Goal: Download file/media: Obtain a digital file from the website

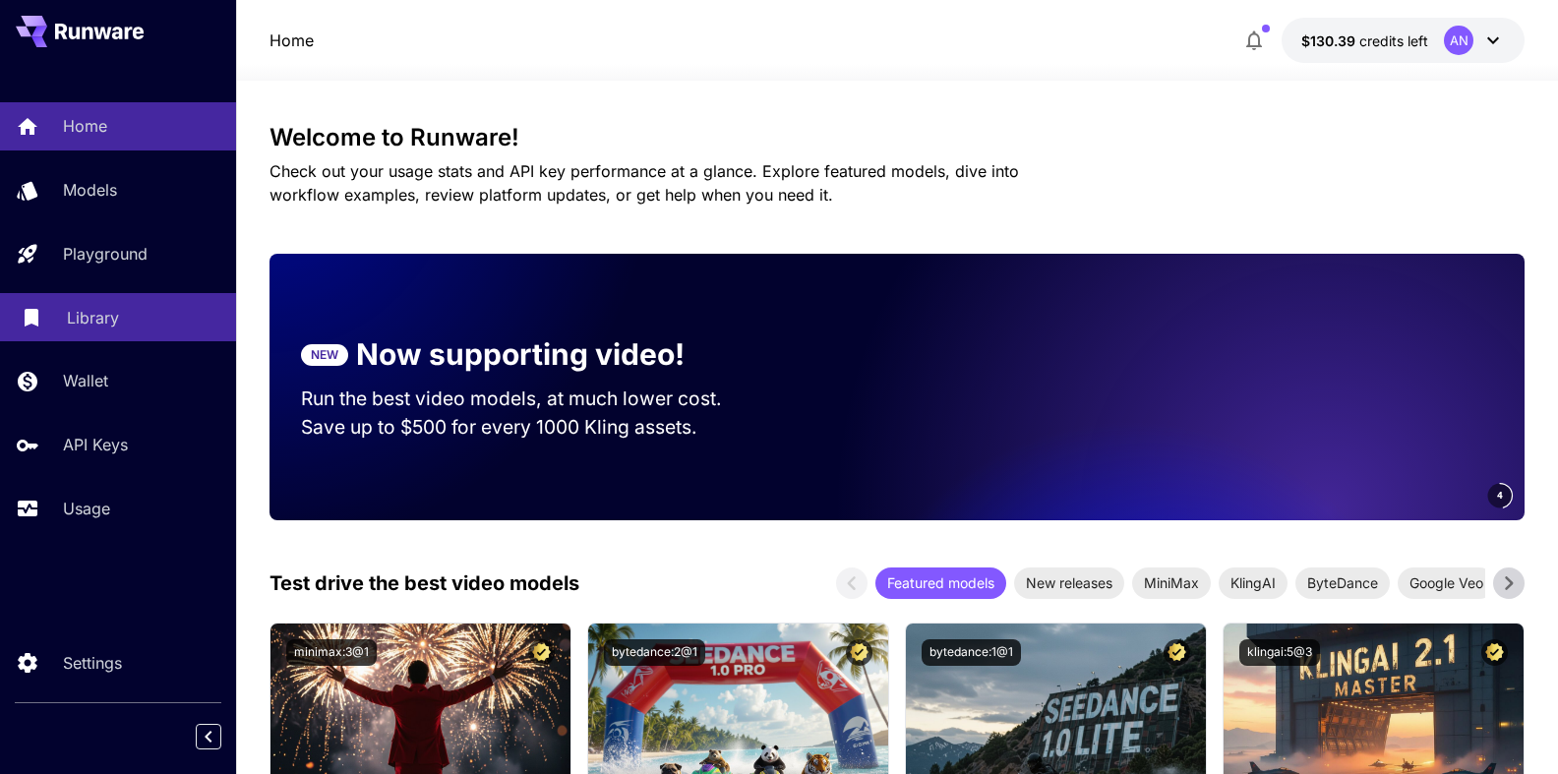
click at [75, 321] on p "Library" at bounding box center [93, 318] width 52 height 24
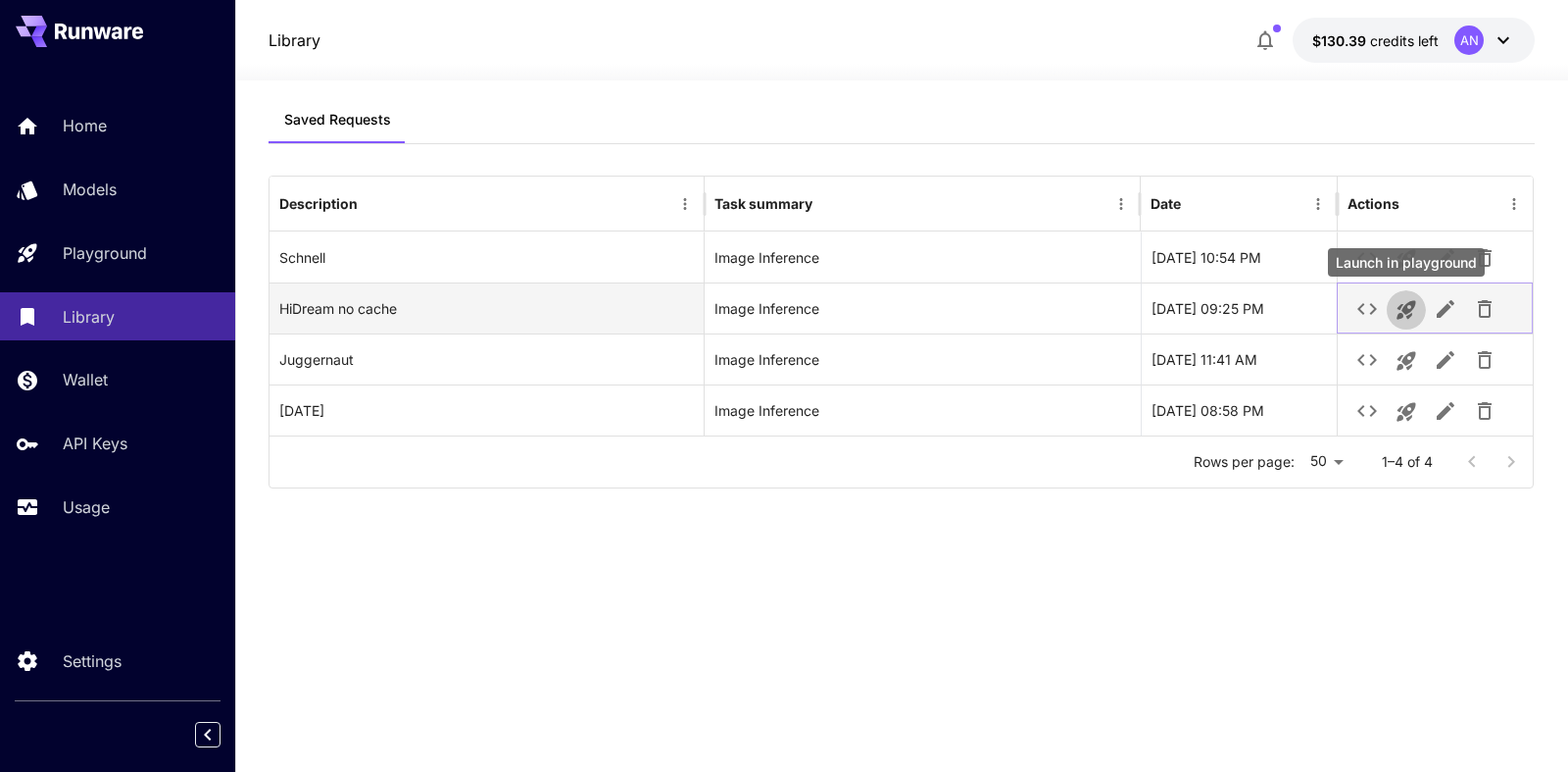
click at [1415, 316] on icon "Launch in playground" at bounding box center [1407, 310] width 24 height 24
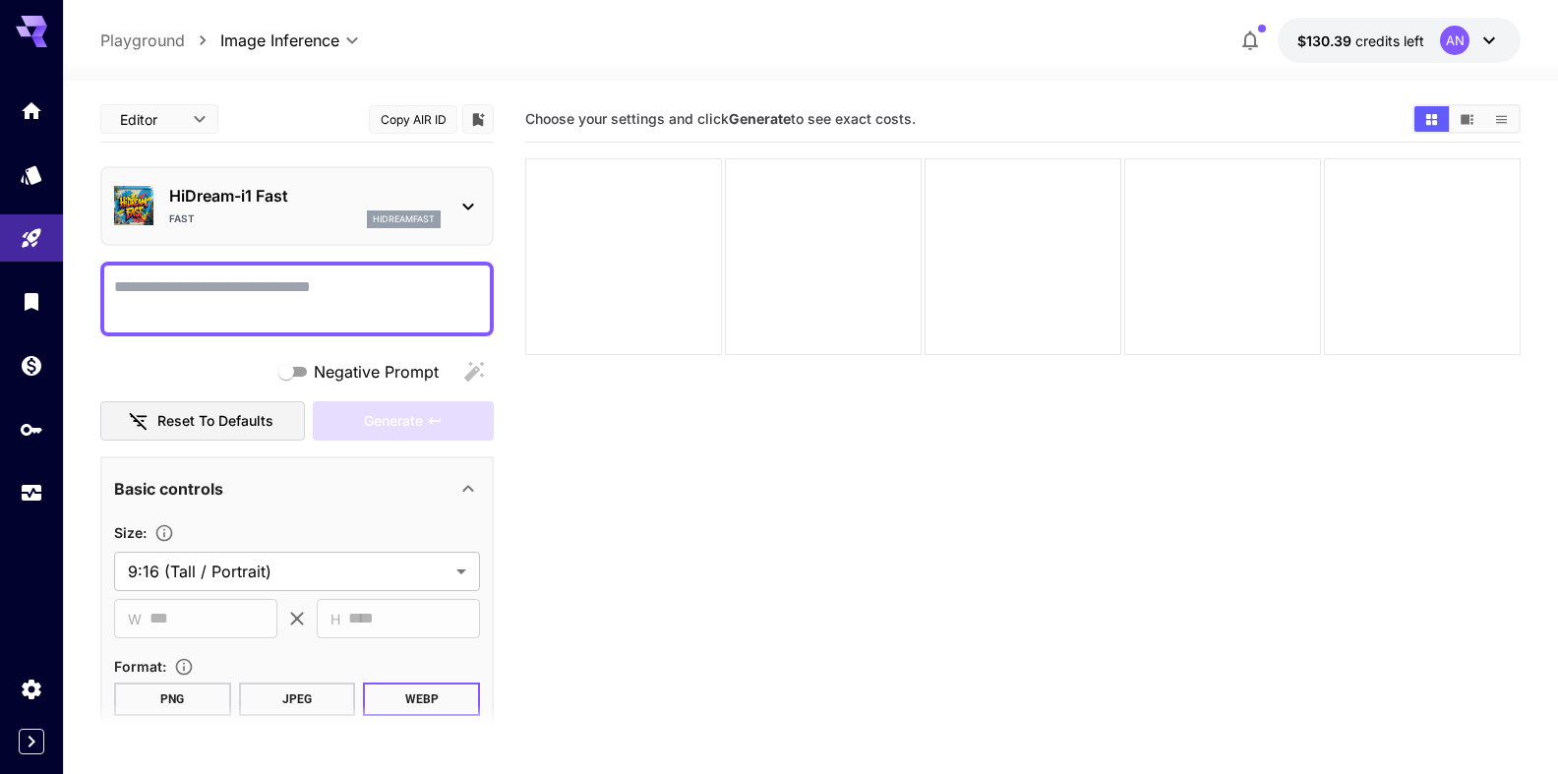
click at [248, 290] on textarea "Negative Prompt" at bounding box center [297, 298] width 366 height 47
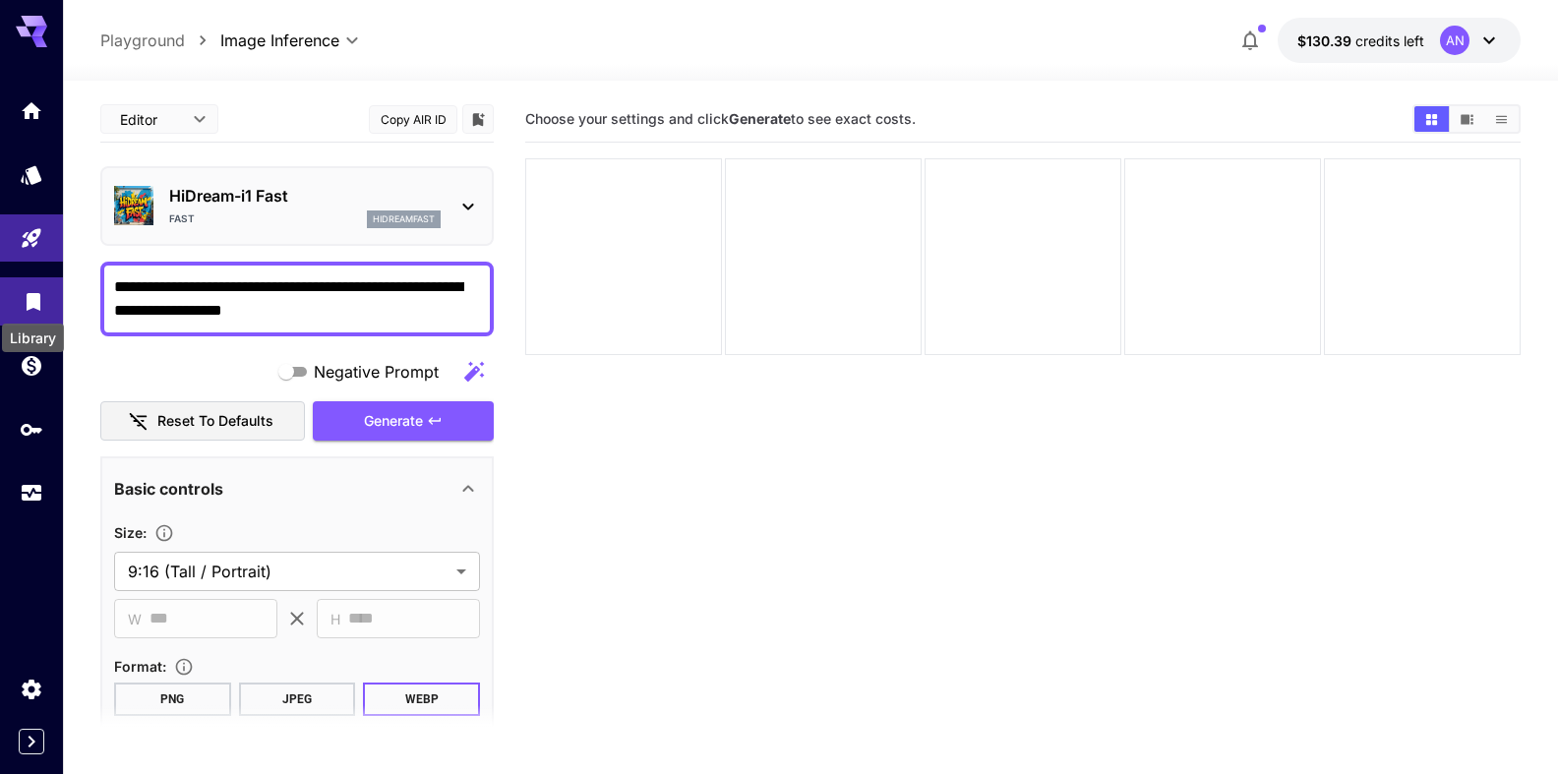
type textarea "**********"
click at [23, 308] on icon "Library" at bounding box center [34, 296] width 24 height 24
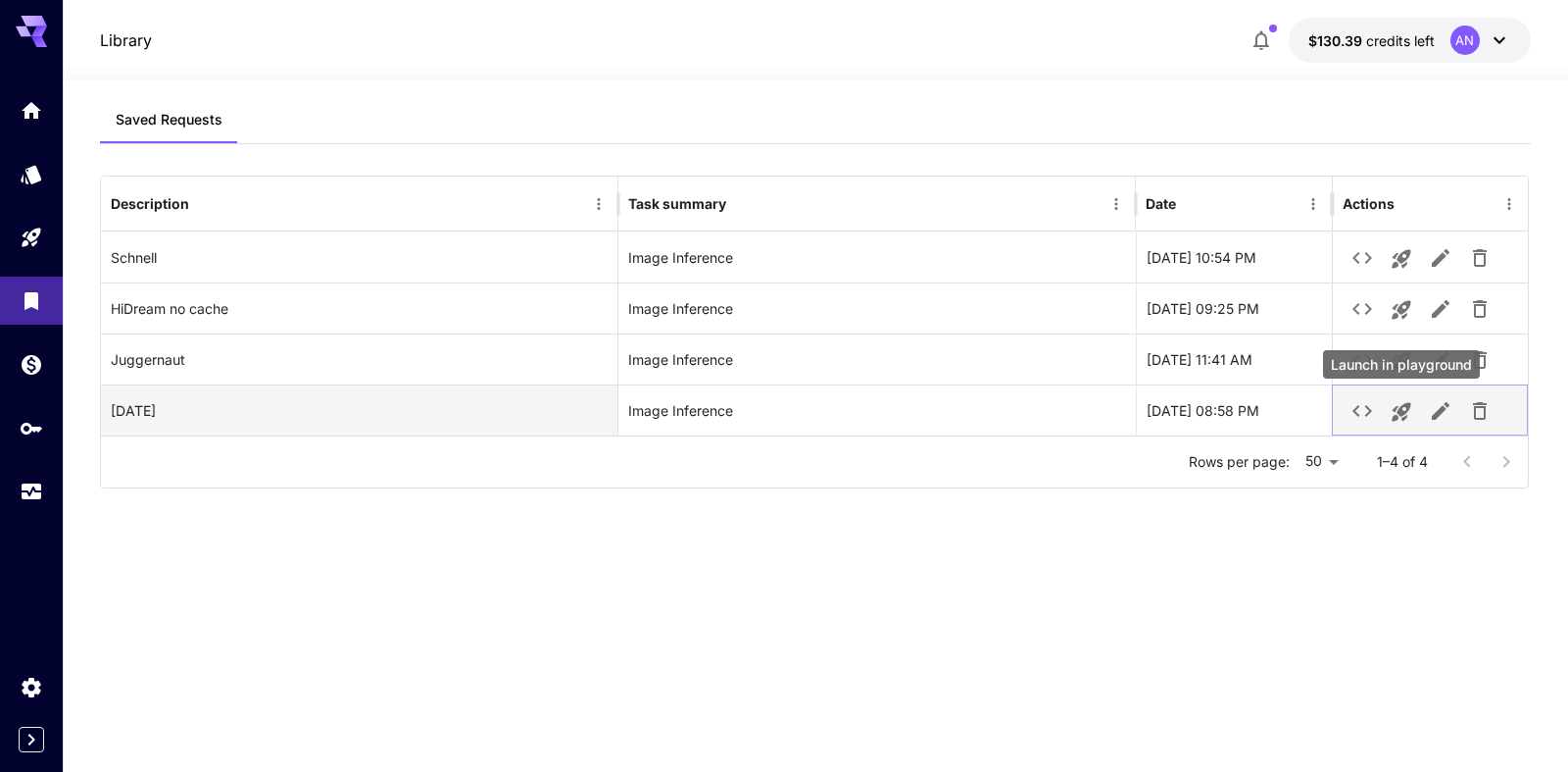
click at [1407, 420] on icon "Launch in playground" at bounding box center [1402, 412] width 24 height 24
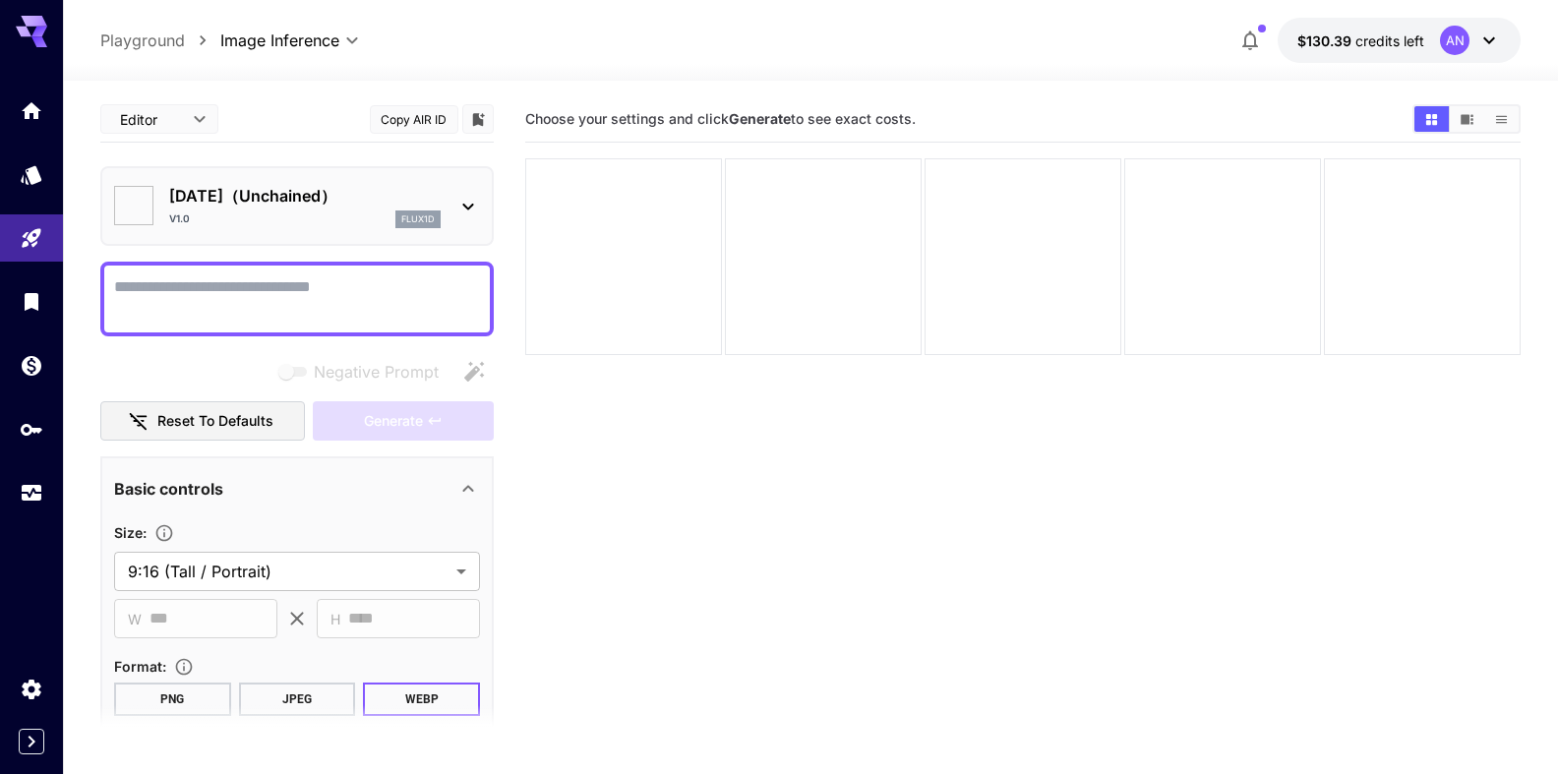
type input "**********"
click at [236, 291] on textarea "Negative Prompt" at bounding box center [297, 298] width 366 height 47
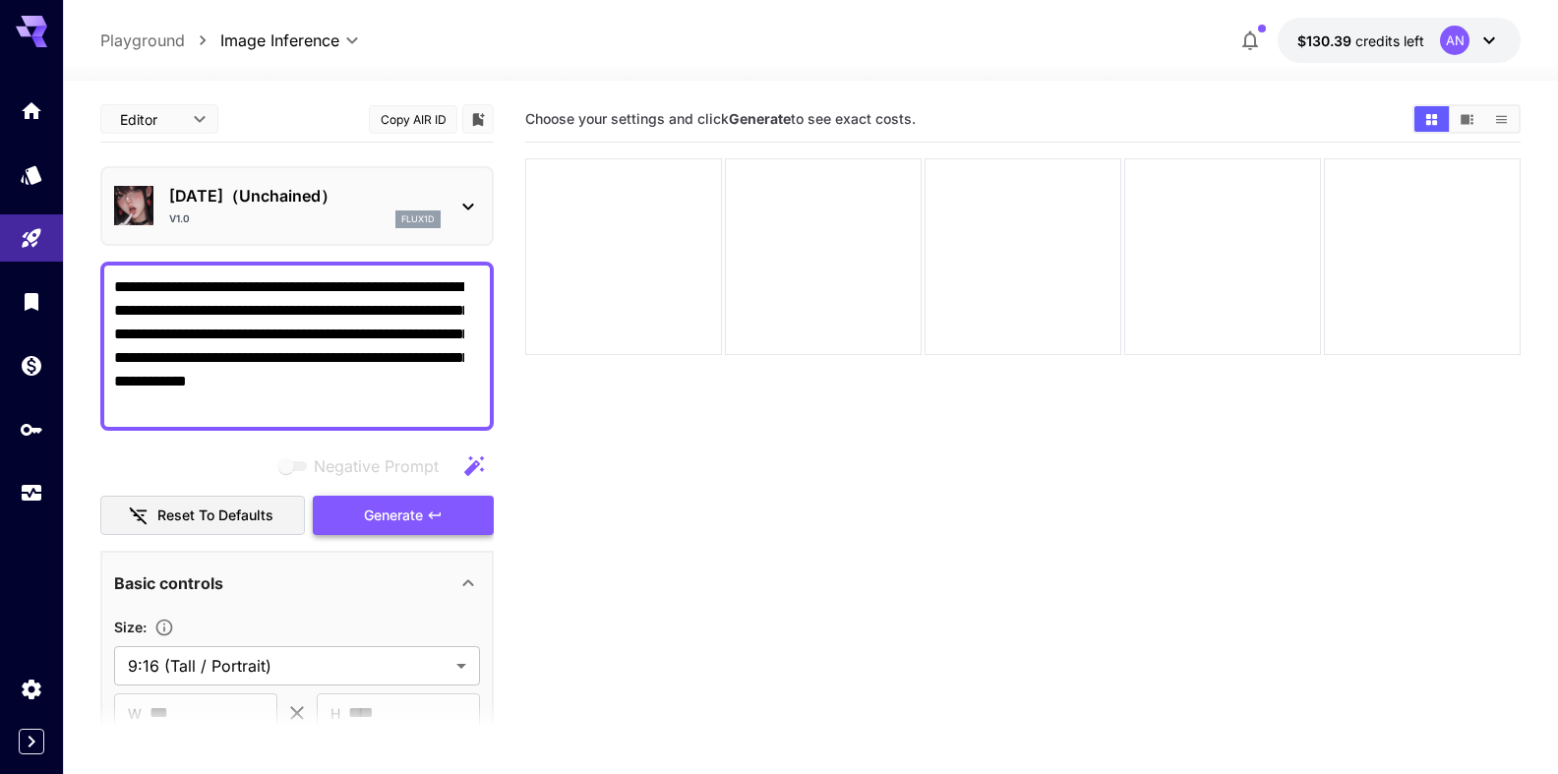
type textarea "**********"
click at [371, 527] on span "Generate" at bounding box center [393, 515] width 59 height 25
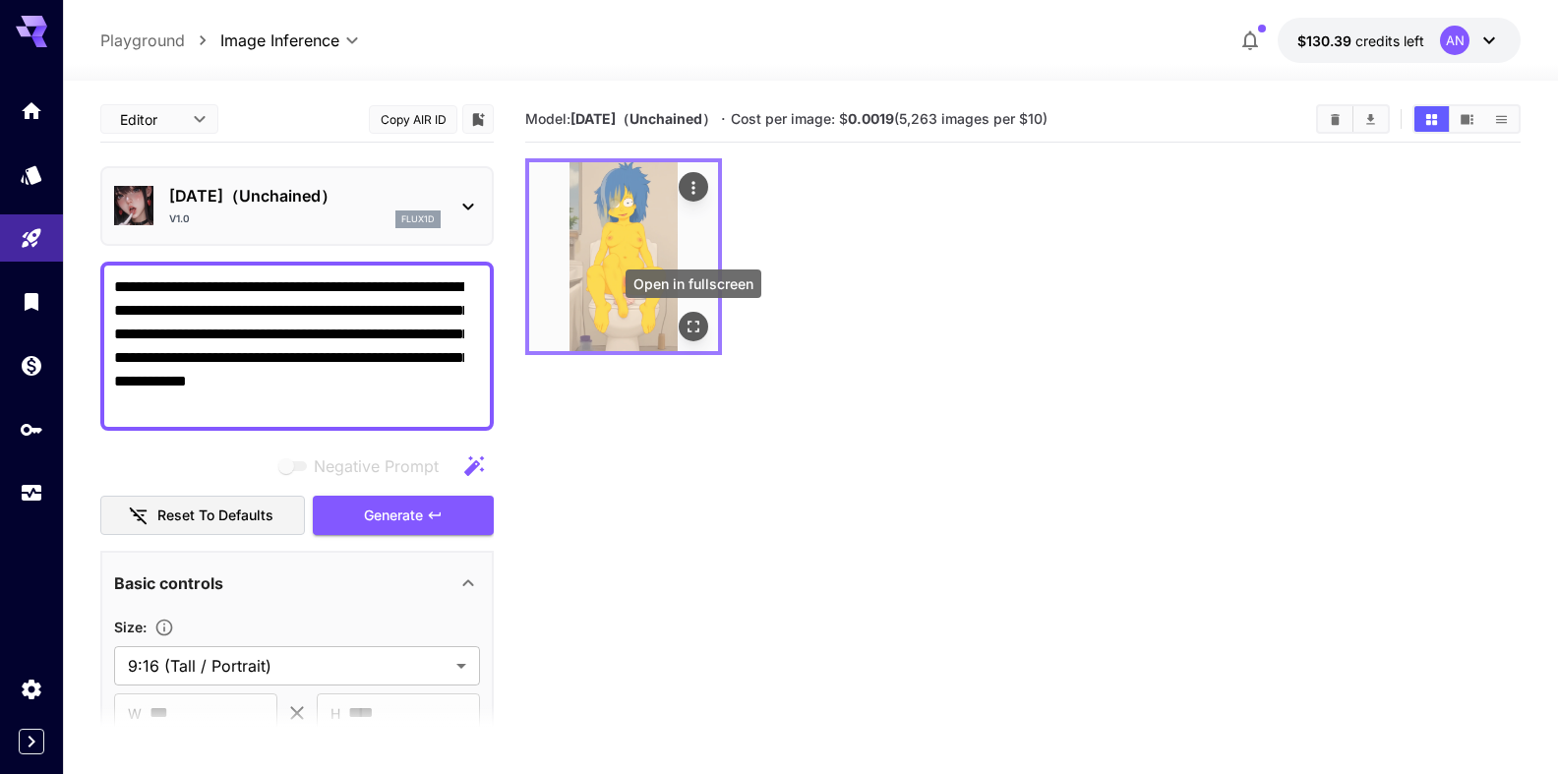
click at [698, 322] on icon "Open in fullscreen" at bounding box center [693, 327] width 12 height 12
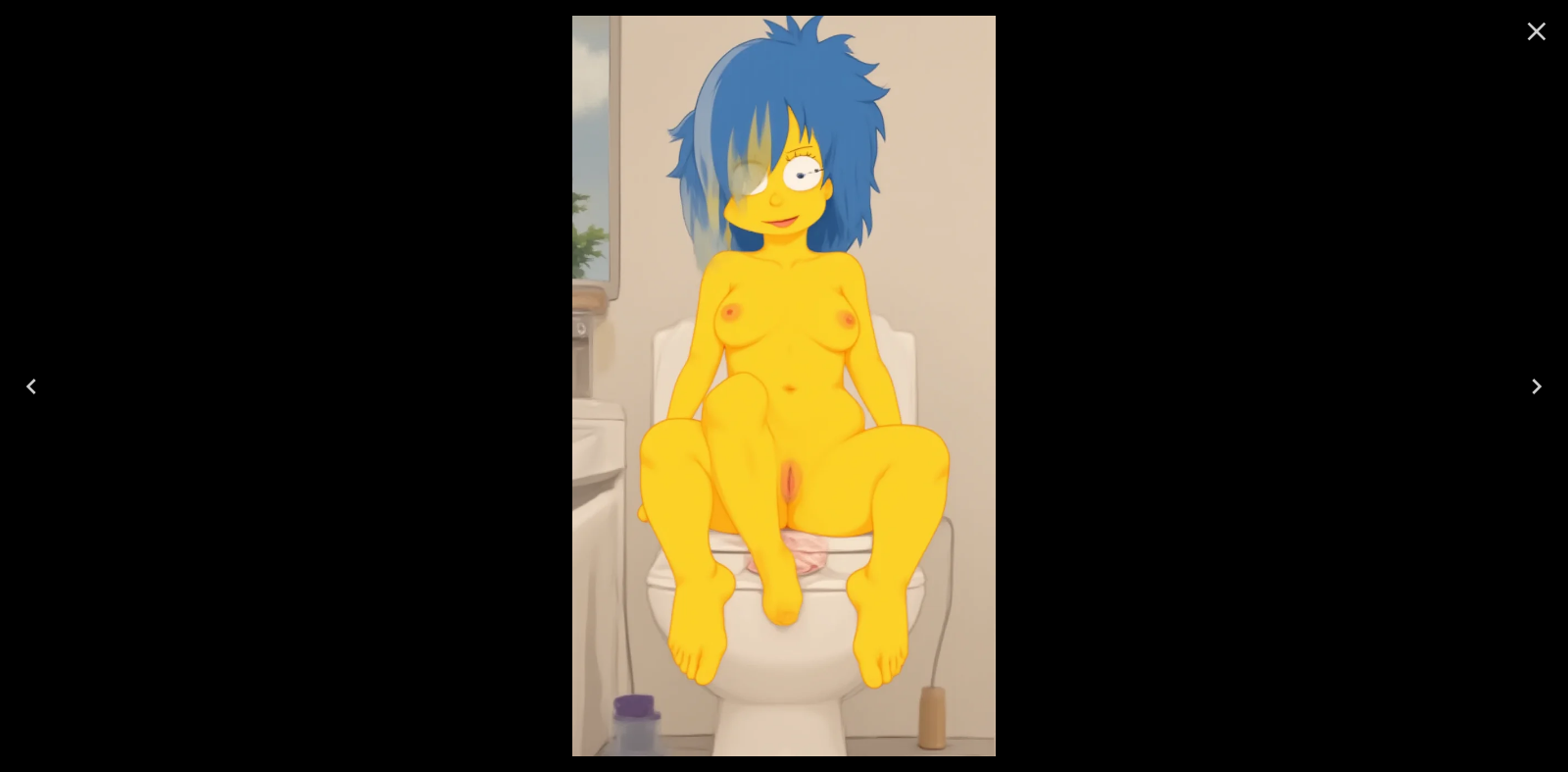
click at [1551, 36] on icon "Close" at bounding box center [1536, 31] width 31 height 31
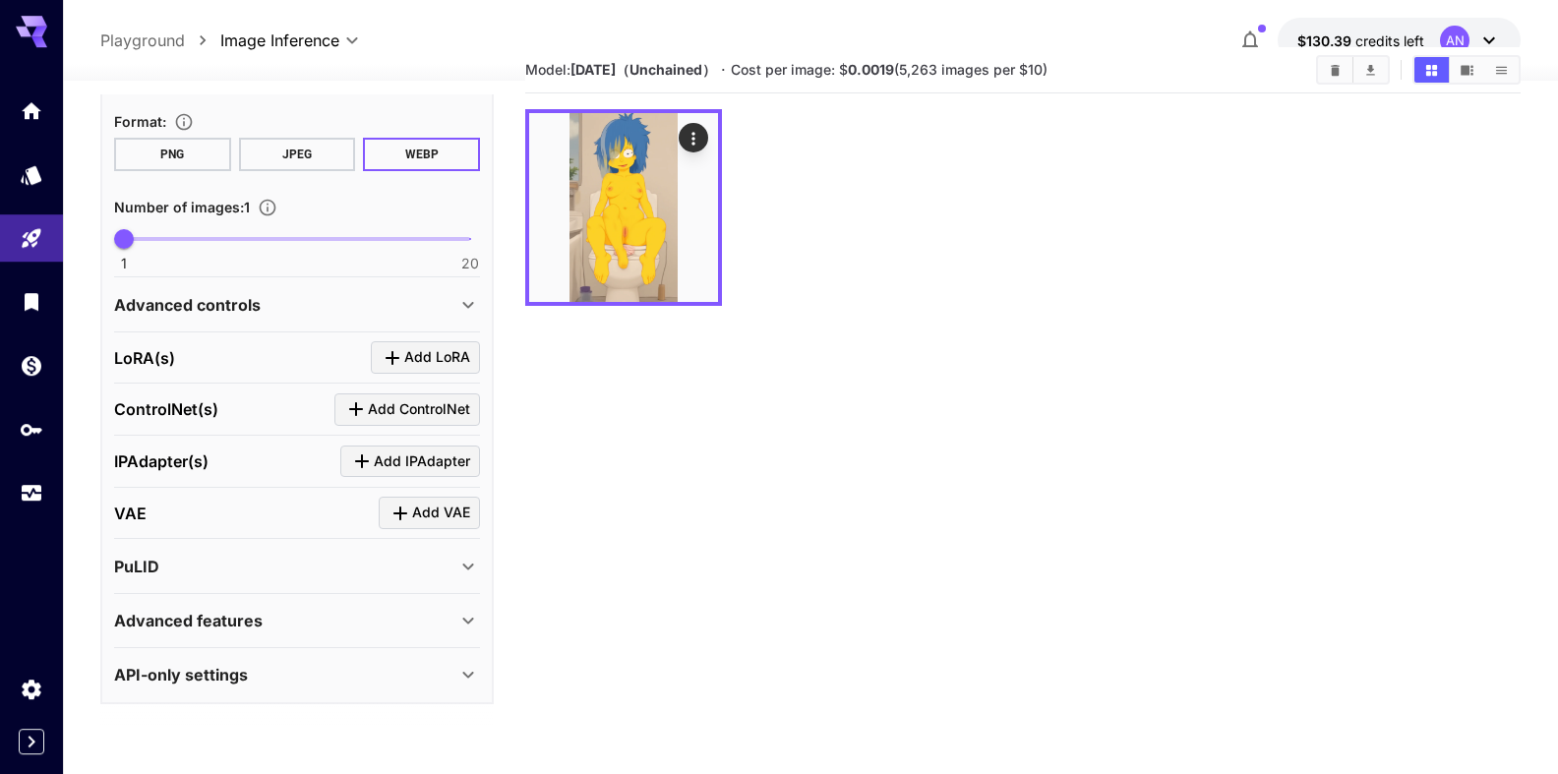
scroll to position [100, 0]
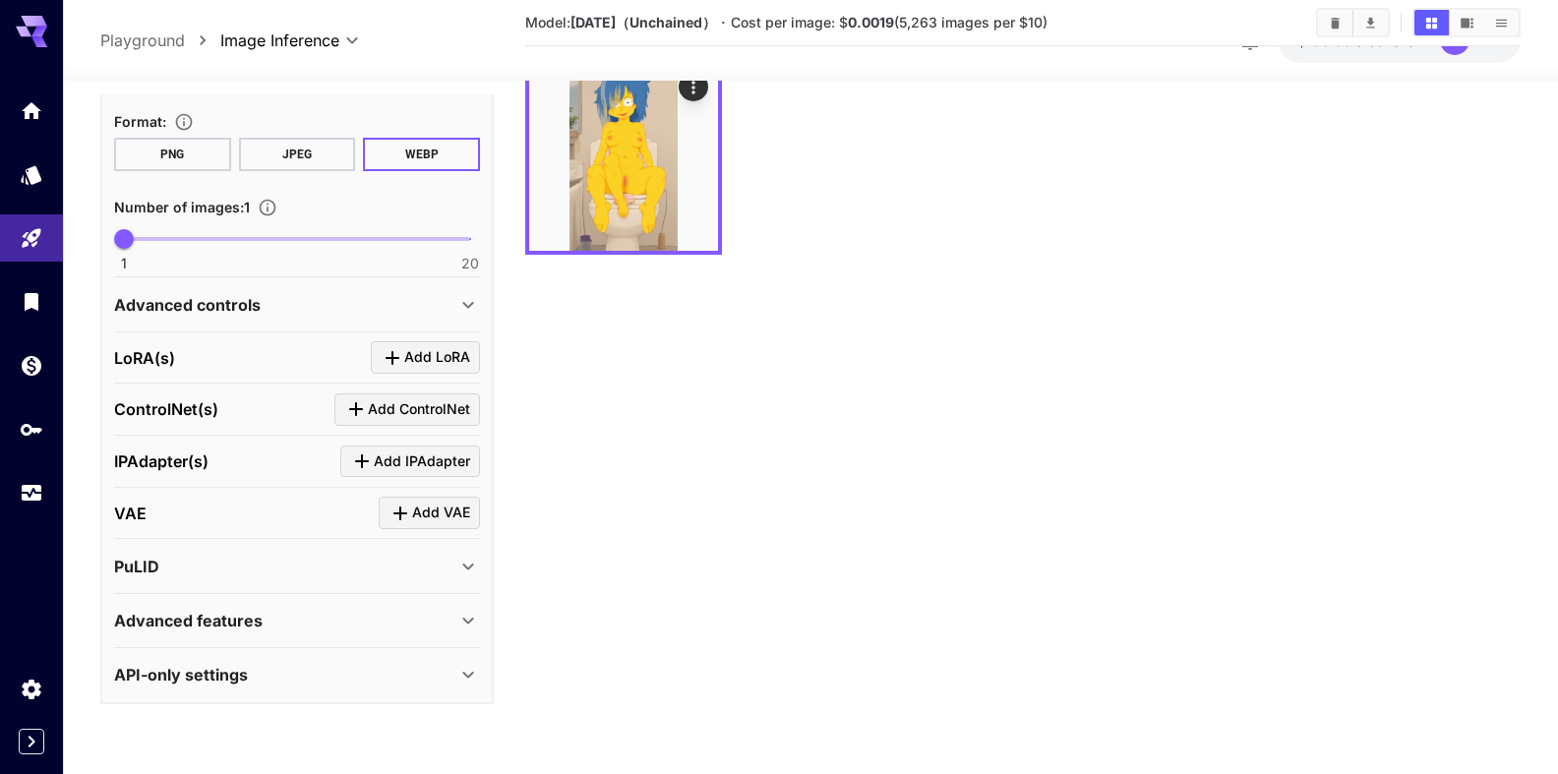
click at [251, 629] on p "Advanced features" at bounding box center [188, 621] width 148 height 24
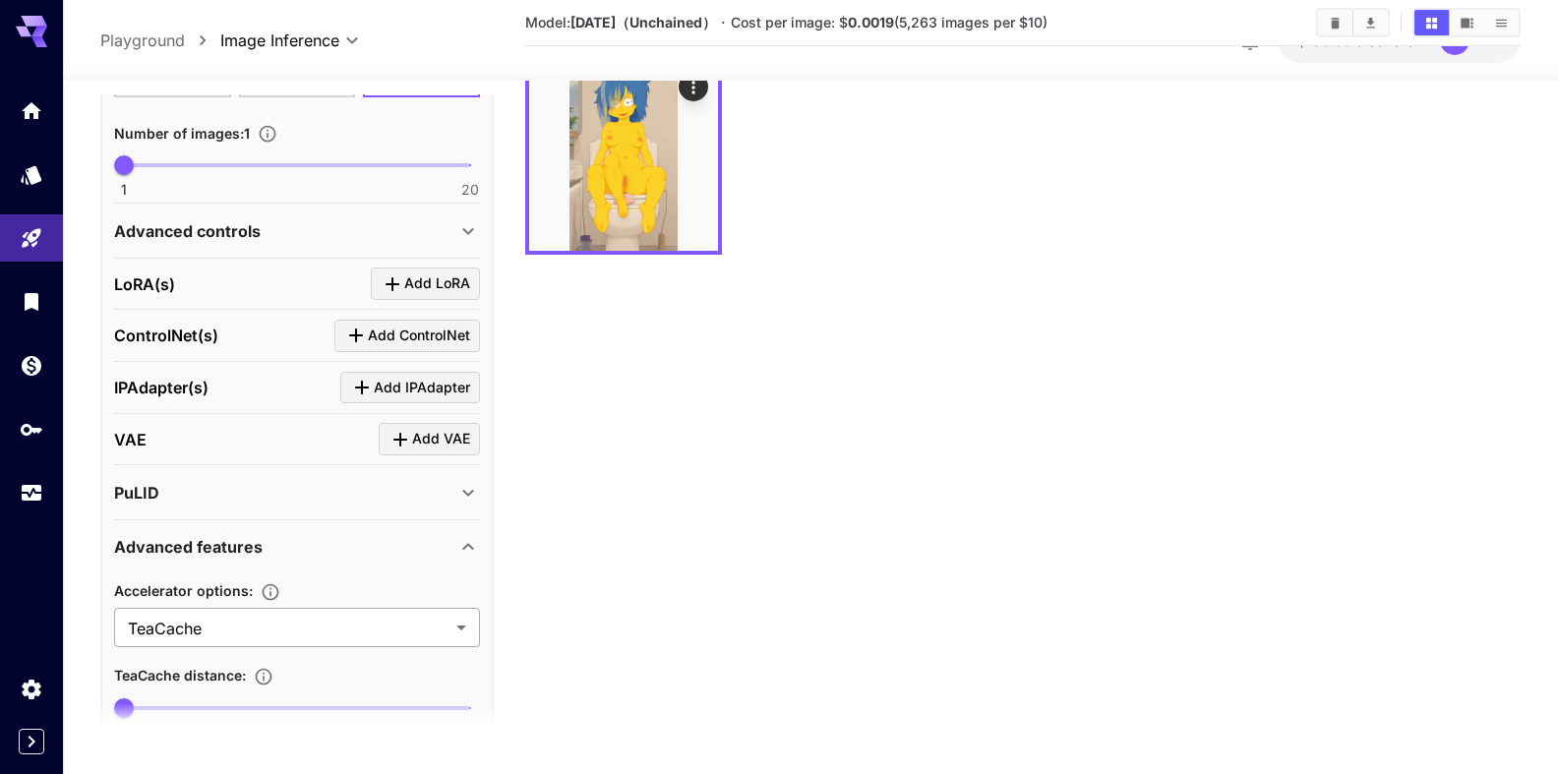
scroll to position [861, 0]
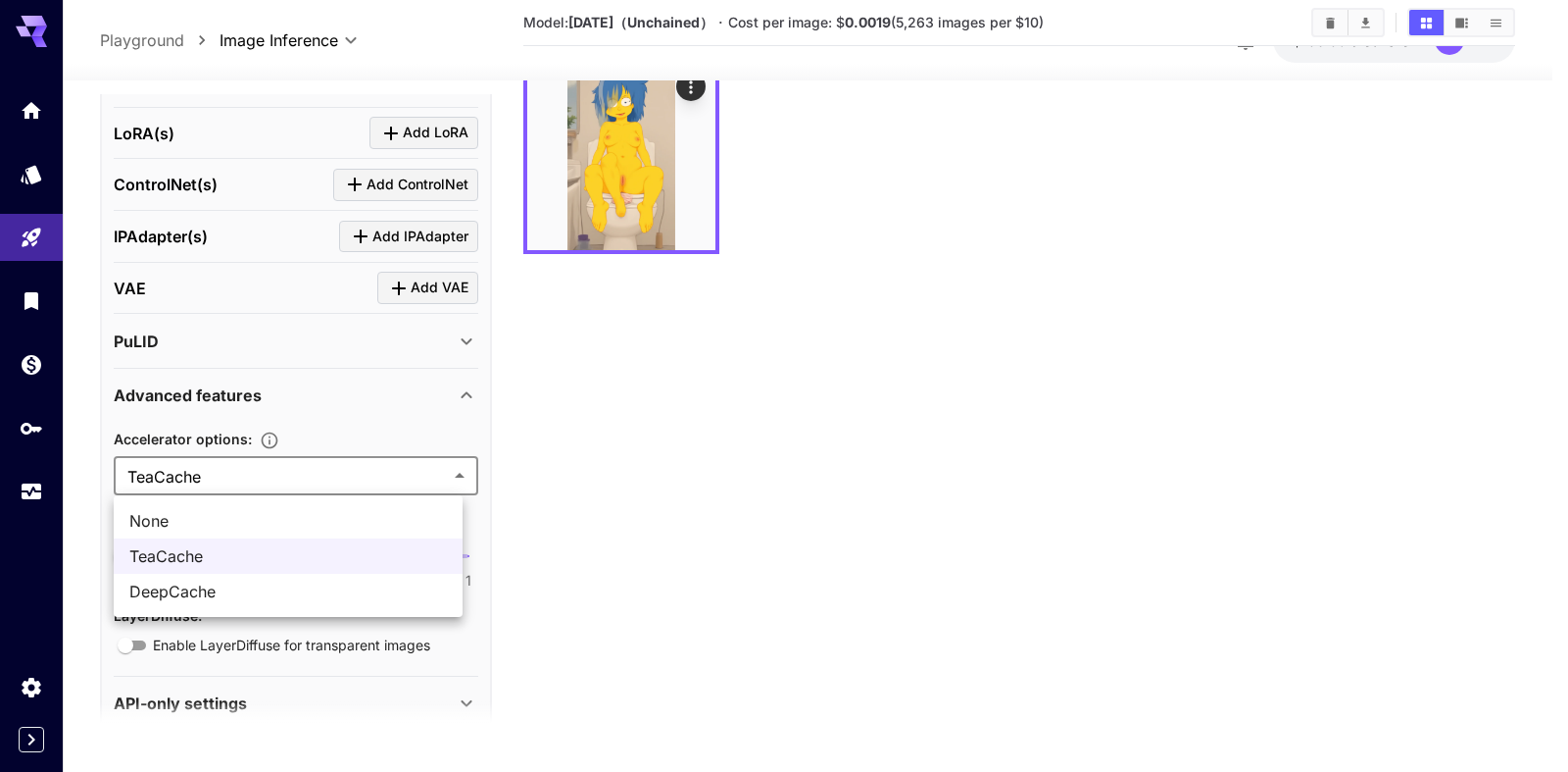
click at [224, 476] on body "**********" at bounding box center [784, 363] width 1568 height 927
click at [177, 521] on span "None" at bounding box center [288, 521] width 318 height 24
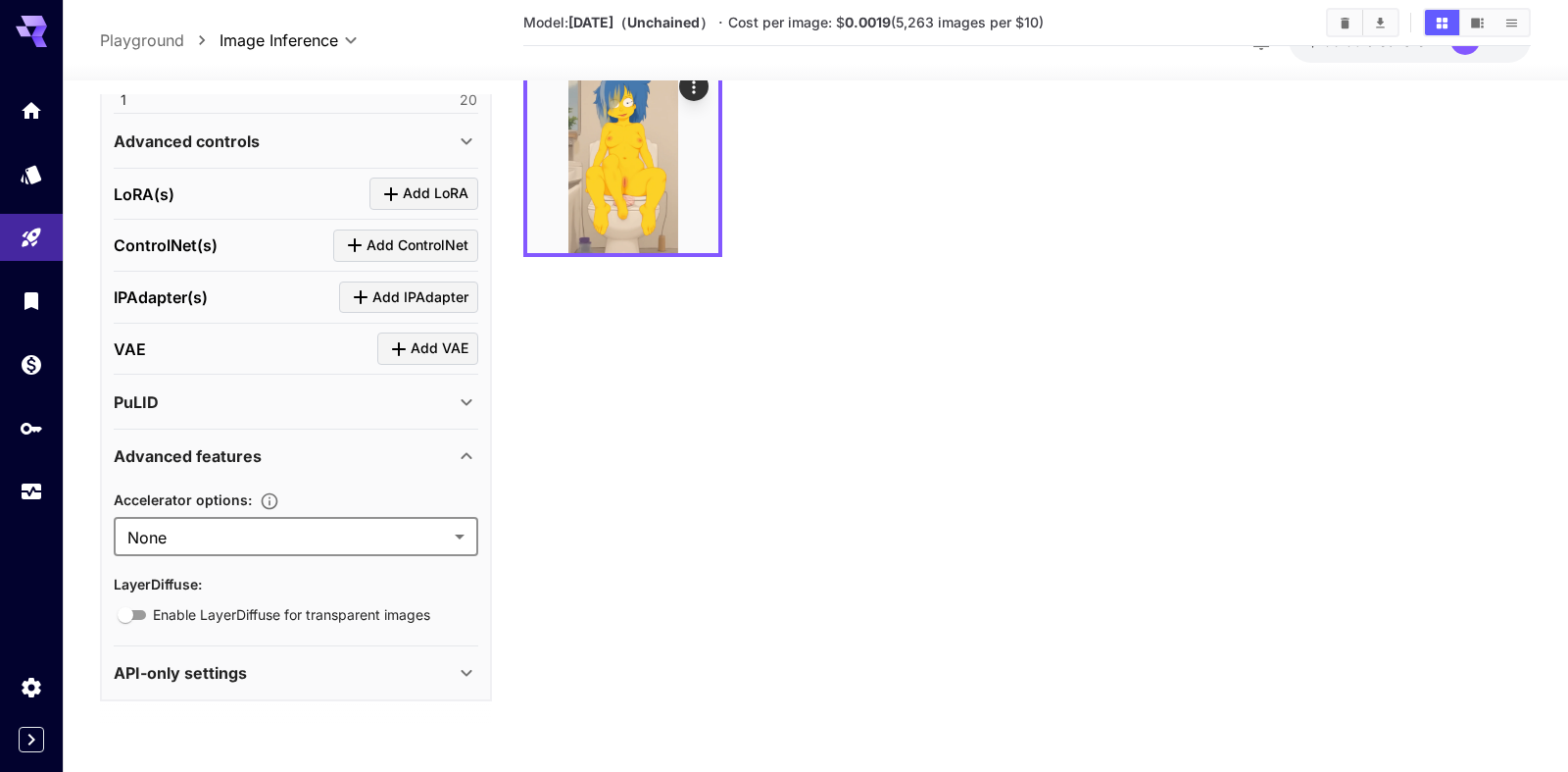
type input "****"
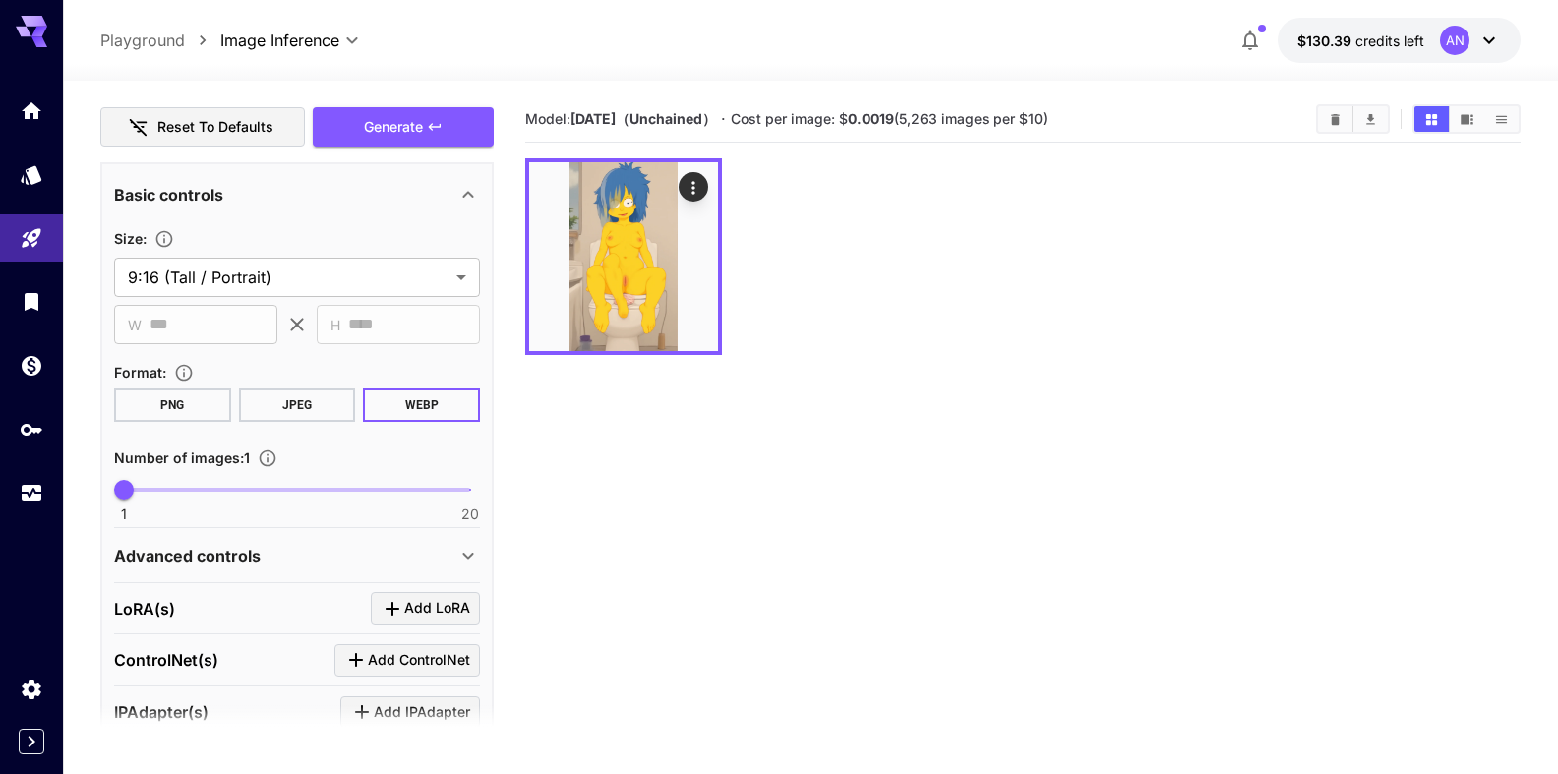
scroll to position [352, 0]
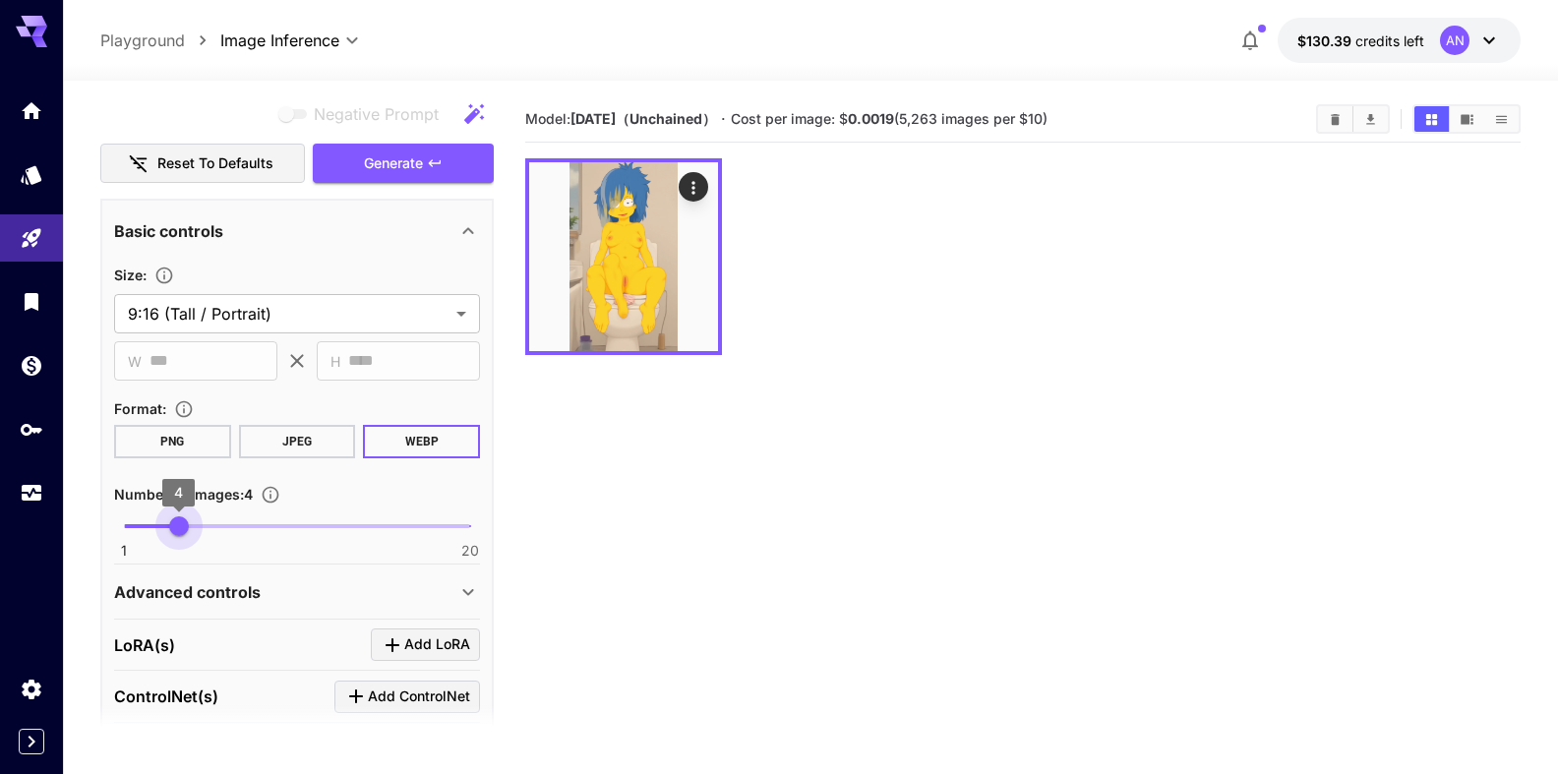
drag, startPoint x: 122, startPoint y: 523, endPoint x: 168, endPoint y: 537, distance: 48.2
click at [169, 536] on span "4" at bounding box center [179, 526] width 20 height 20
type input "*"
drag, startPoint x: 173, startPoint y: 527, endPoint x: 149, endPoint y: 525, distance: 23.7
click at [149, 525] on span "2" at bounding box center [143, 526] width 20 height 20
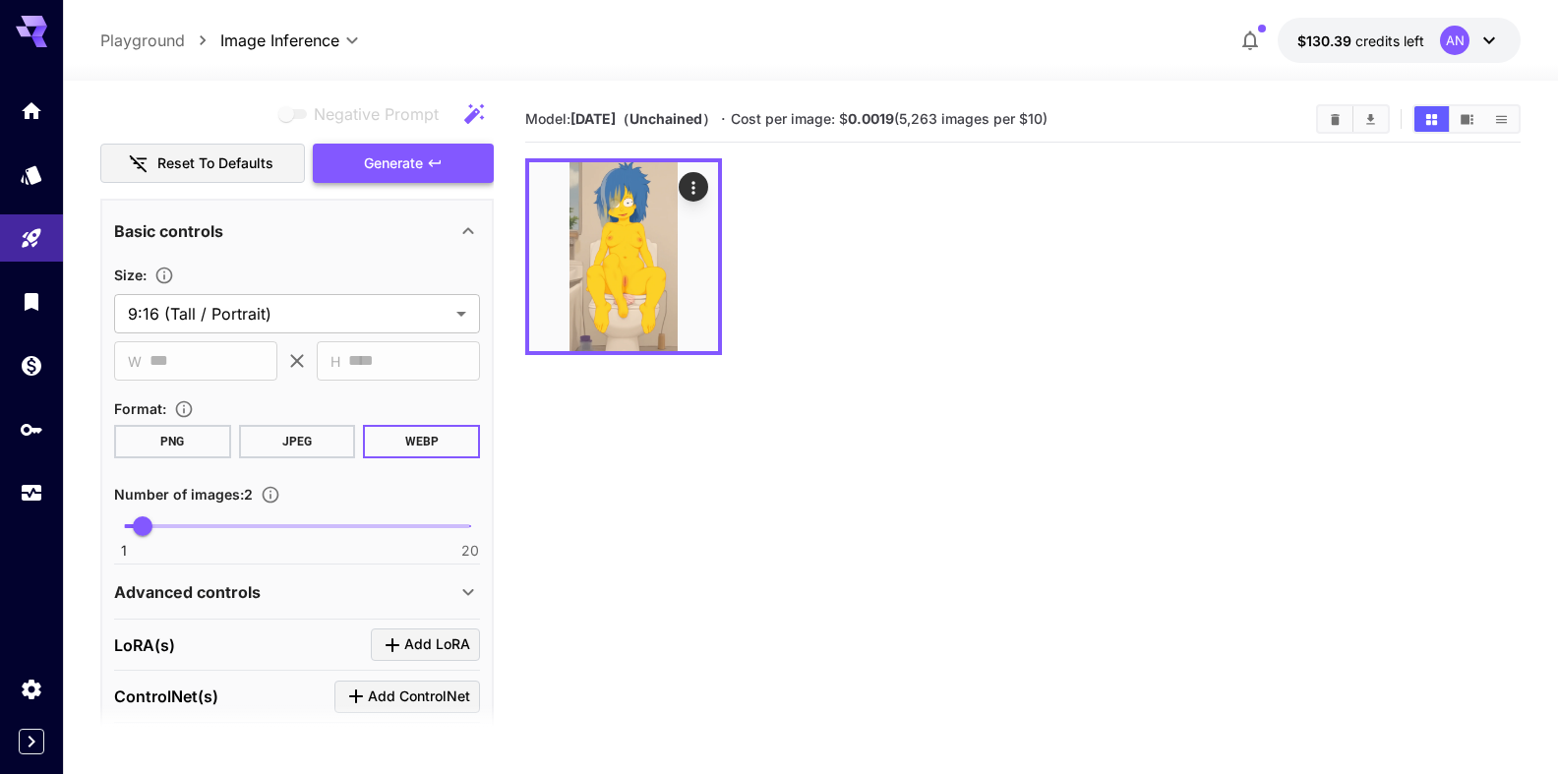
click at [388, 172] on span "Generate" at bounding box center [393, 163] width 59 height 25
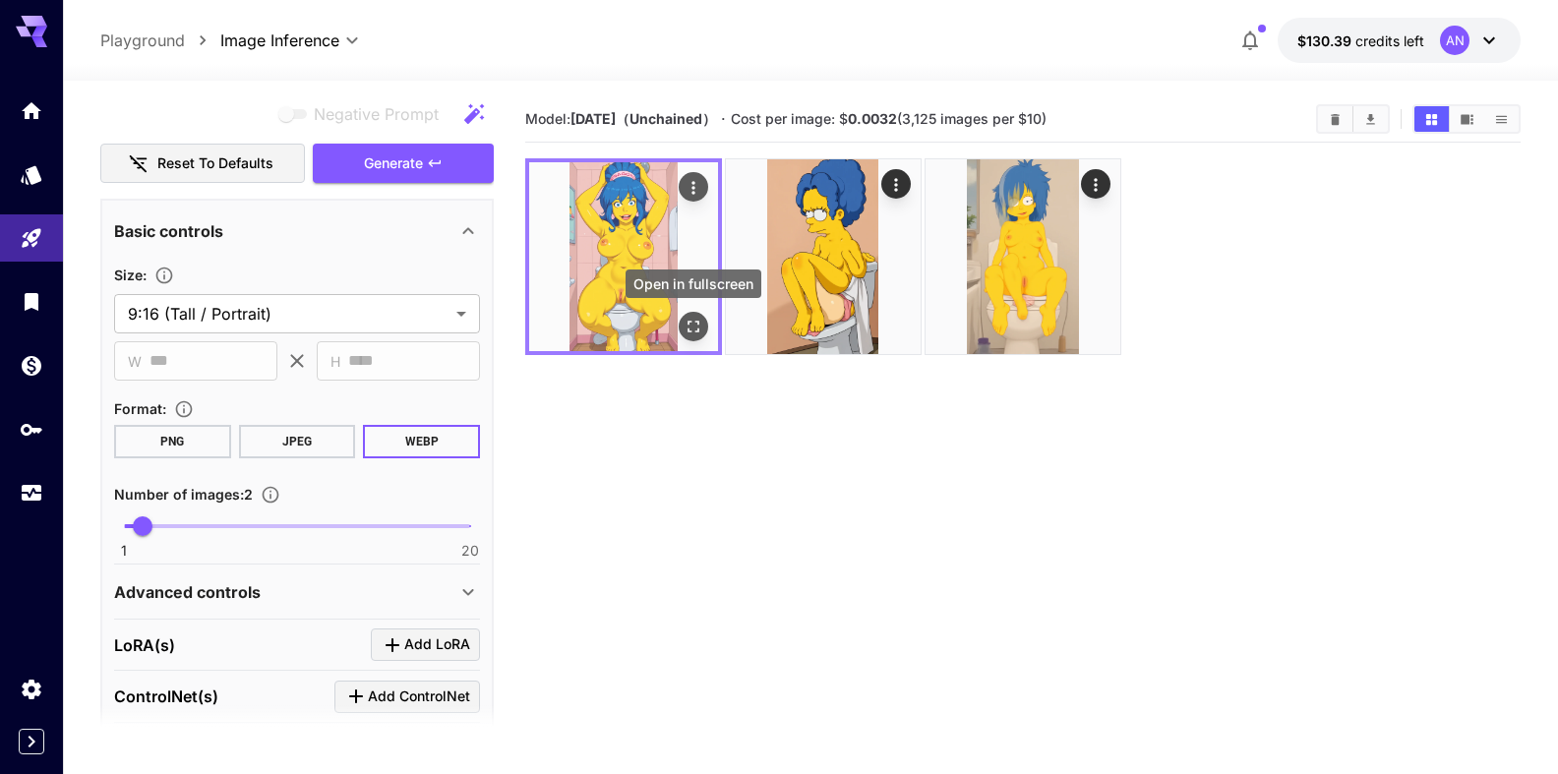
click at [701, 329] on icon "Open in fullscreen" at bounding box center [693, 327] width 20 height 20
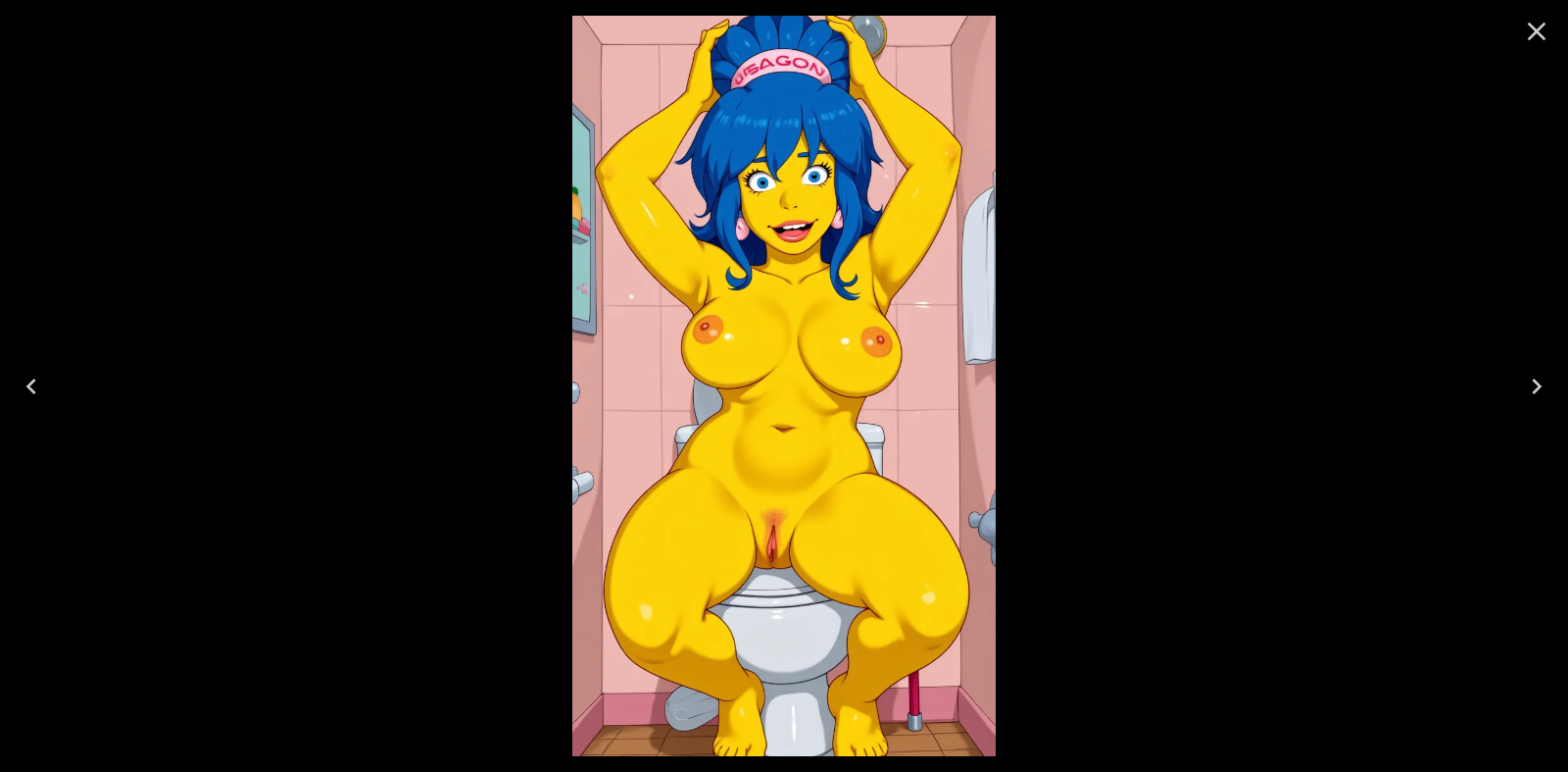
click at [1527, 41] on icon "Close" at bounding box center [1536, 31] width 31 height 31
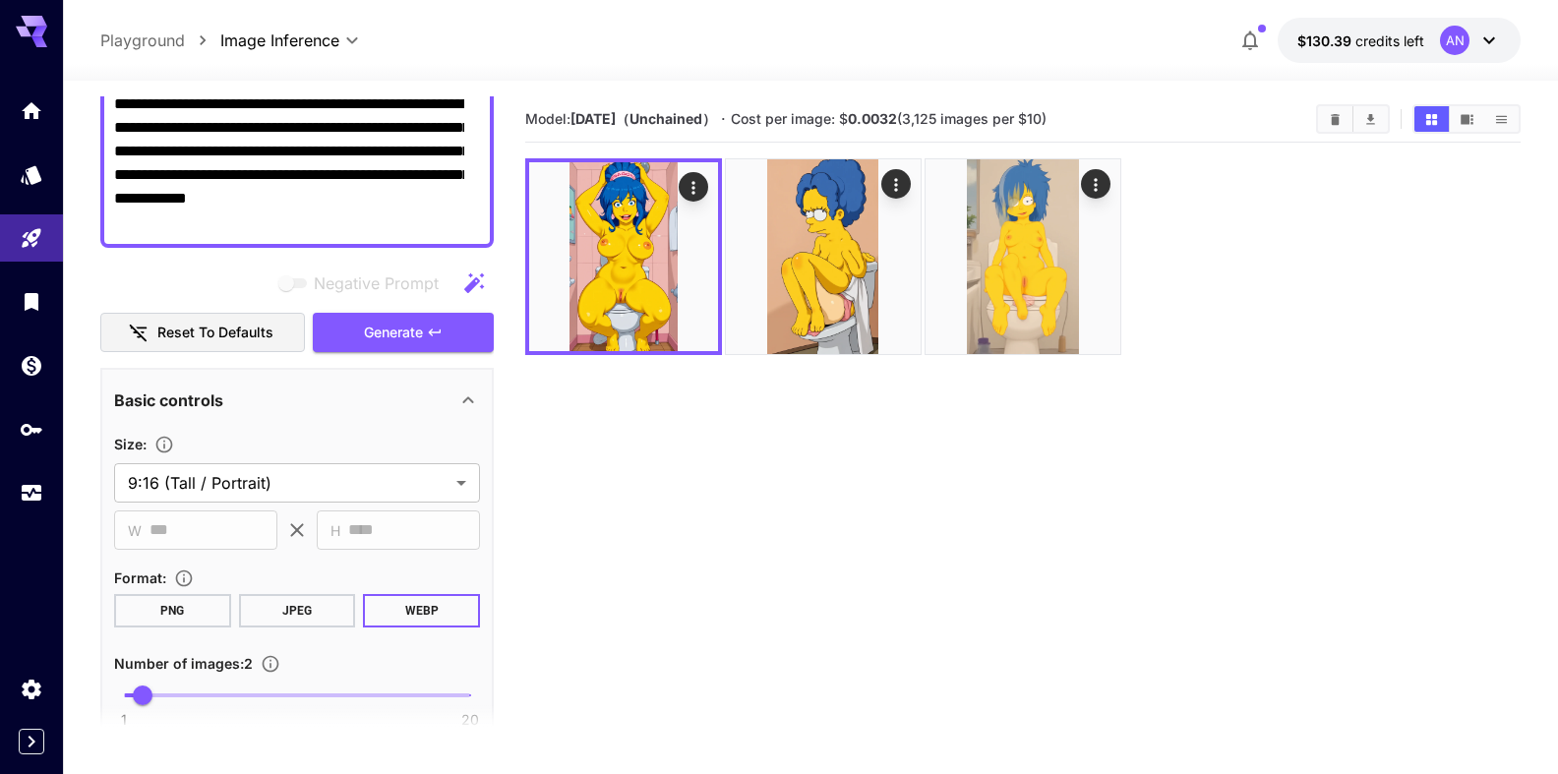
scroll to position [16, 0]
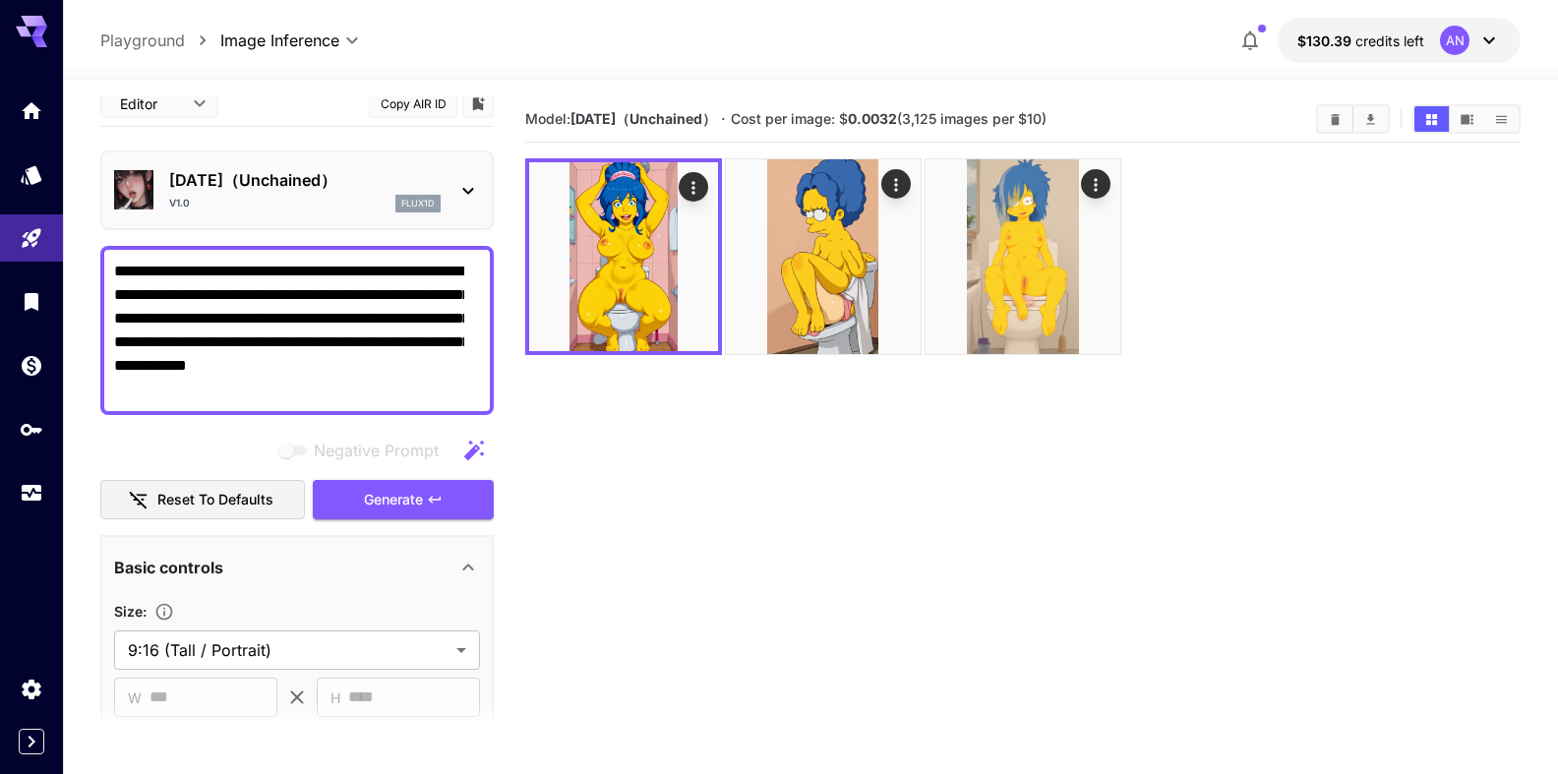
click at [415, 268] on textarea "**********" at bounding box center [289, 331] width 350 height 142
click at [385, 512] on button "Generate" at bounding box center [403, 500] width 181 height 40
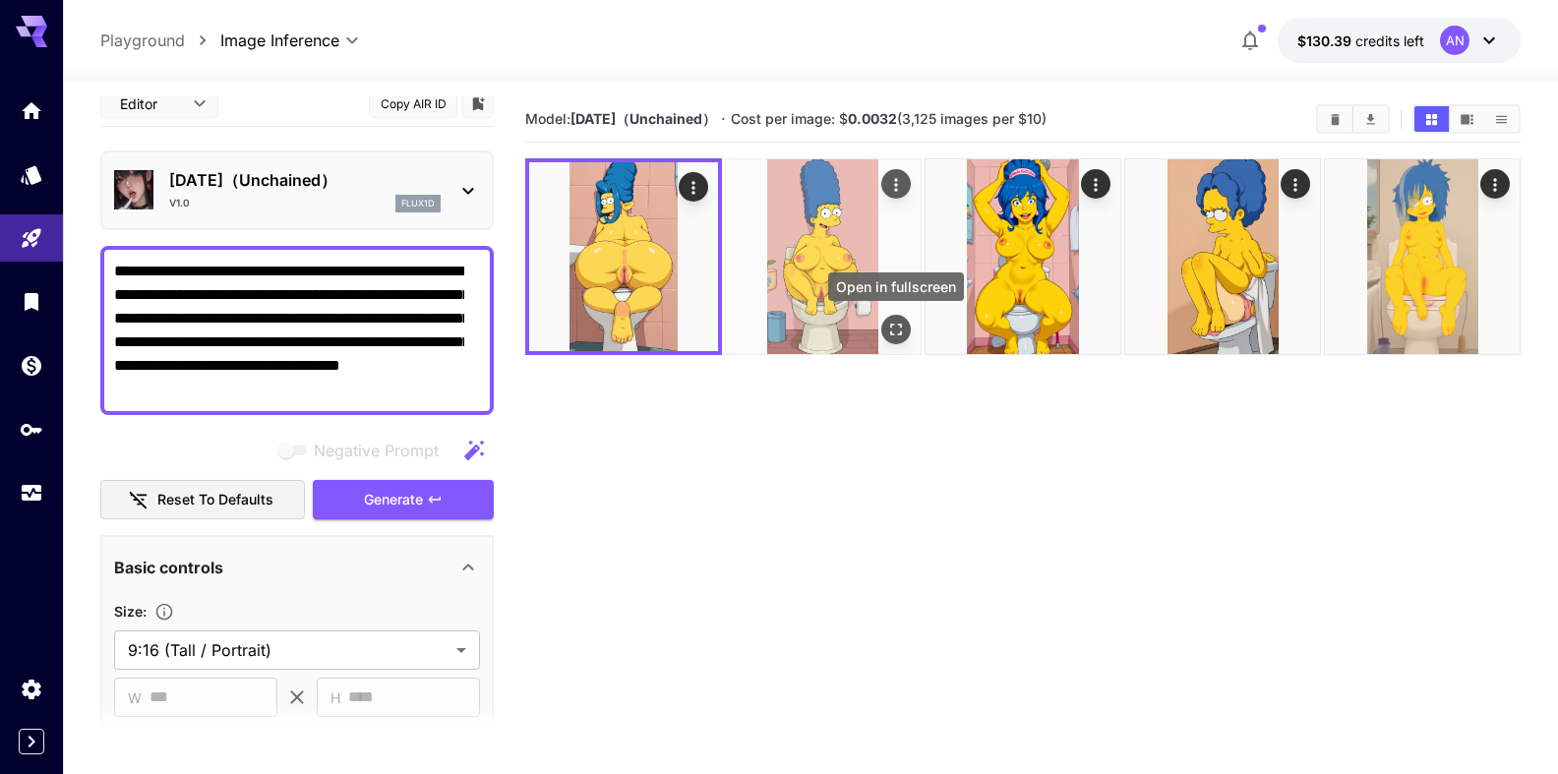
click at [886, 332] on icon "Open in fullscreen" at bounding box center [896, 330] width 20 height 20
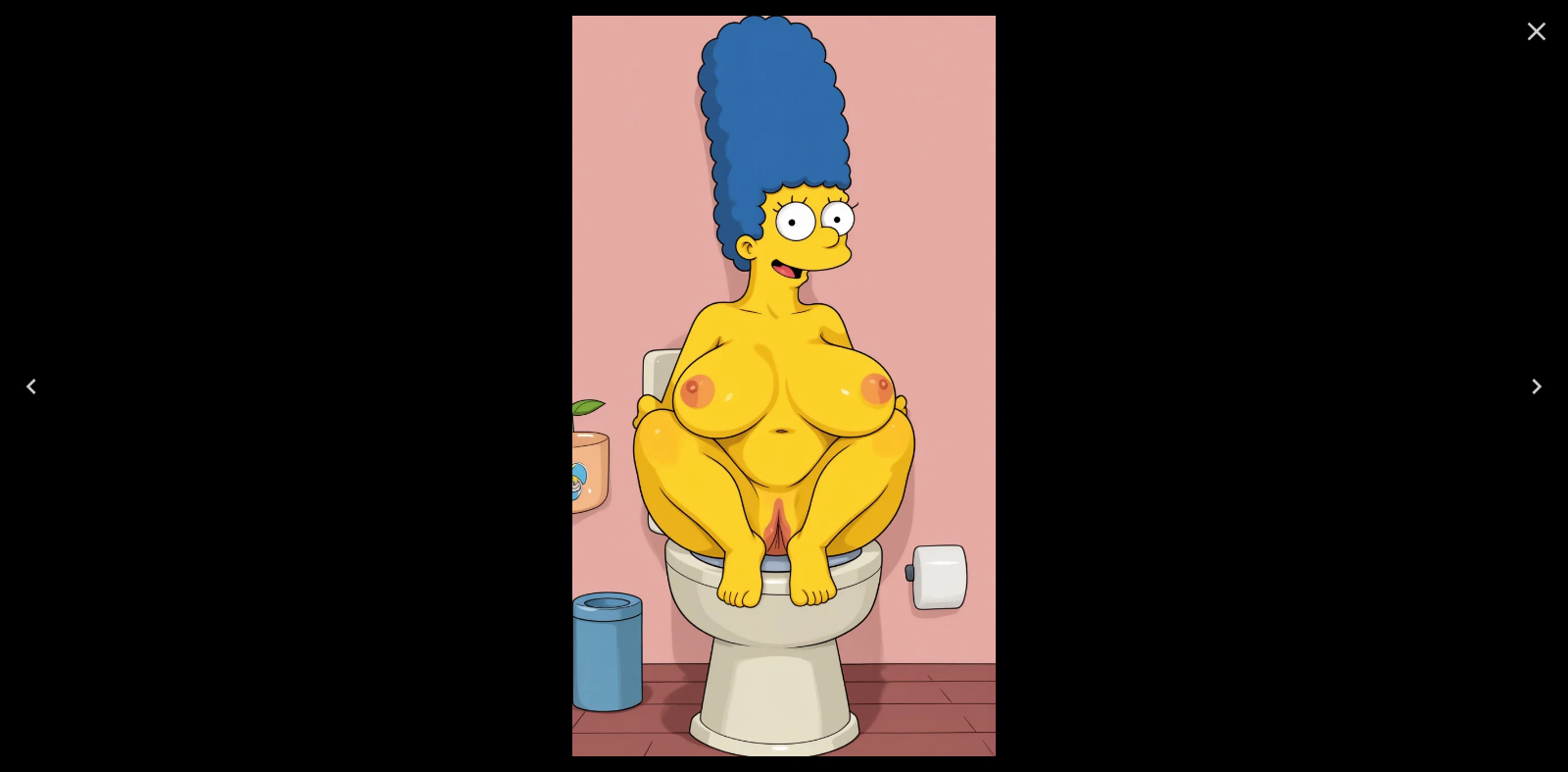
click at [1524, 29] on icon "Close" at bounding box center [1536, 31] width 31 height 31
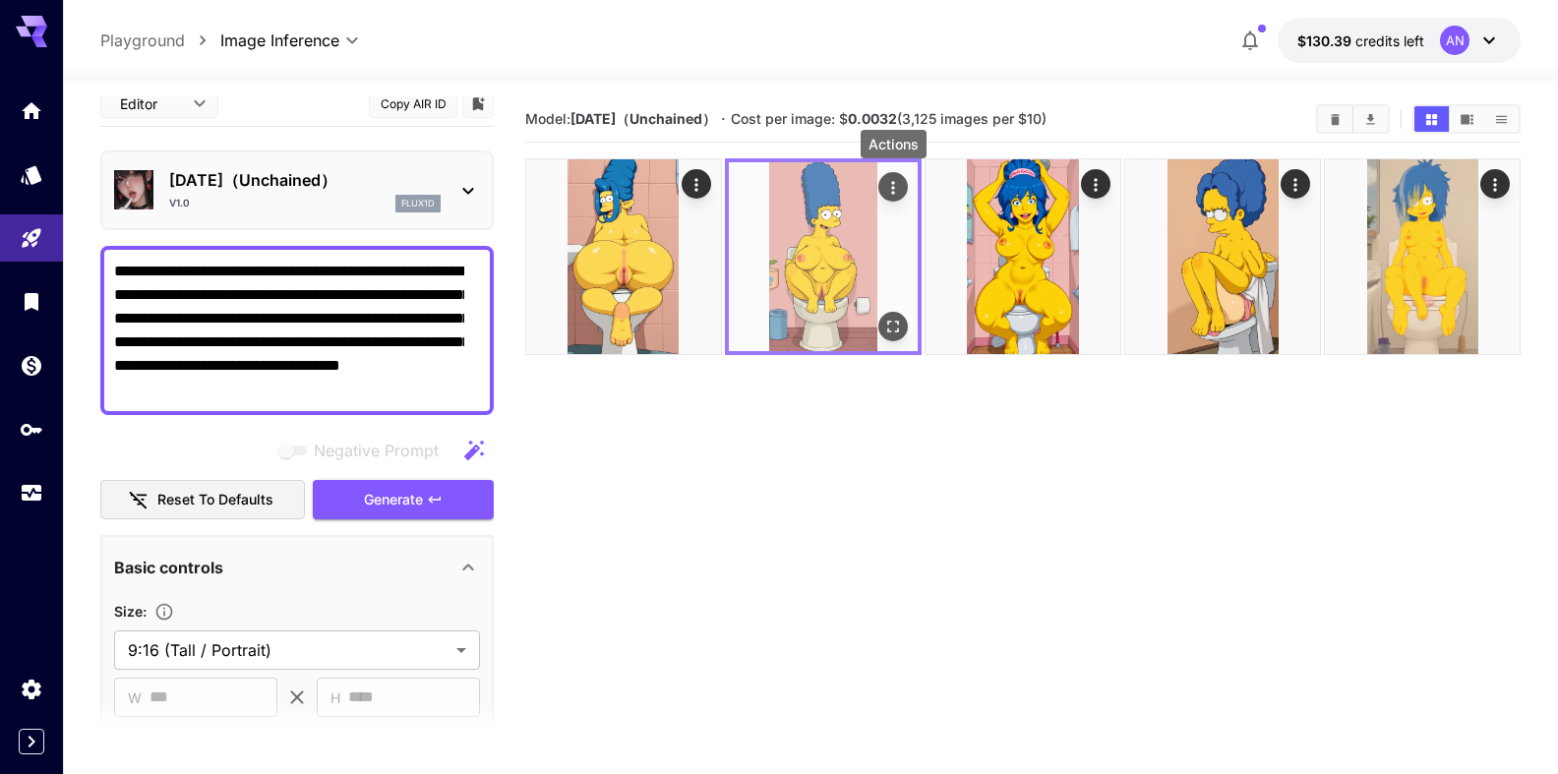
click at [891, 190] on icon "Actions" at bounding box center [893, 188] width 20 height 20
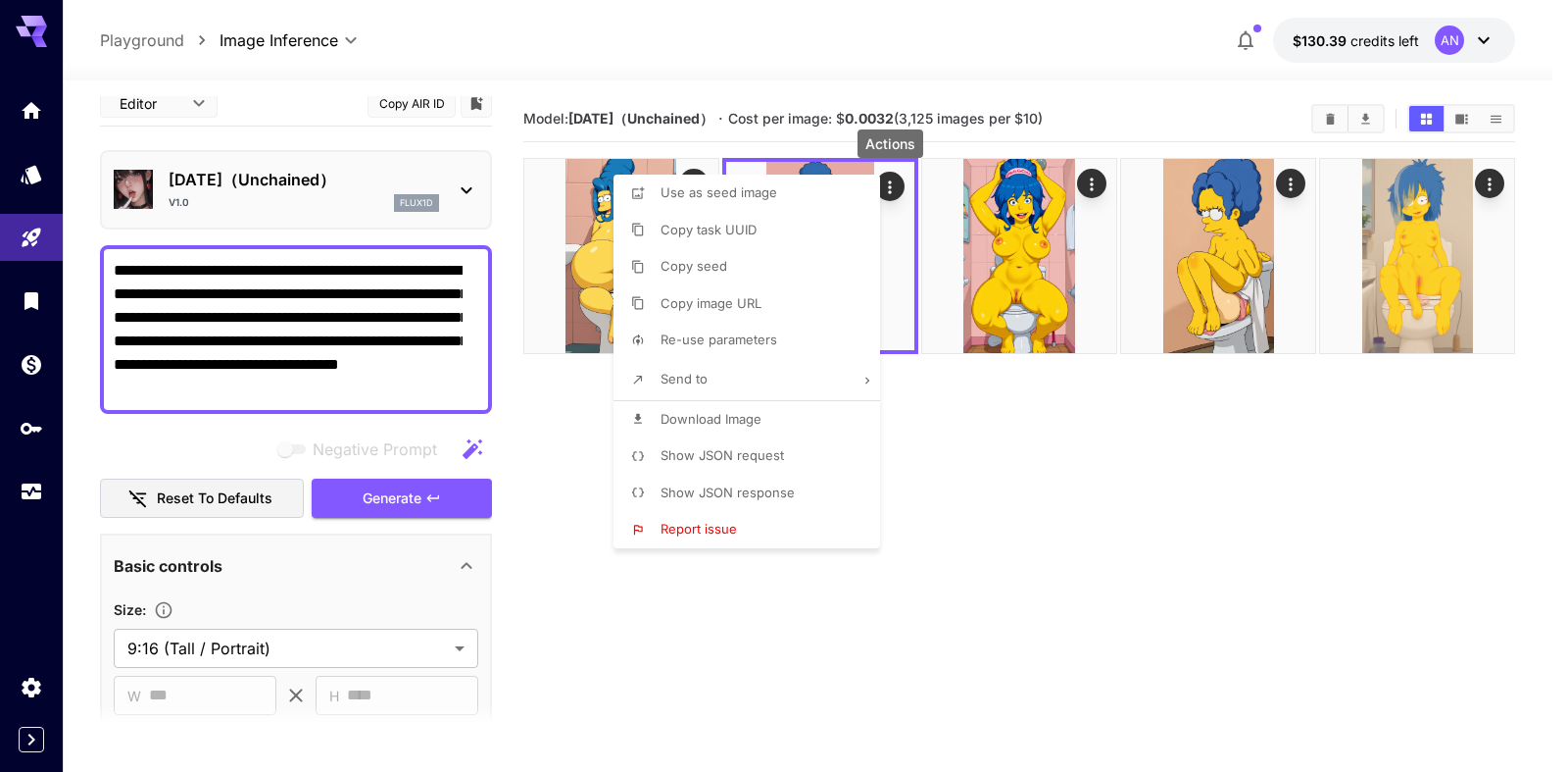
click at [718, 419] on span "Download Image" at bounding box center [711, 419] width 101 height 16
click at [535, 442] on div at bounding box center [784, 386] width 1568 height 772
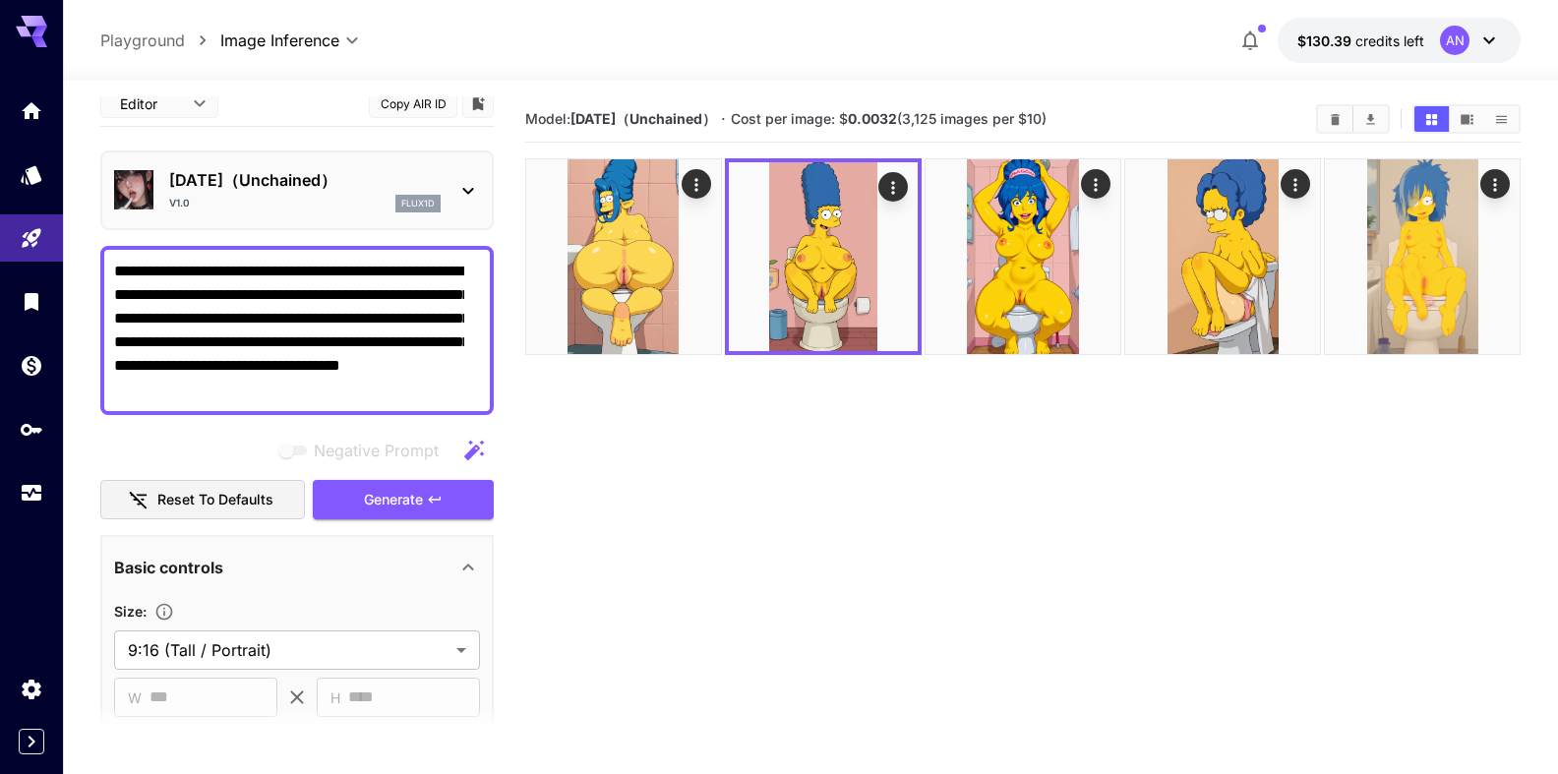
drag, startPoint x: 116, startPoint y: 313, endPoint x: 290, endPoint y: 317, distance: 174.1
click at [290, 317] on textarea "**********" at bounding box center [289, 331] width 350 height 142
click at [364, 496] on span "Generate" at bounding box center [393, 500] width 59 height 25
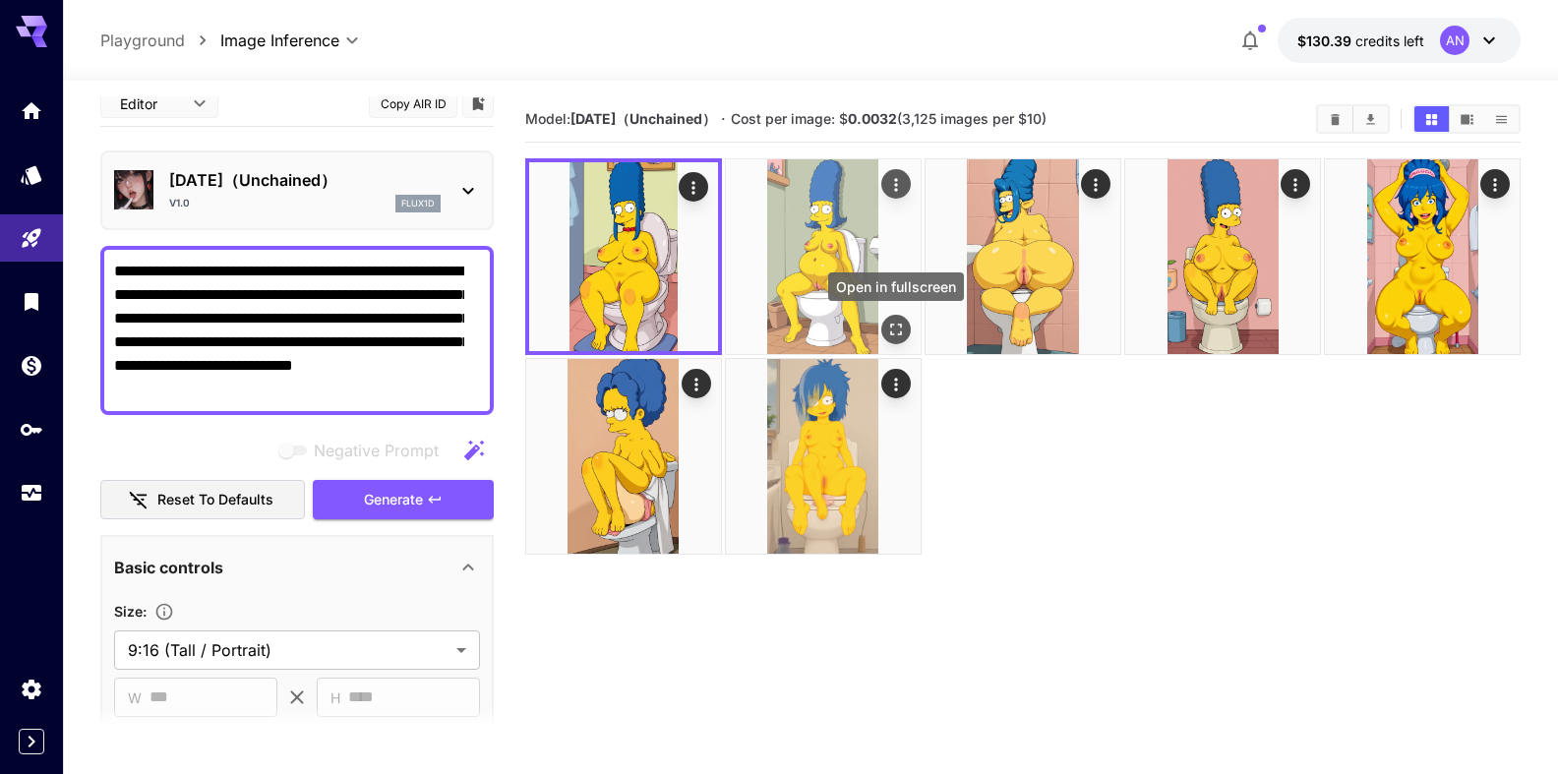
click at [898, 325] on icon "Open in fullscreen" at bounding box center [896, 330] width 20 height 20
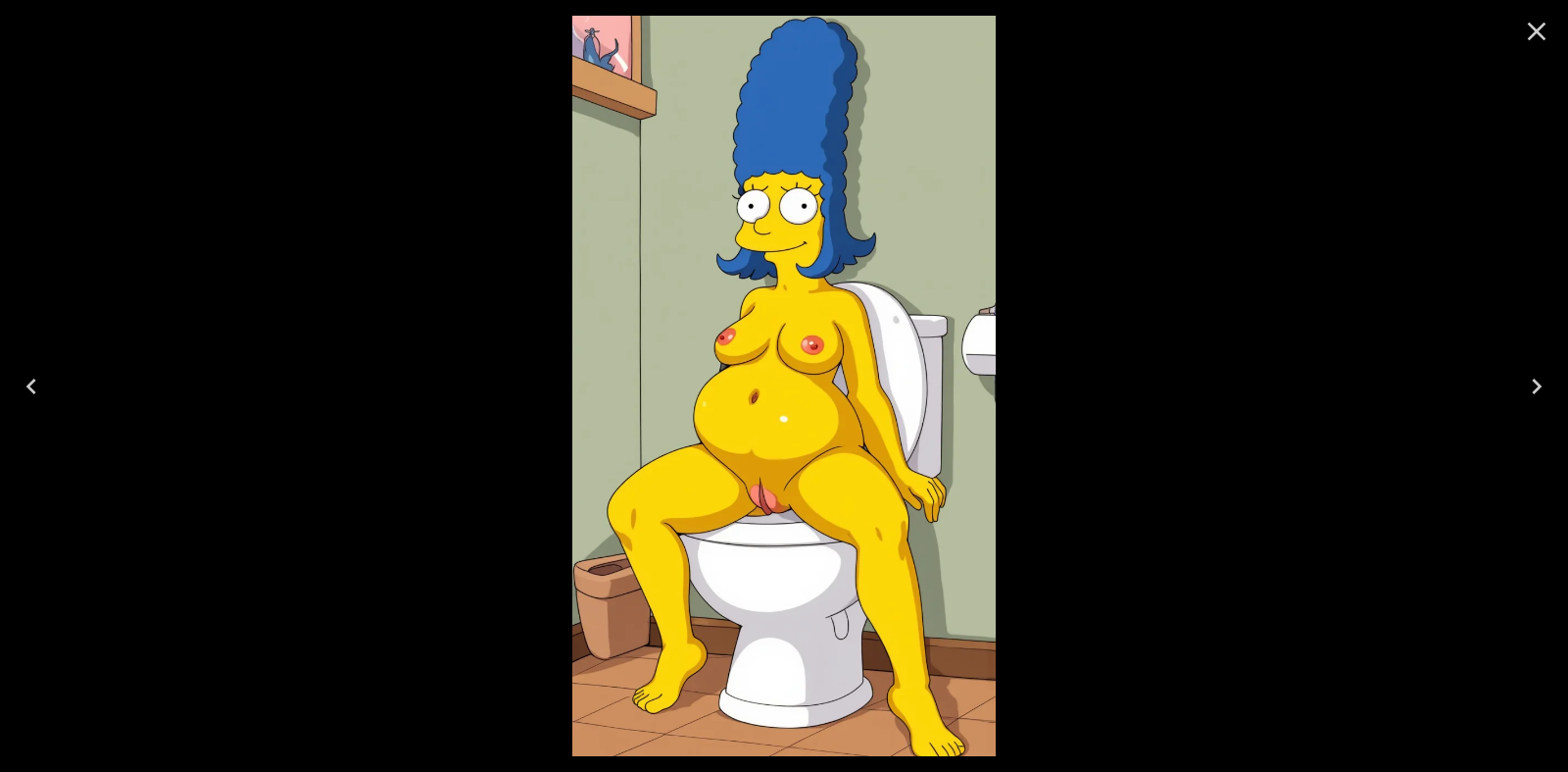
click at [1529, 34] on icon "Close" at bounding box center [1536, 31] width 31 height 31
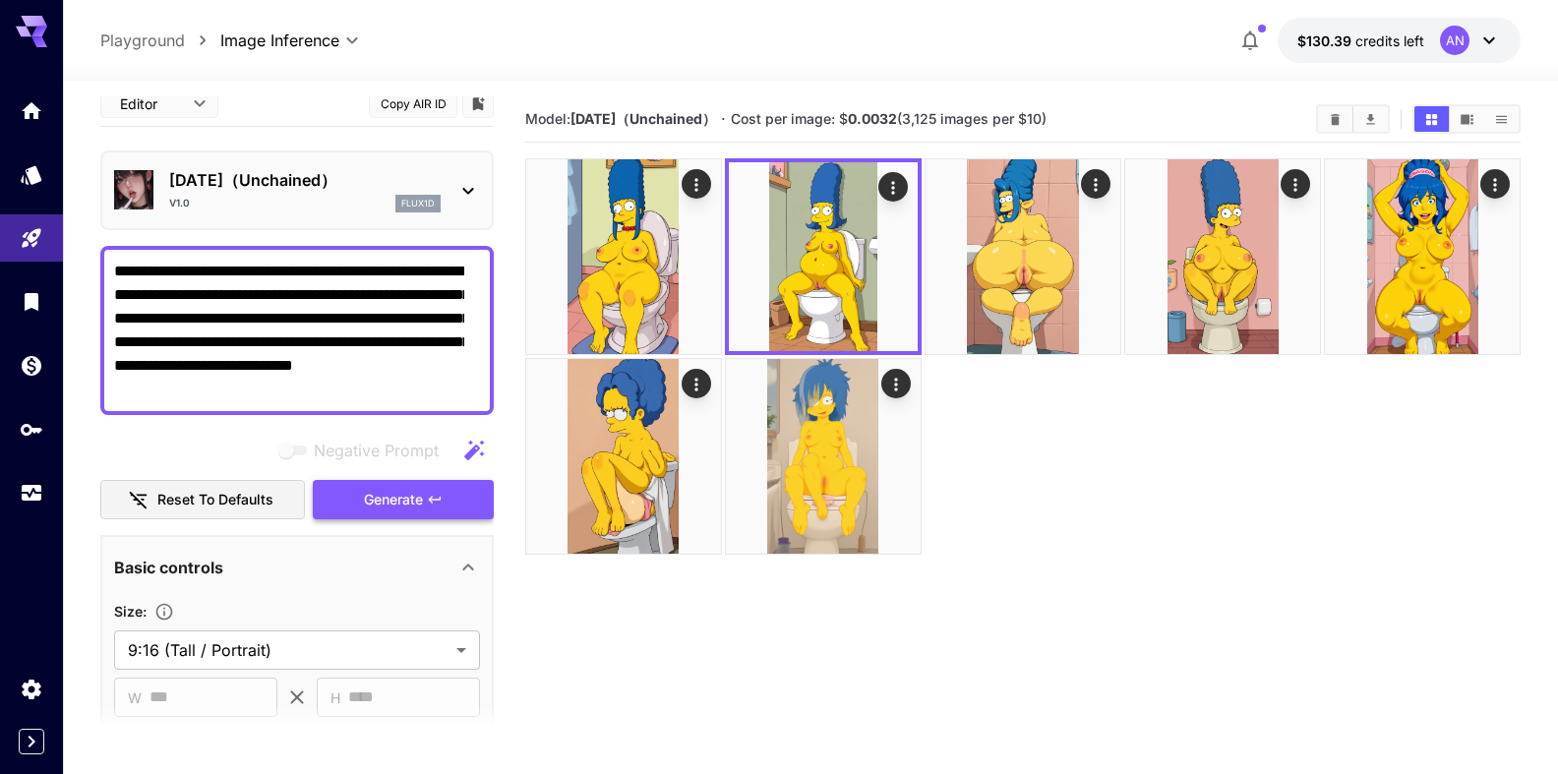
drag, startPoint x: 411, startPoint y: 489, endPoint x: 423, endPoint y: 482, distance: 13.7
click at [420, 484] on button "Generate" at bounding box center [403, 500] width 181 height 40
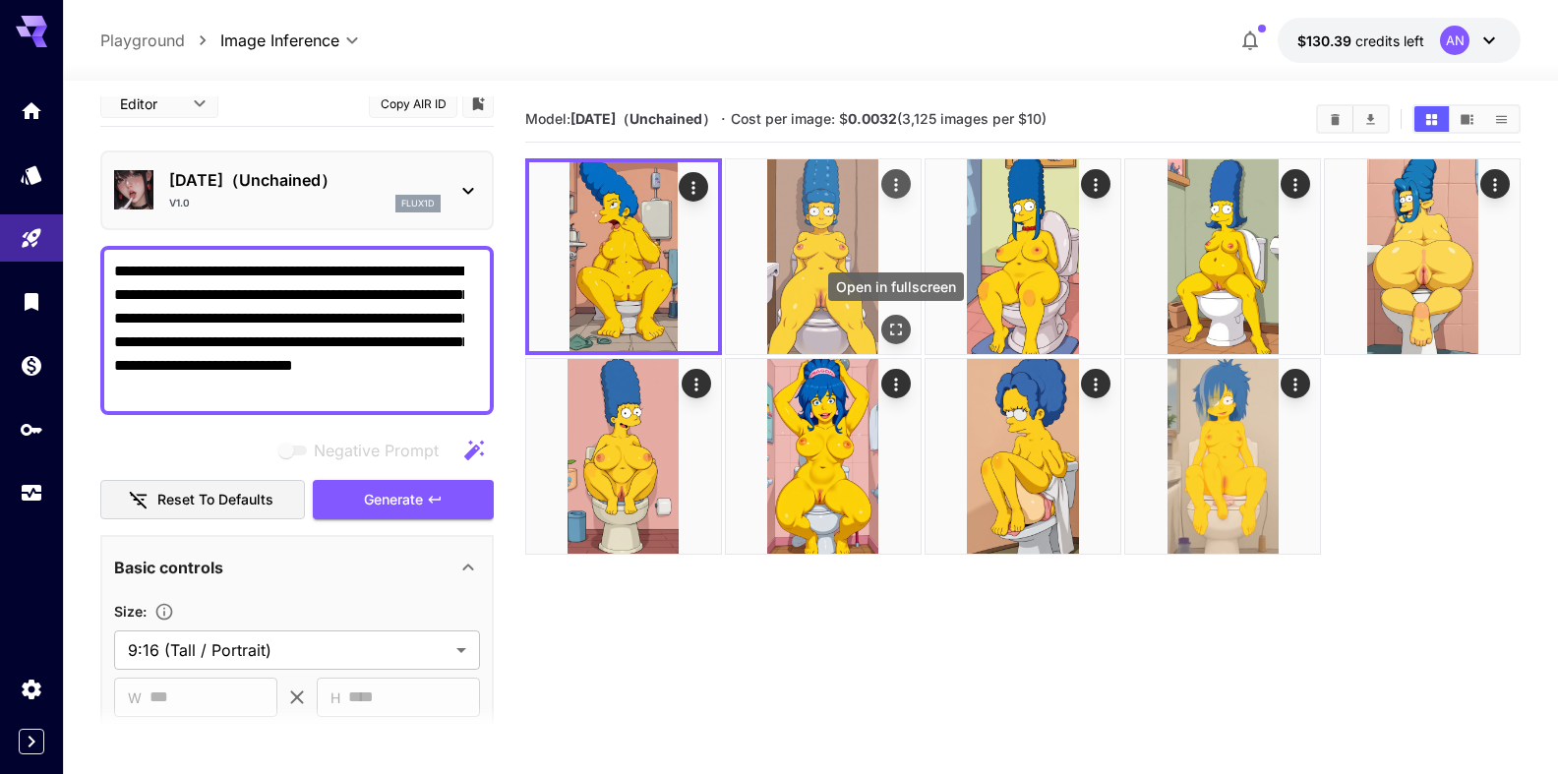
click at [899, 329] on icon "Open in fullscreen" at bounding box center [896, 330] width 20 height 20
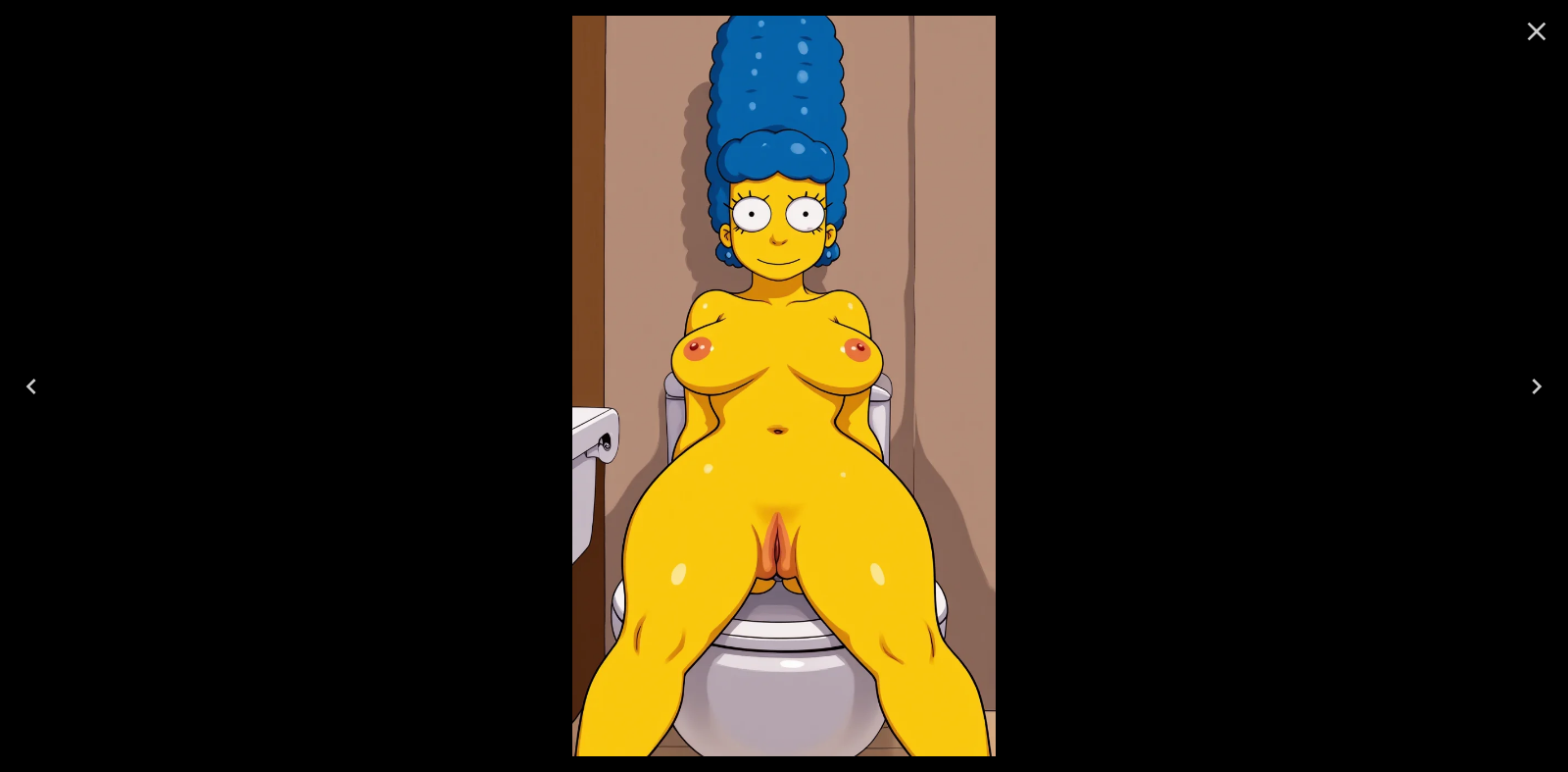
click at [1528, 37] on icon "Close" at bounding box center [1536, 31] width 31 height 31
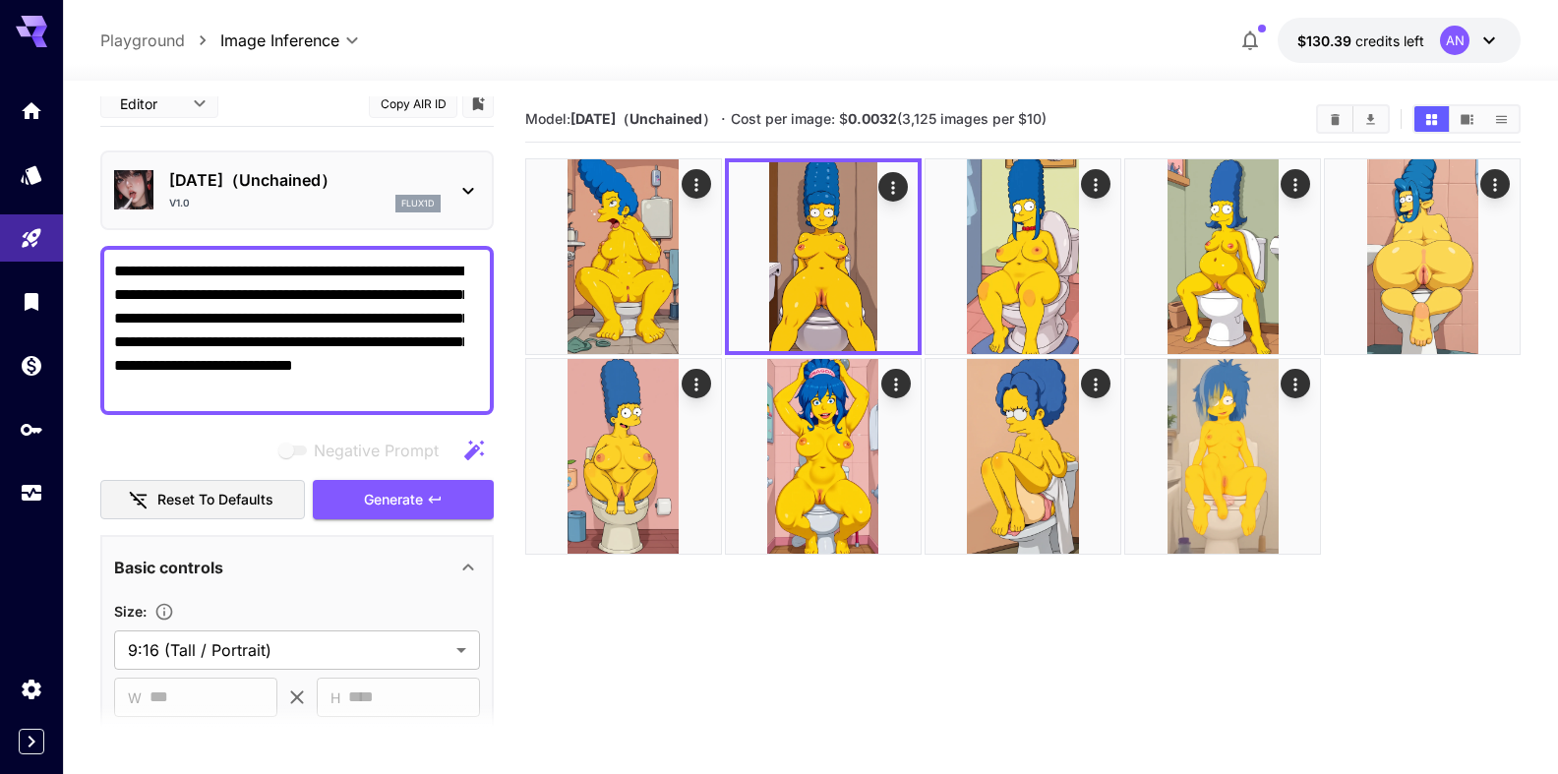
click at [453, 290] on textarea "**********" at bounding box center [289, 331] width 350 height 142
type textarea "**********"
click at [385, 497] on span "Generate" at bounding box center [393, 500] width 59 height 25
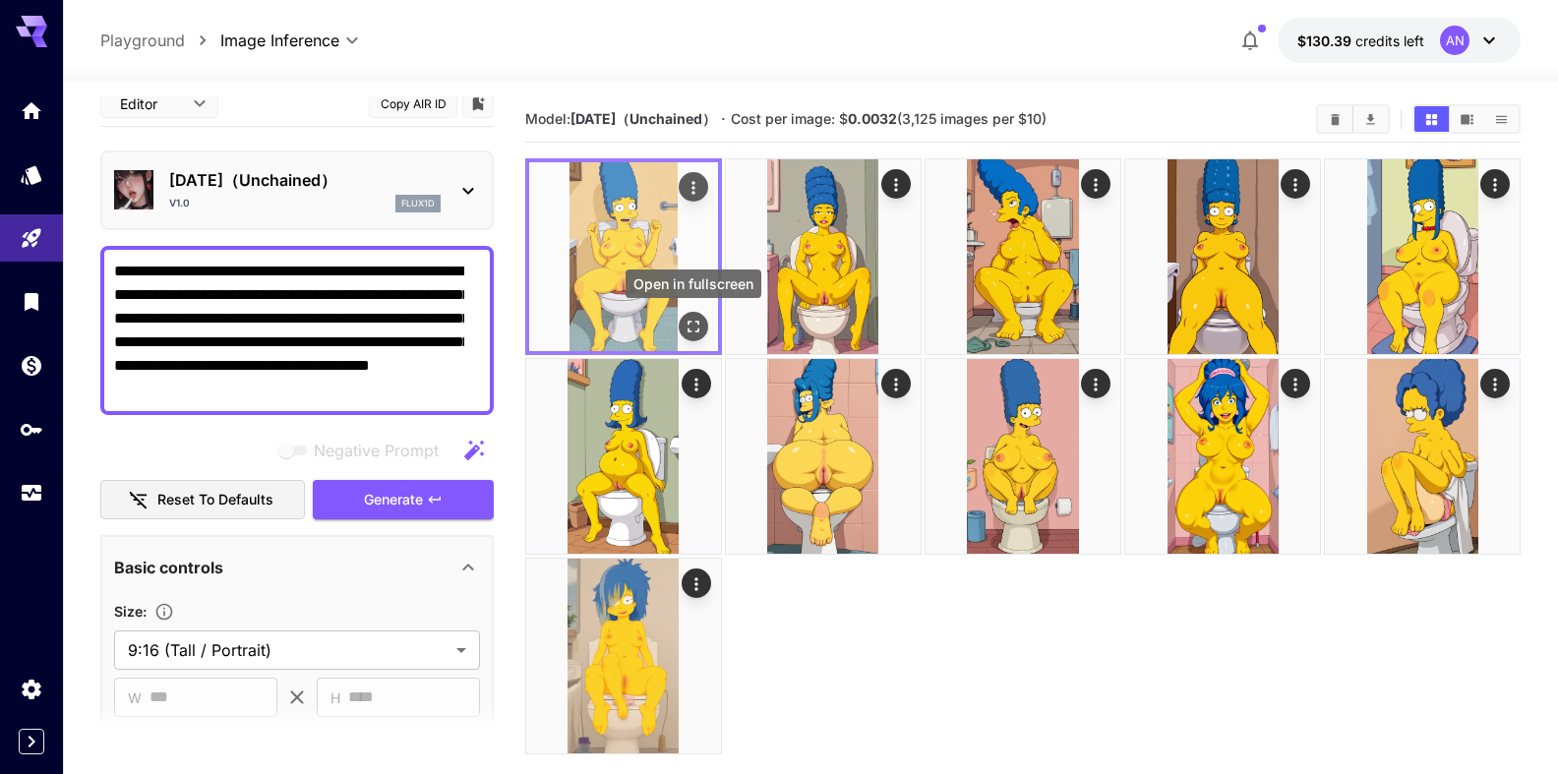
click at [692, 327] on icon "Open in fullscreen" at bounding box center [693, 327] width 20 height 20
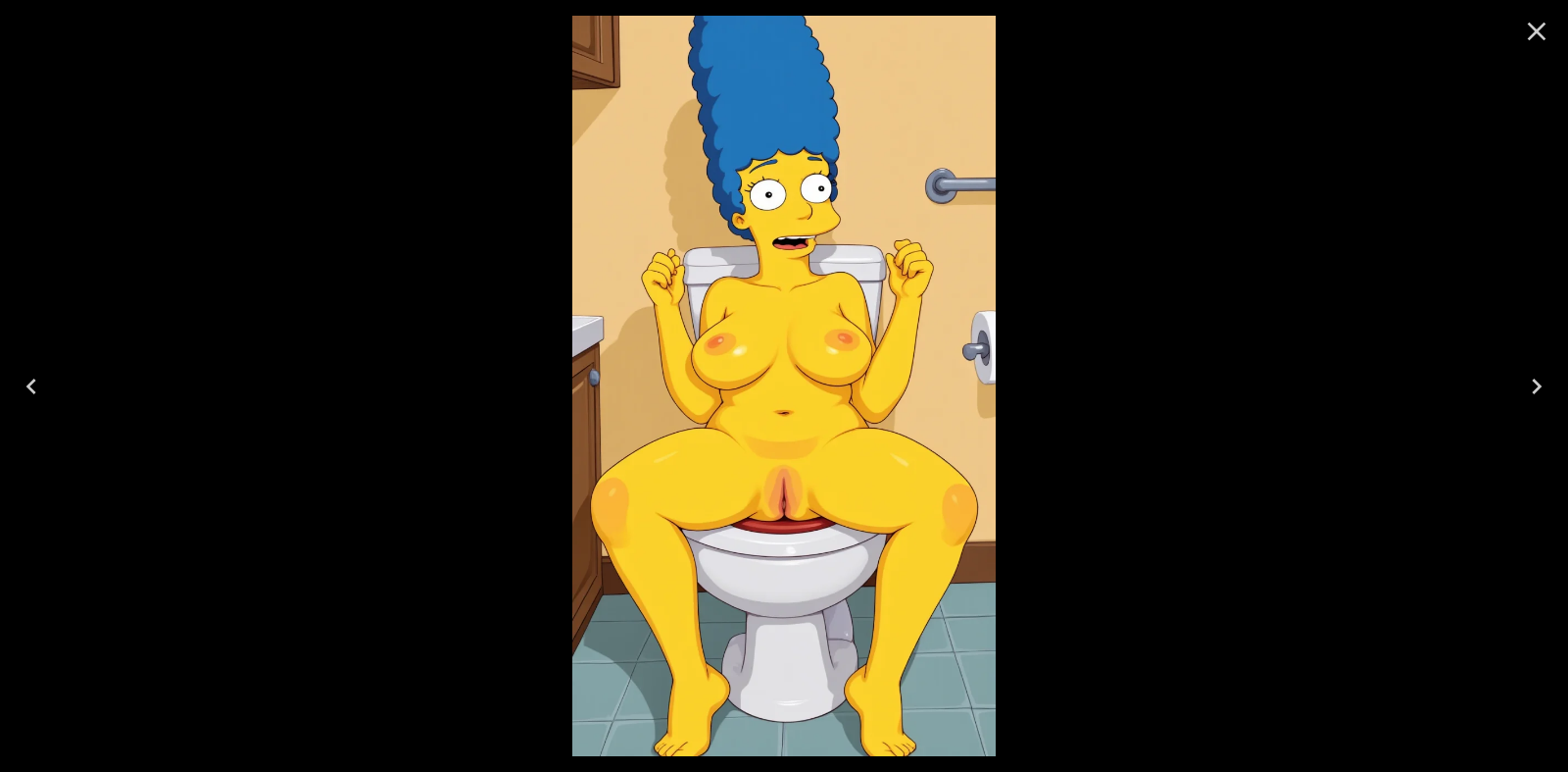
click at [1551, 37] on icon "Close" at bounding box center [1536, 31] width 31 height 31
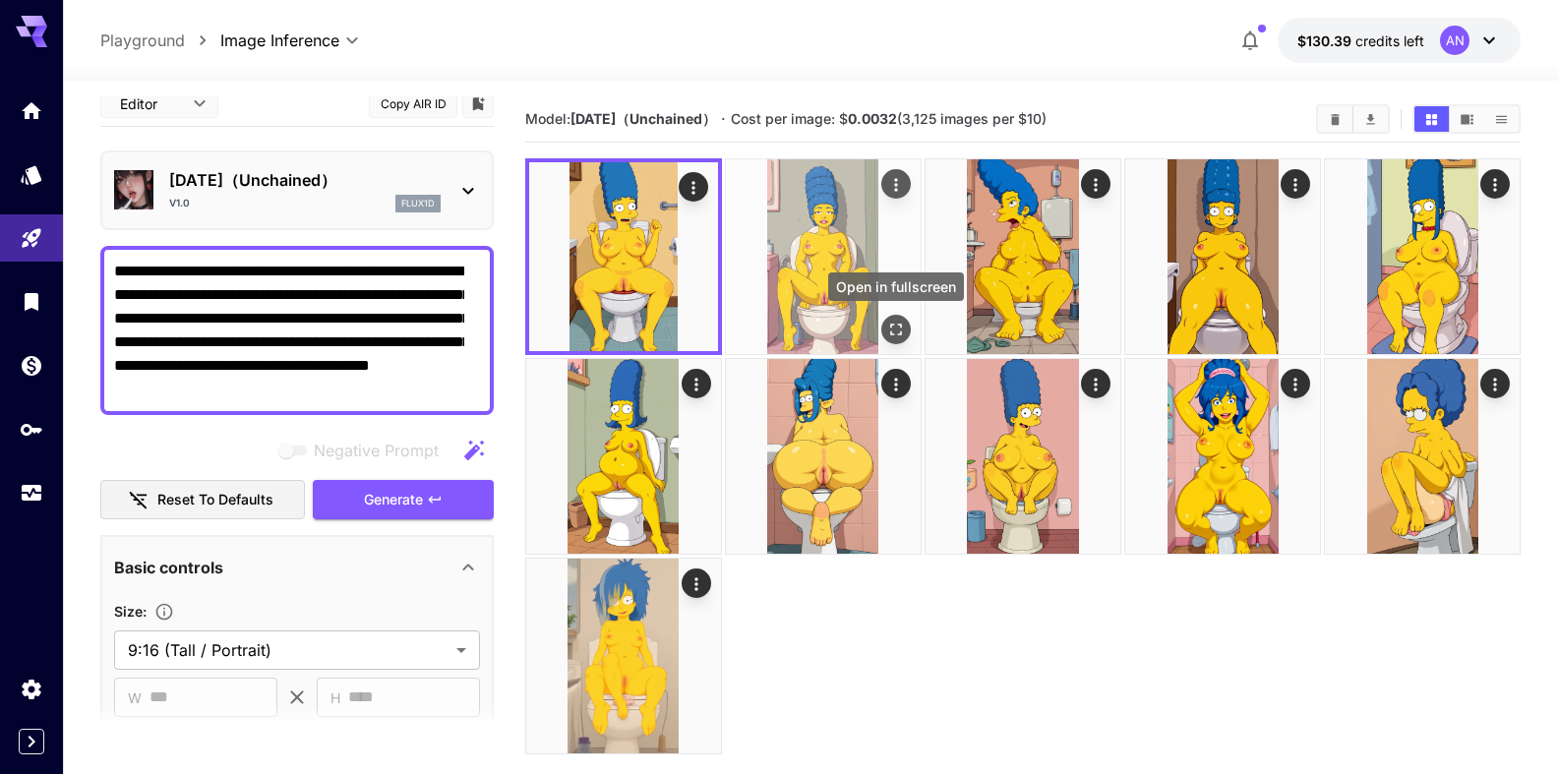
click at [892, 316] on button "Open in fullscreen" at bounding box center [896, 330] width 30 height 30
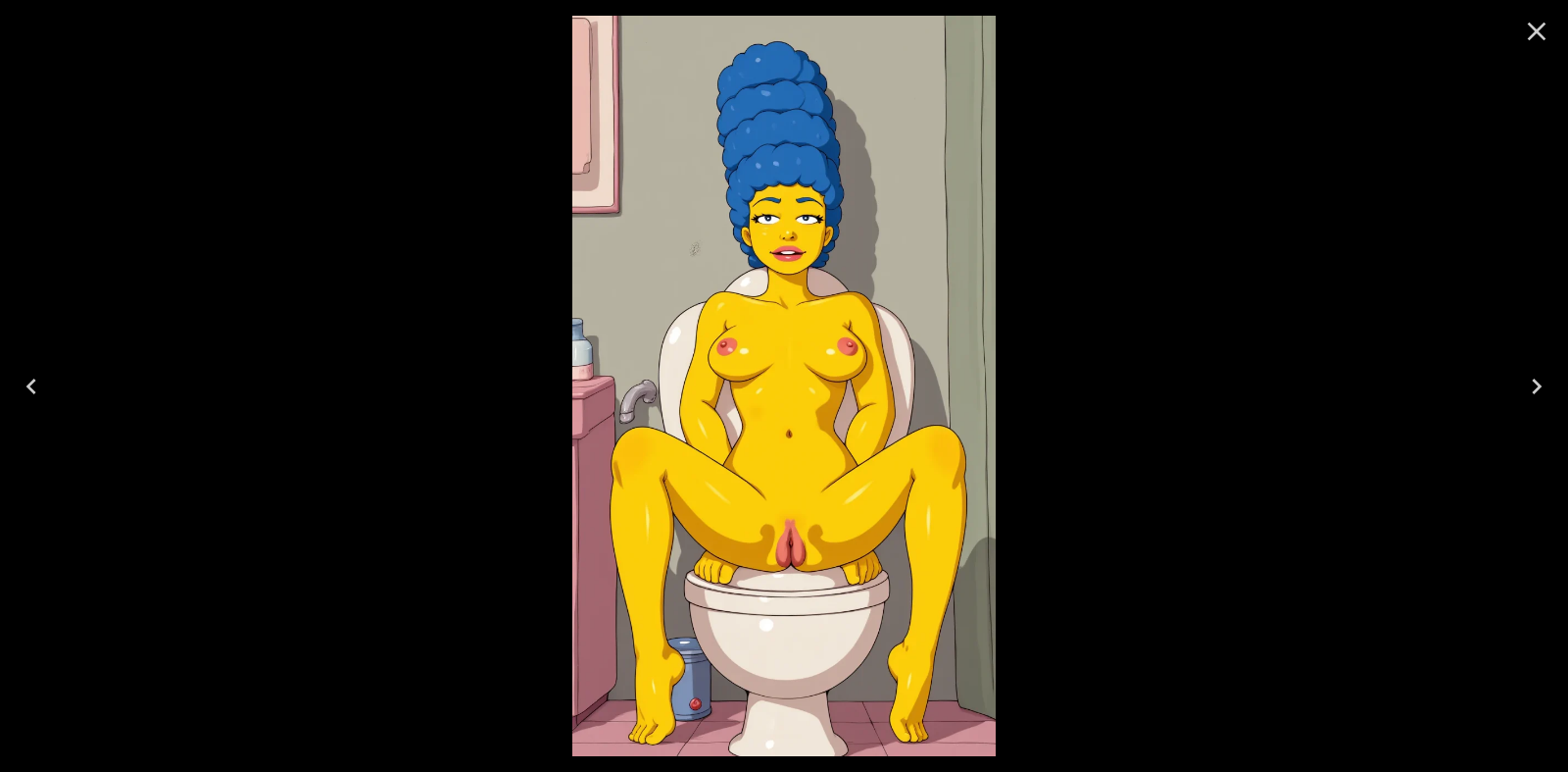
click at [1537, 31] on icon "Close" at bounding box center [1537, 32] width 19 height 19
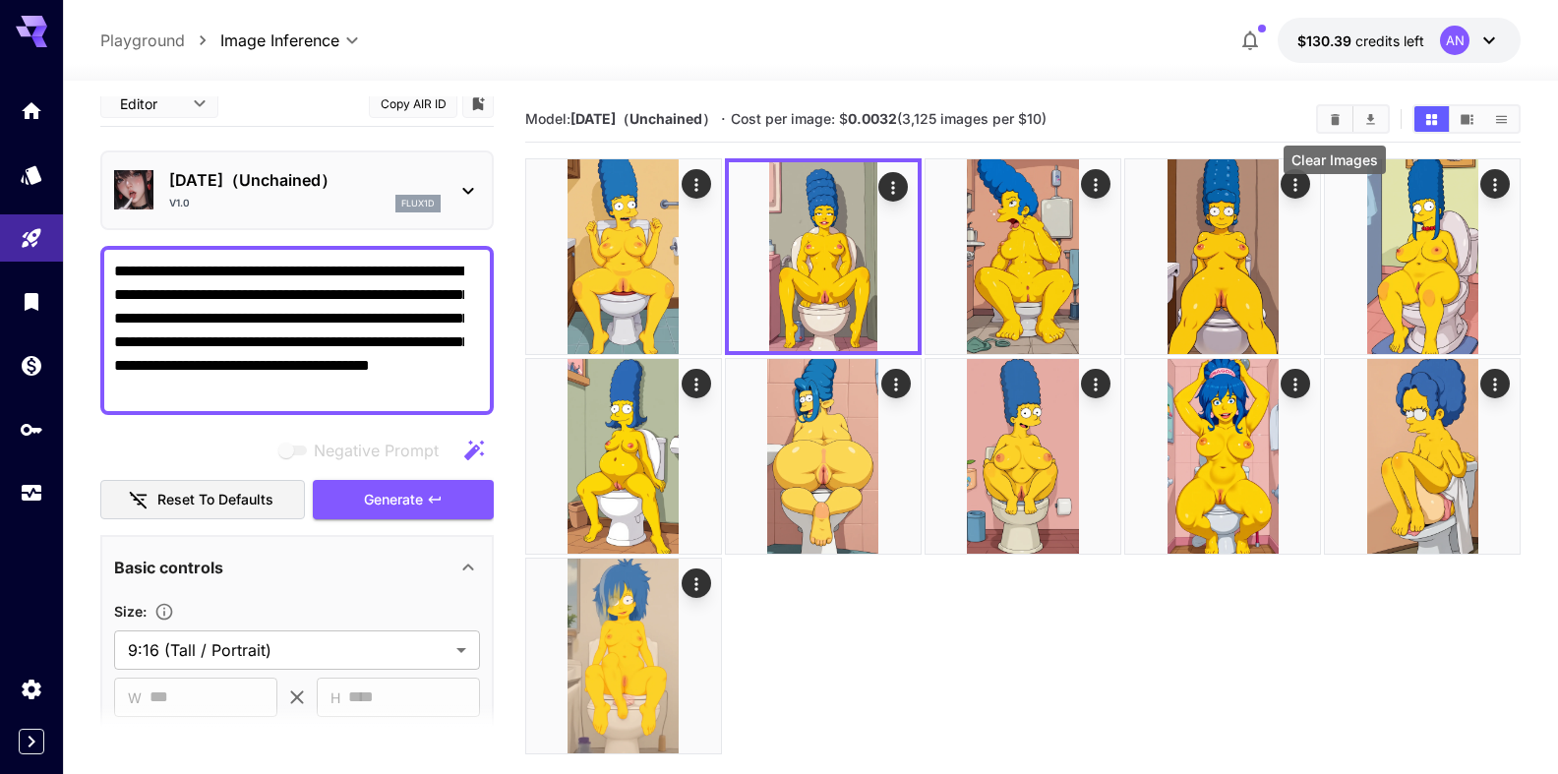
click at [1338, 119] on icon "Clear Images" at bounding box center [1334, 118] width 9 height 11
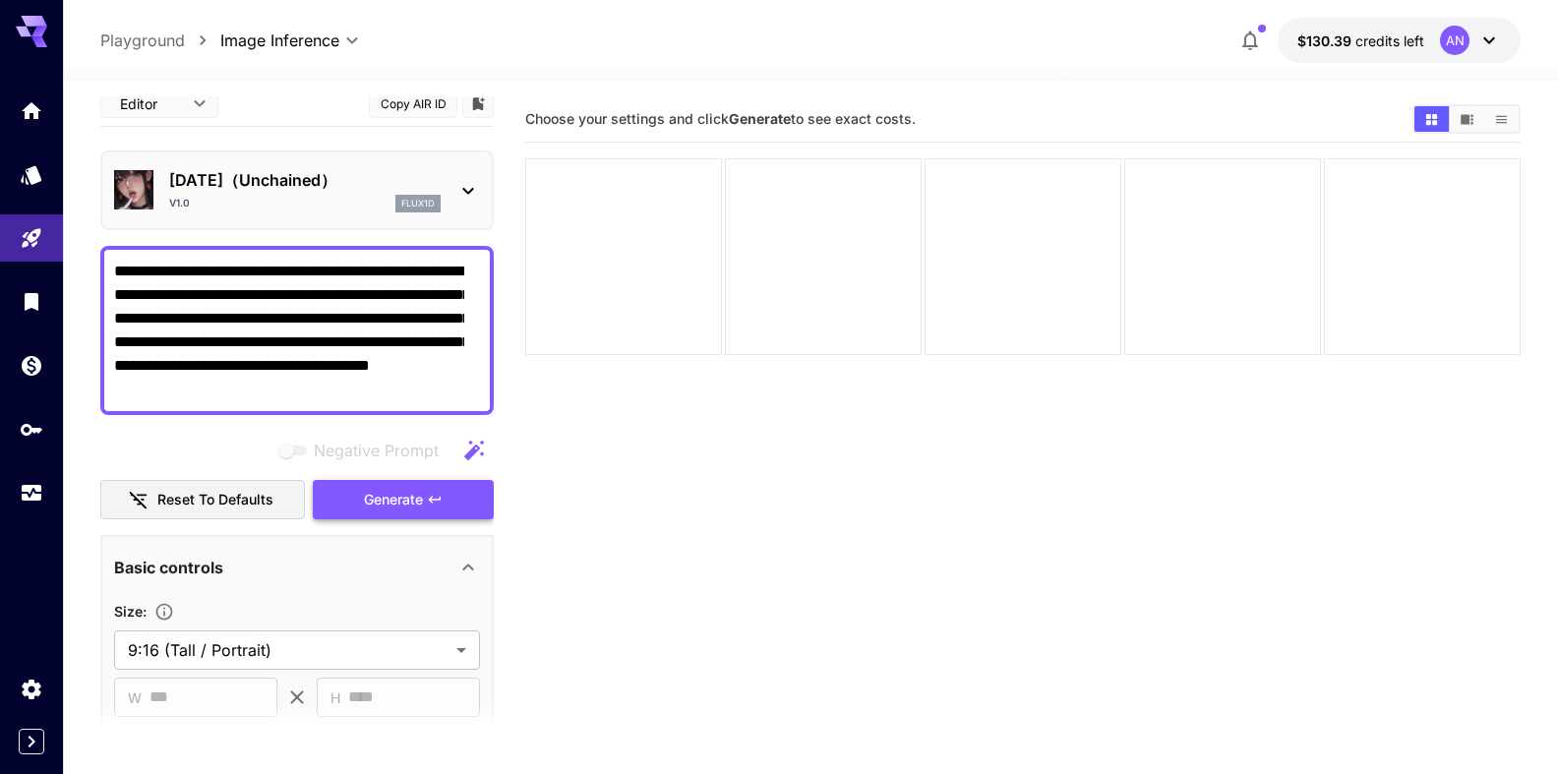
click at [382, 499] on span "Generate" at bounding box center [393, 500] width 59 height 25
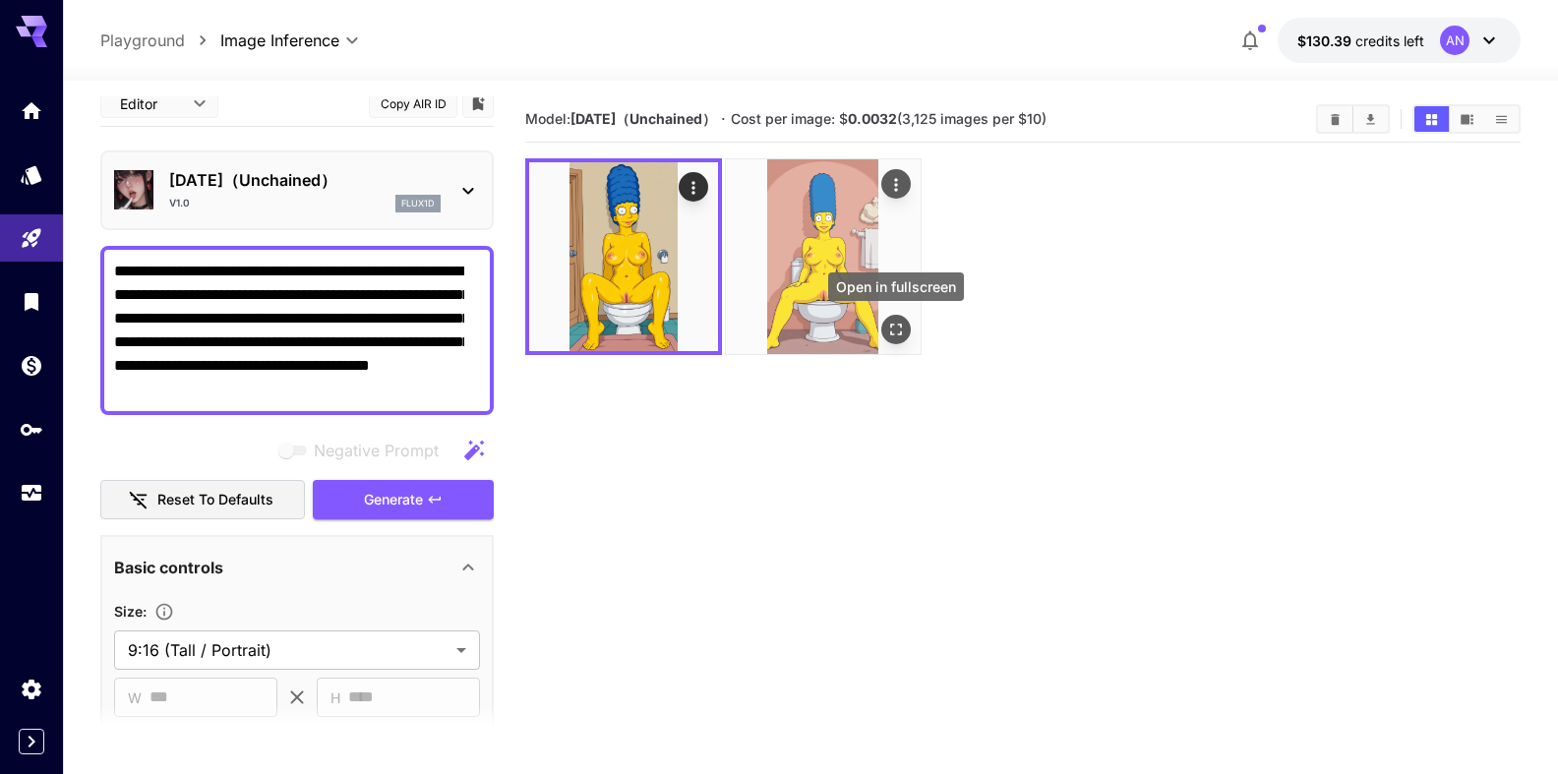
click at [899, 335] on icon "Open in fullscreen" at bounding box center [896, 330] width 20 height 20
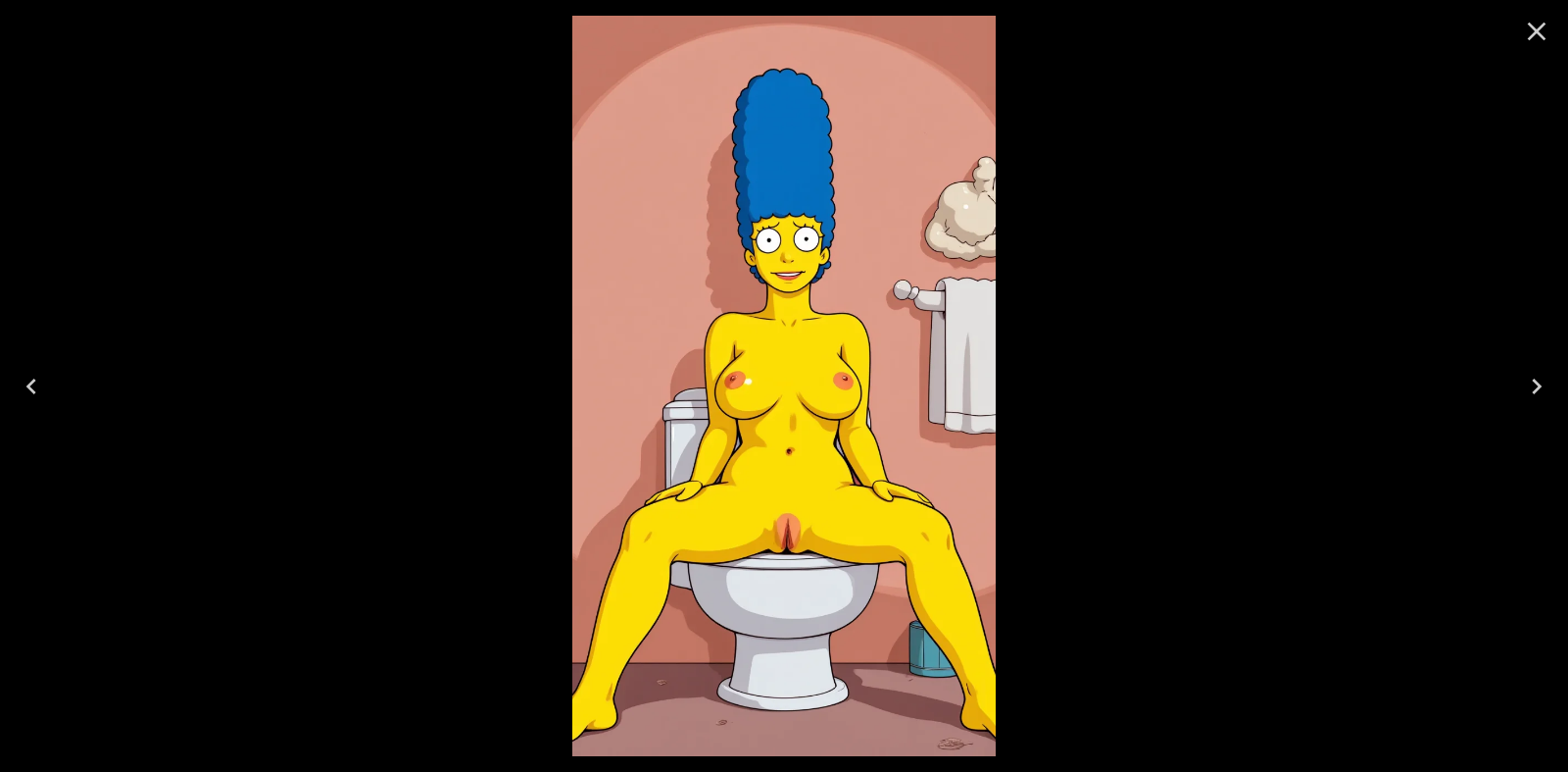
click at [1531, 31] on icon "Close" at bounding box center [1536, 31] width 31 height 31
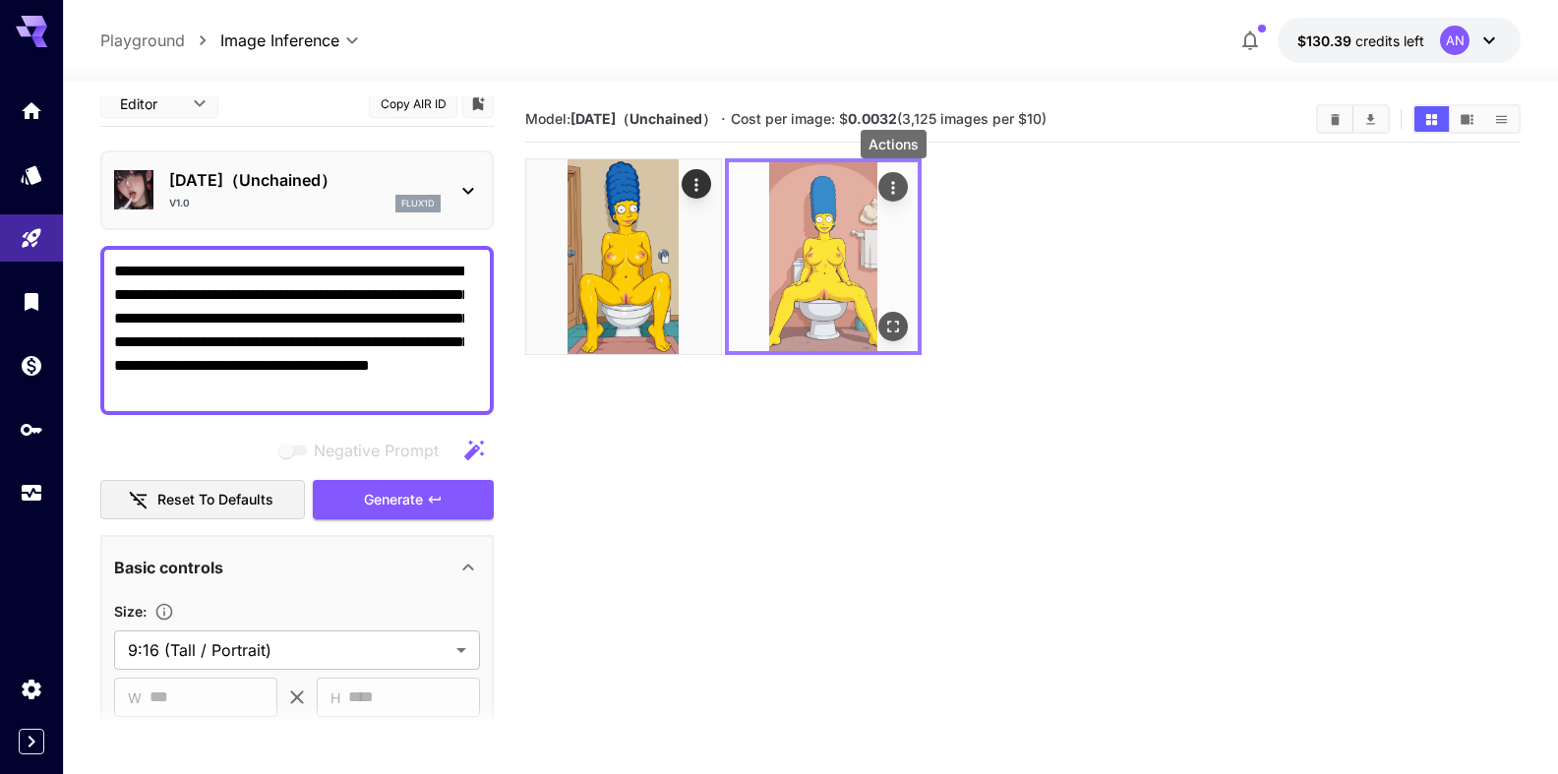
click at [900, 178] on div "Actions" at bounding box center [893, 187] width 20 height 24
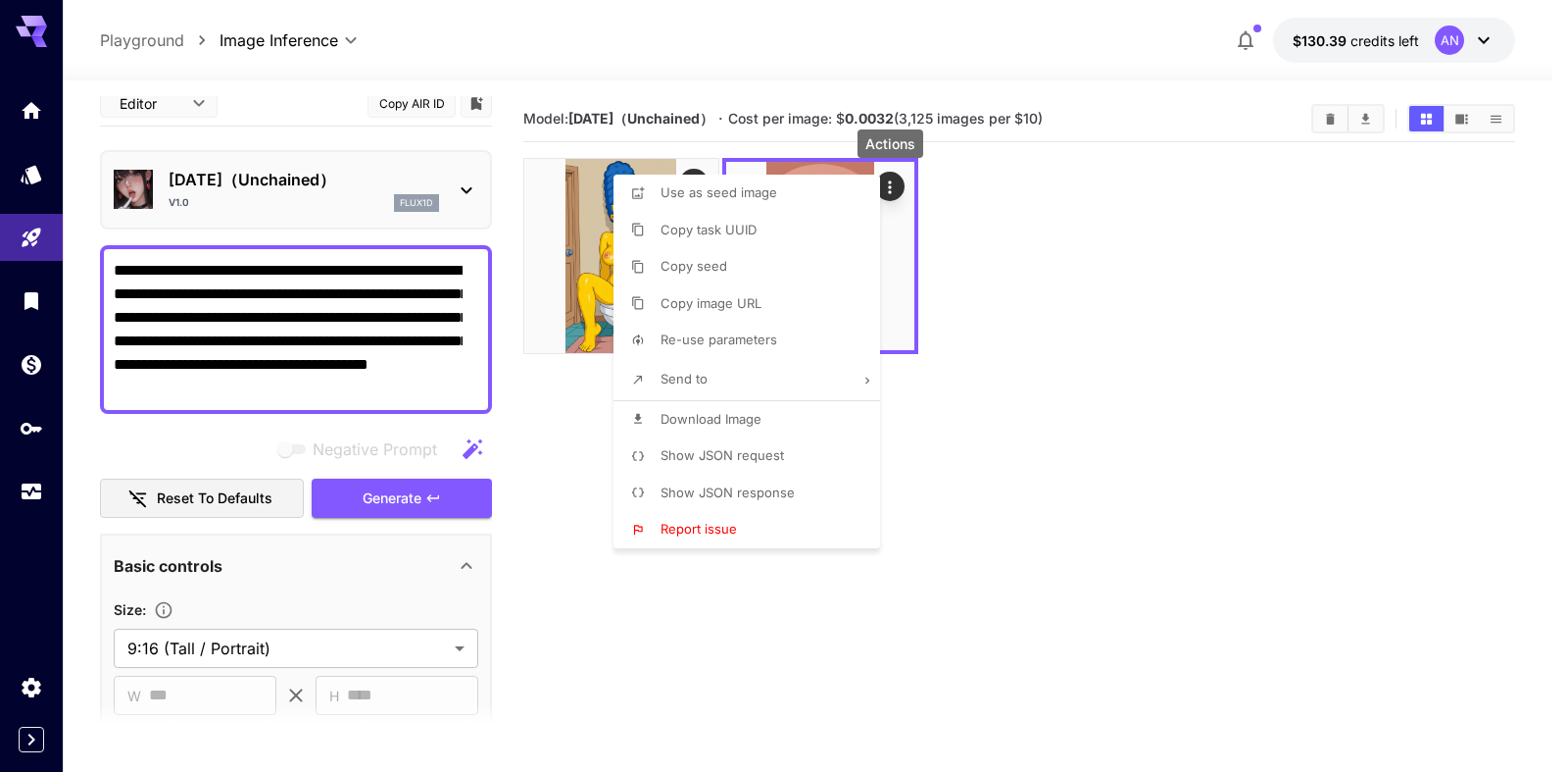
click at [731, 414] on span "Download Image" at bounding box center [711, 419] width 101 height 16
click at [1039, 306] on div at bounding box center [784, 386] width 1568 height 772
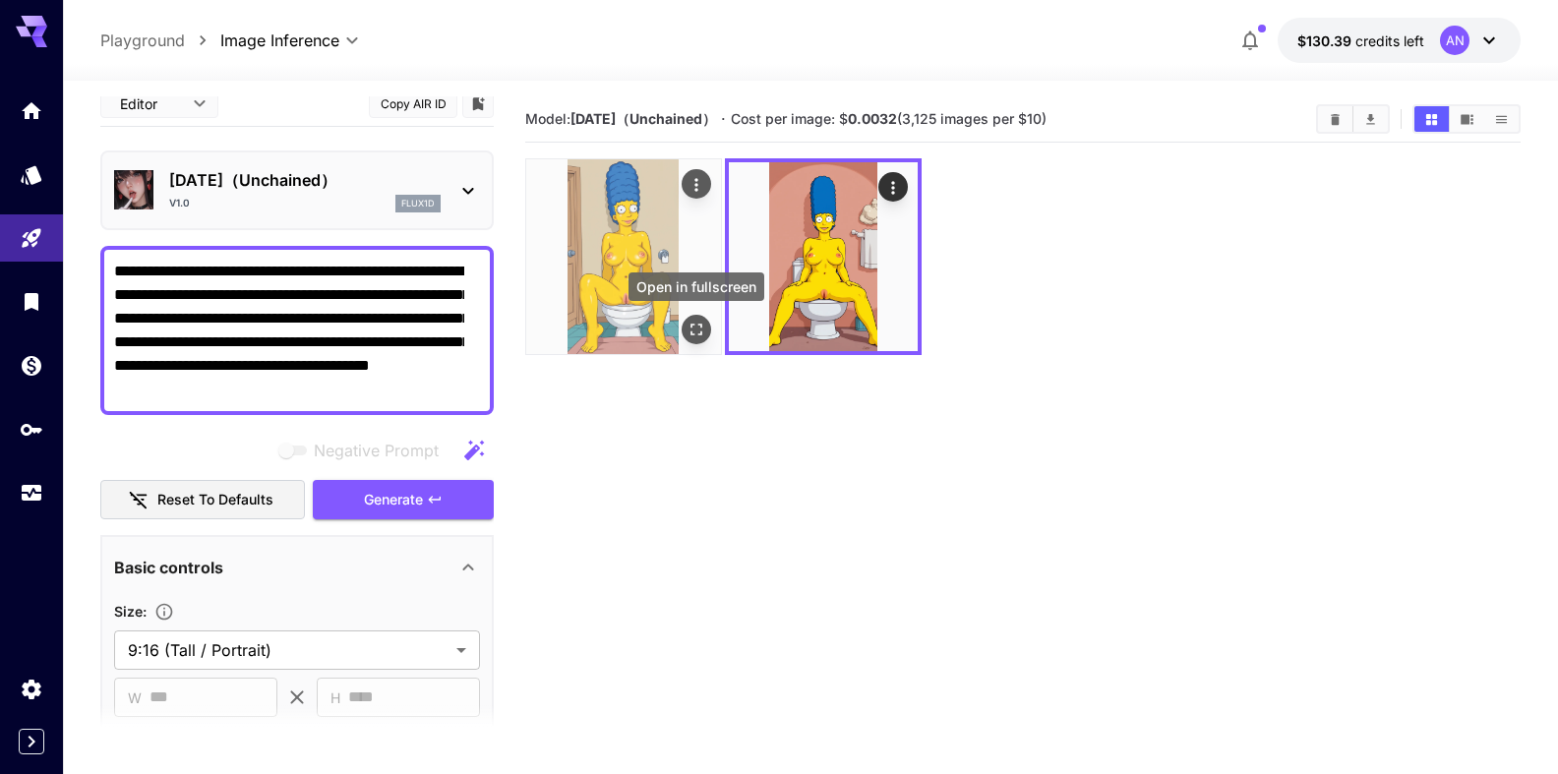
click at [693, 333] on icon "Open in fullscreen" at bounding box center [696, 330] width 20 height 20
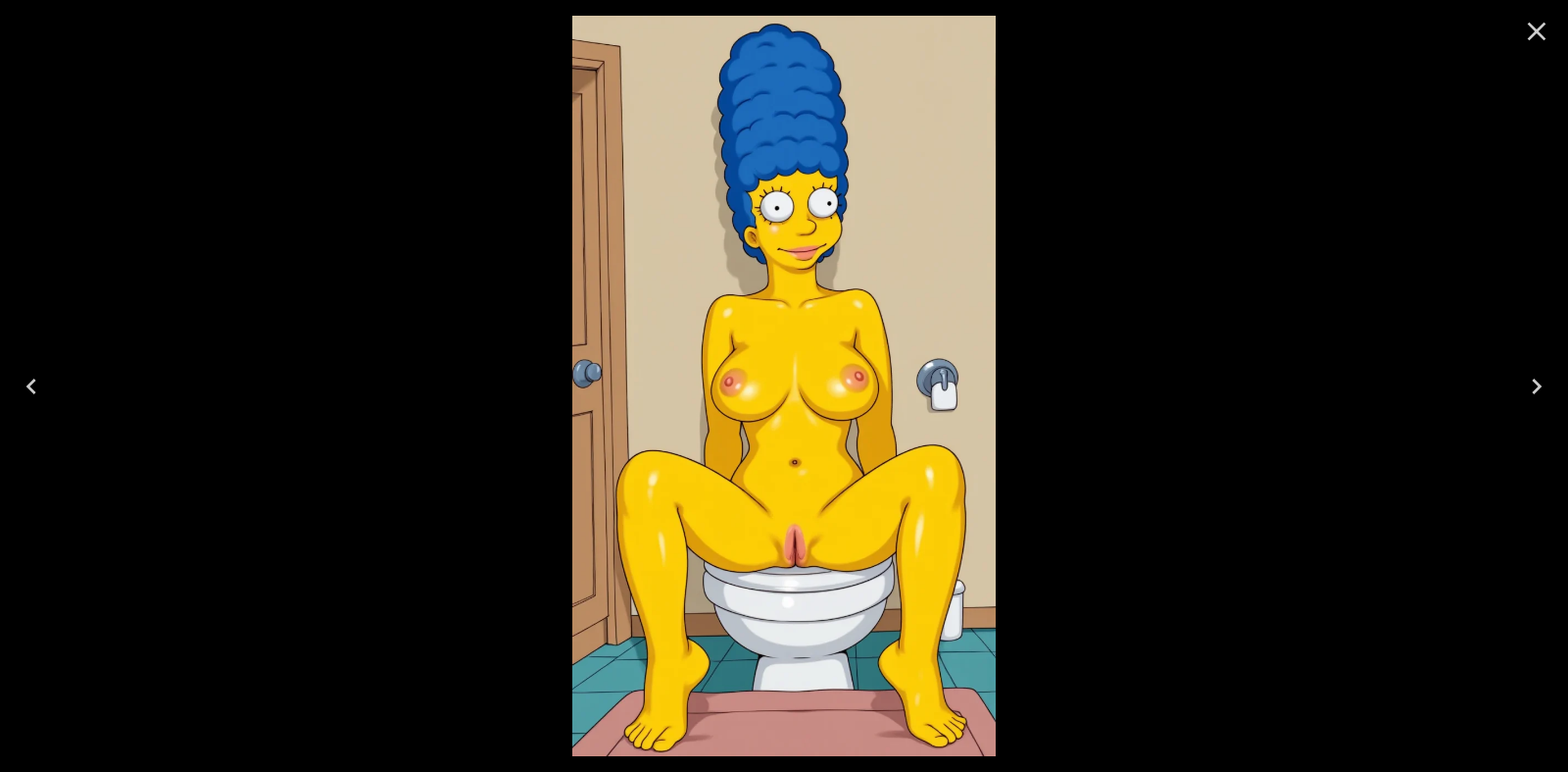
click at [1547, 30] on icon "Close" at bounding box center [1536, 31] width 31 height 31
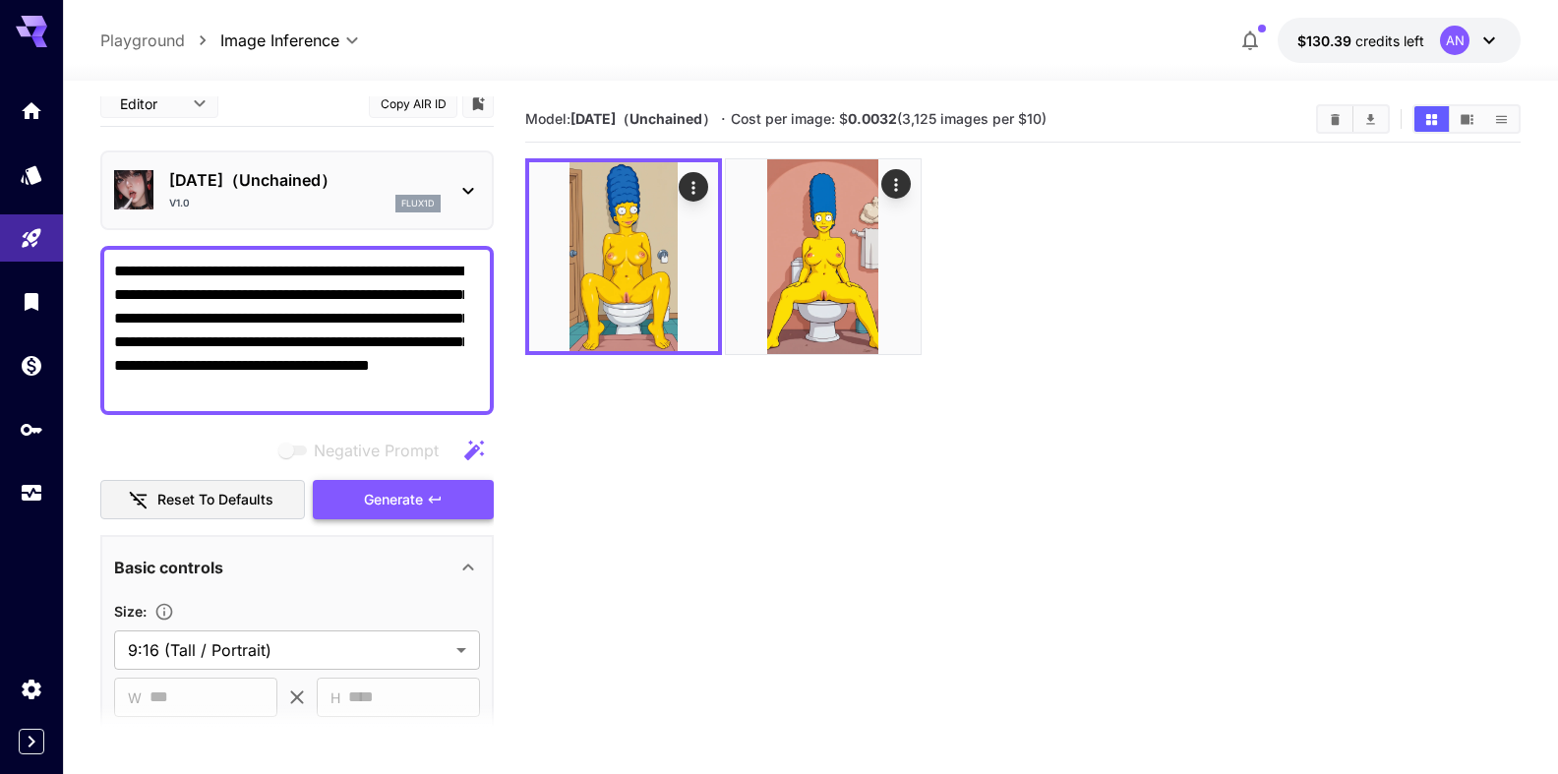
click at [403, 502] on span "Generate" at bounding box center [393, 500] width 59 height 25
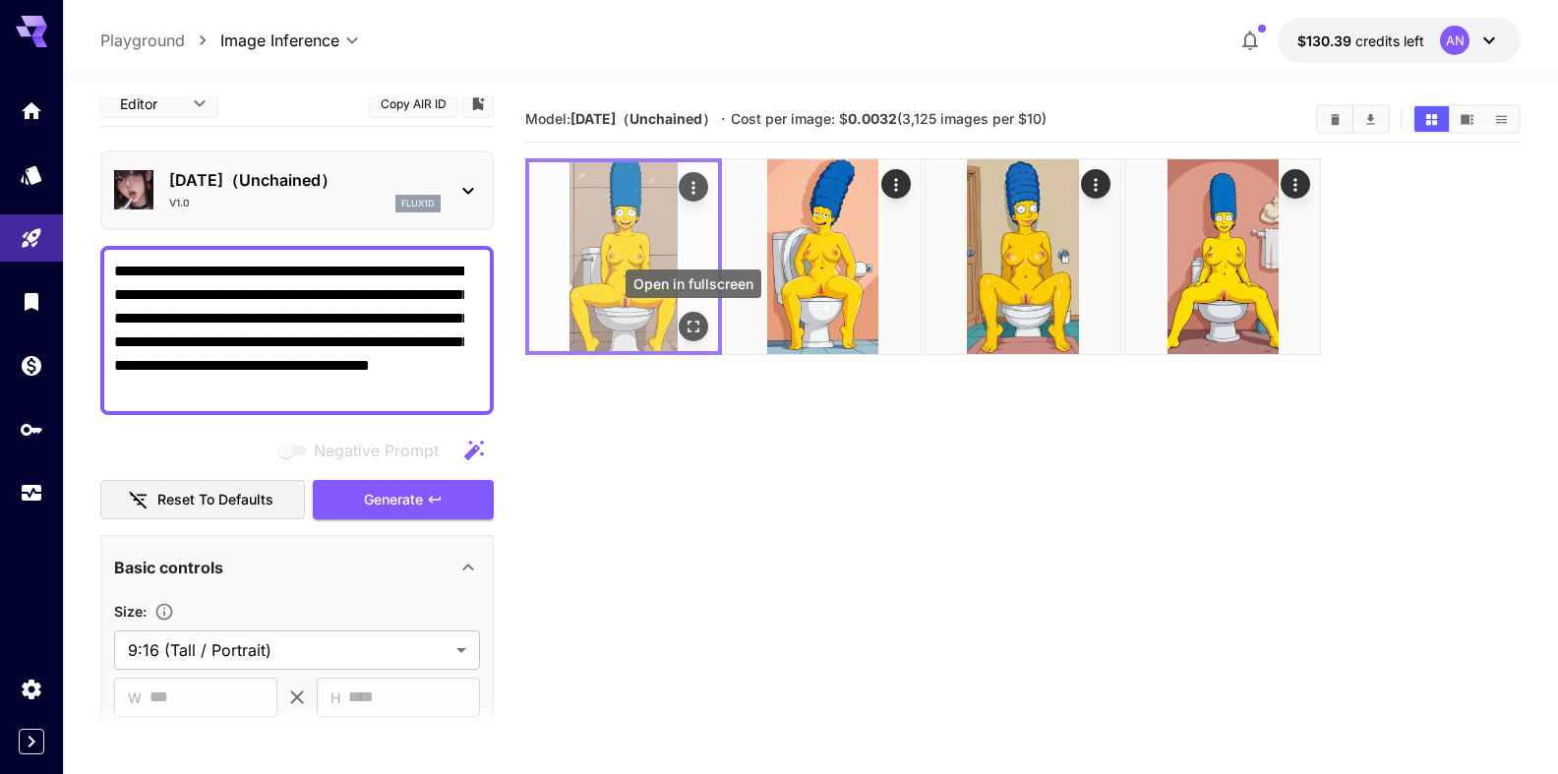
click at [683, 324] on icon "Open in fullscreen" at bounding box center [693, 327] width 20 height 20
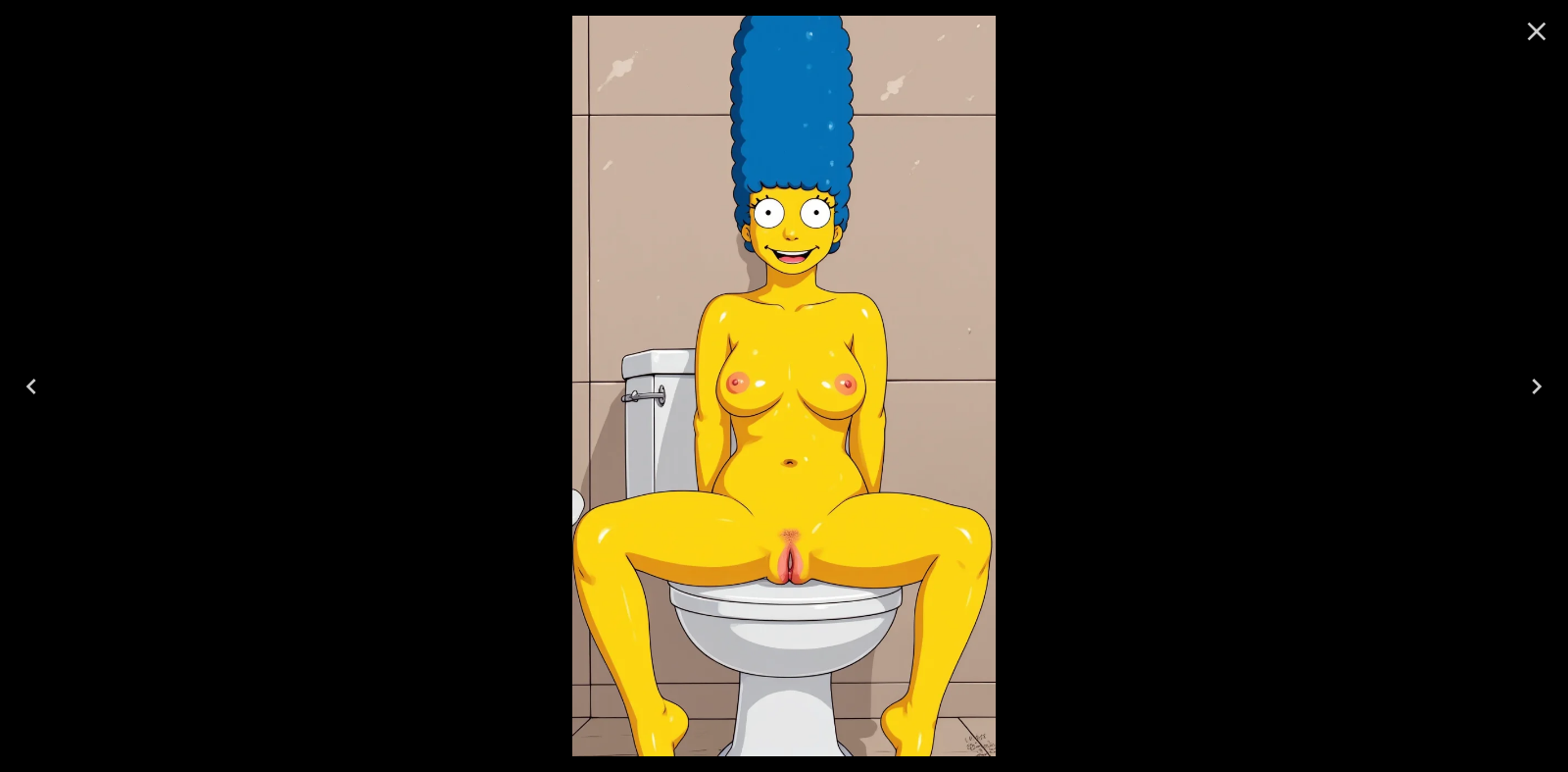
drag, startPoint x: 1530, startPoint y: 24, endPoint x: 1495, endPoint y: 46, distance: 41.3
click at [1529, 24] on icon "Close" at bounding box center [1537, 32] width 19 height 19
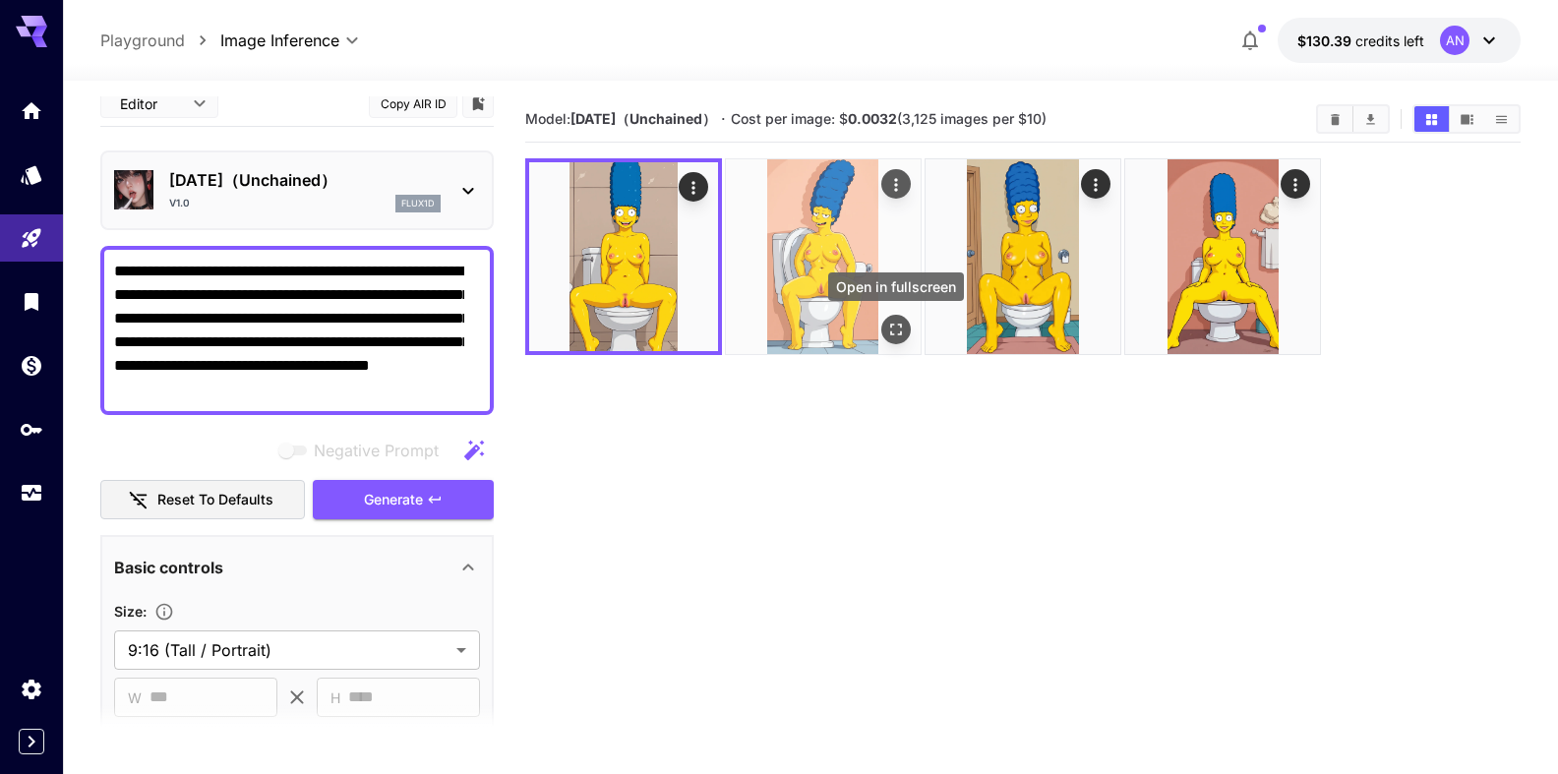
click at [886, 336] on icon "Open in fullscreen" at bounding box center [896, 330] width 20 height 20
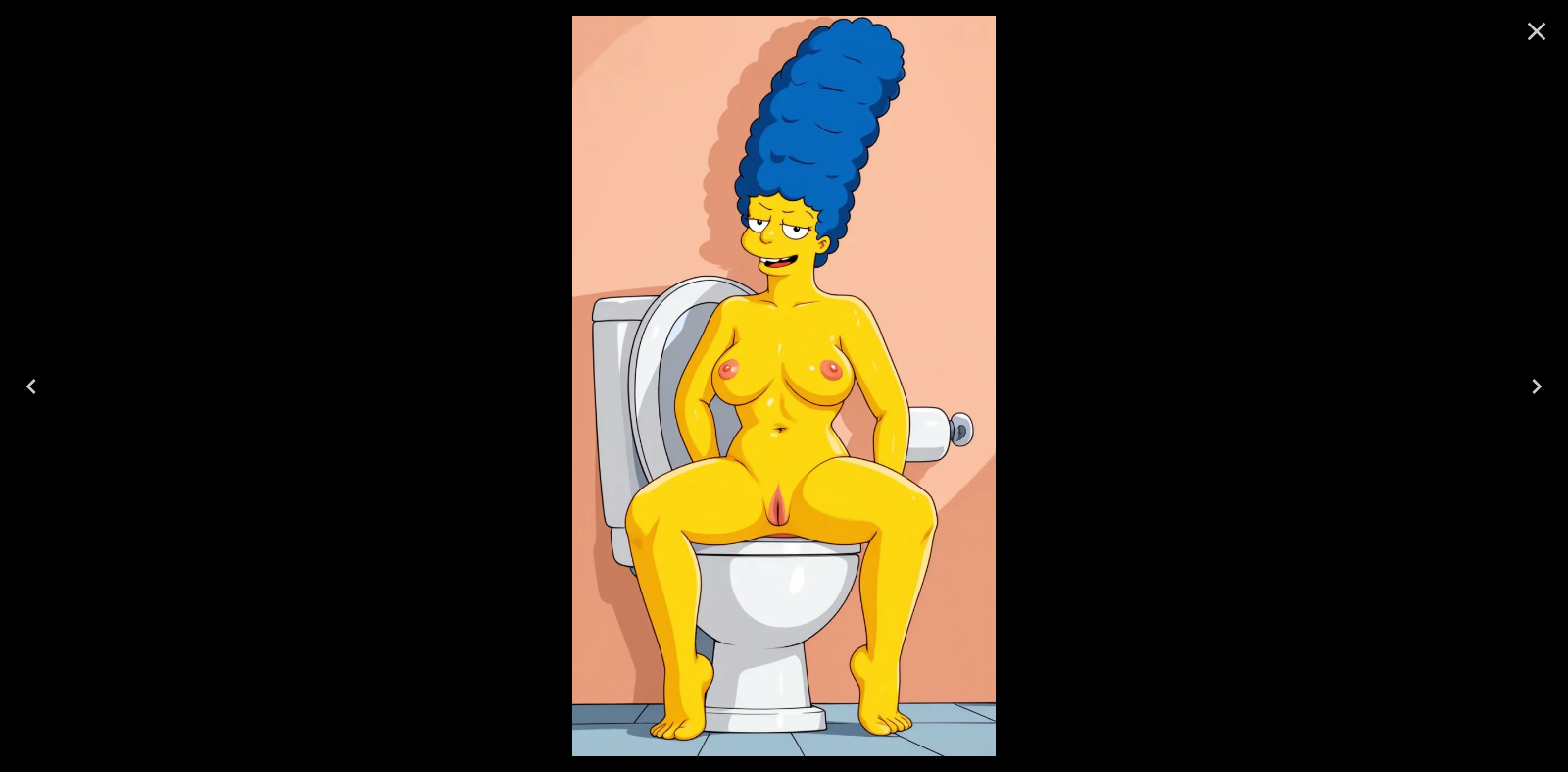
click at [1530, 29] on icon "Close" at bounding box center [1536, 31] width 31 height 31
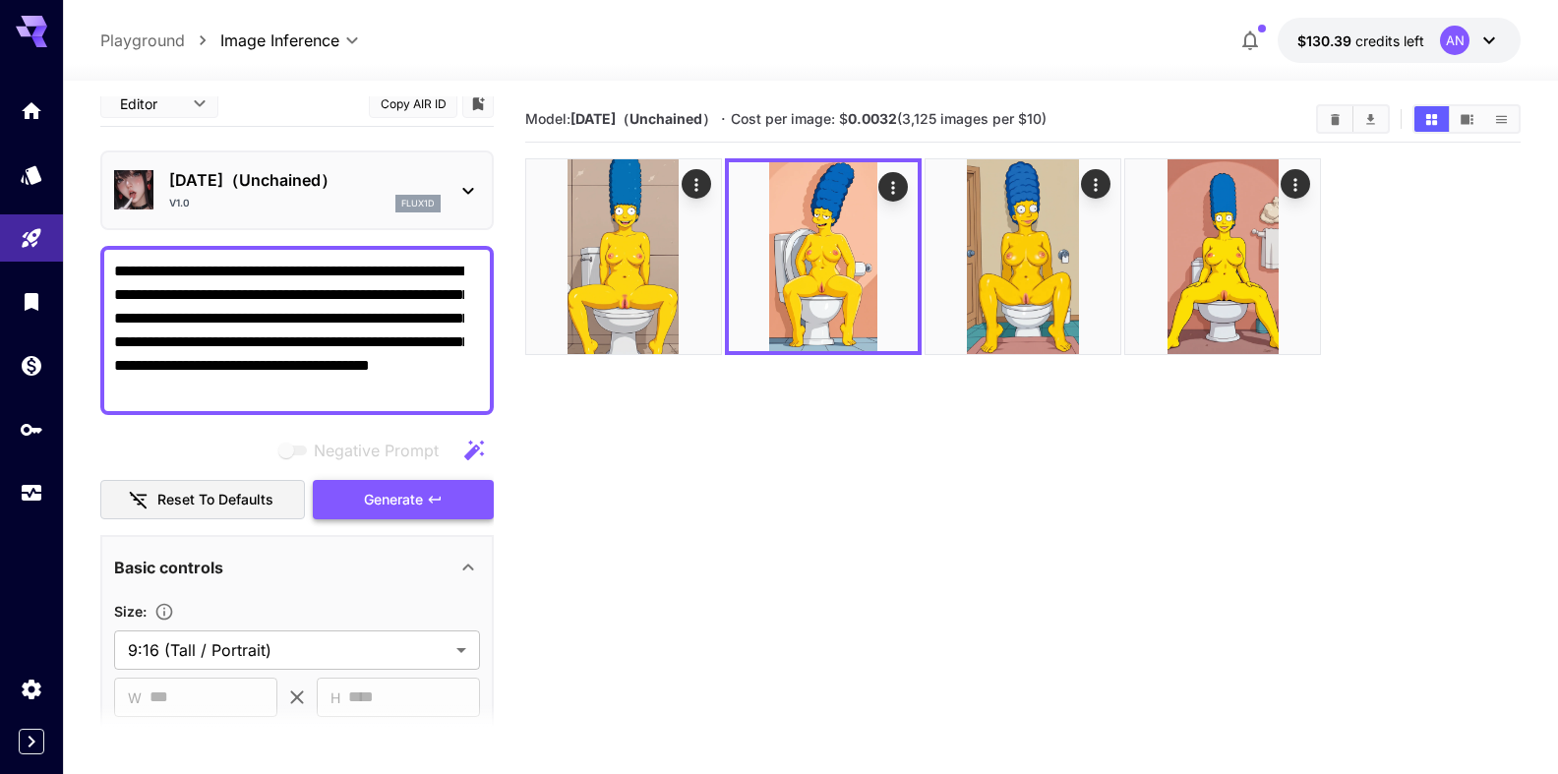
click at [389, 503] on span "Generate" at bounding box center [393, 500] width 59 height 25
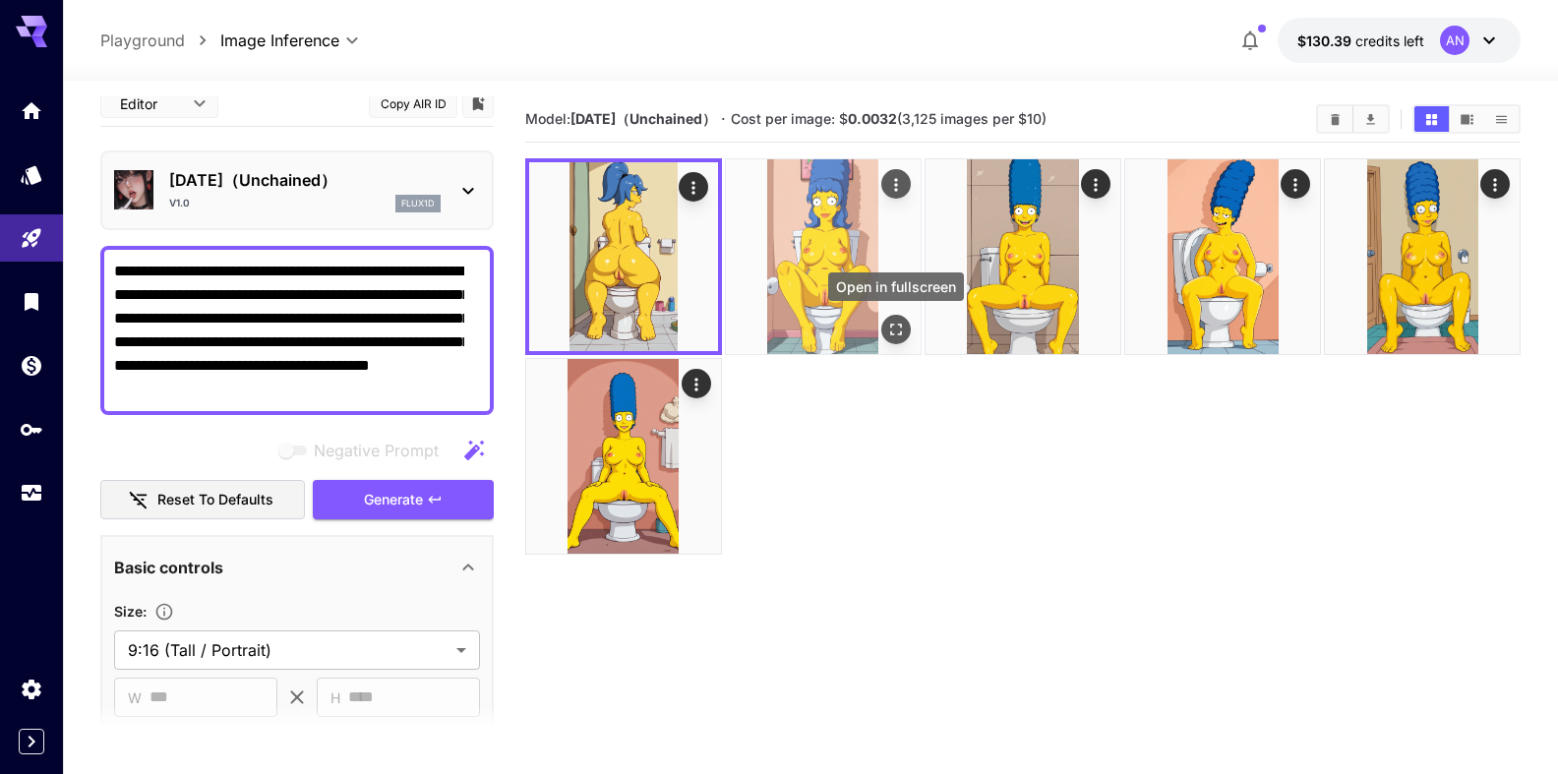
click at [892, 327] on icon "Open in fullscreen" at bounding box center [896, 330] width 20 height 20
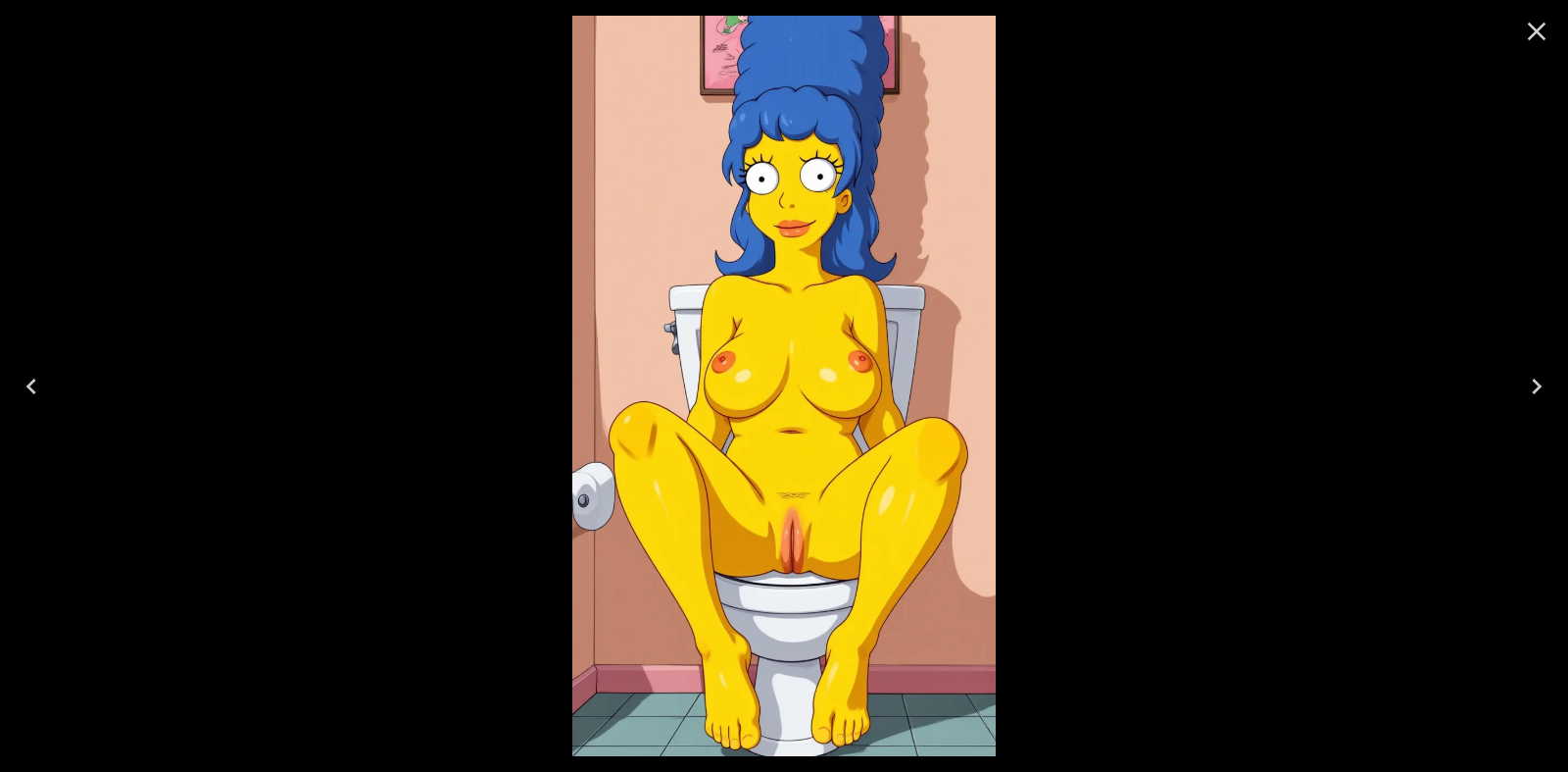
click at [1555, 38] on button "Close" at bounding box center [1536, 31] width 47 height 47
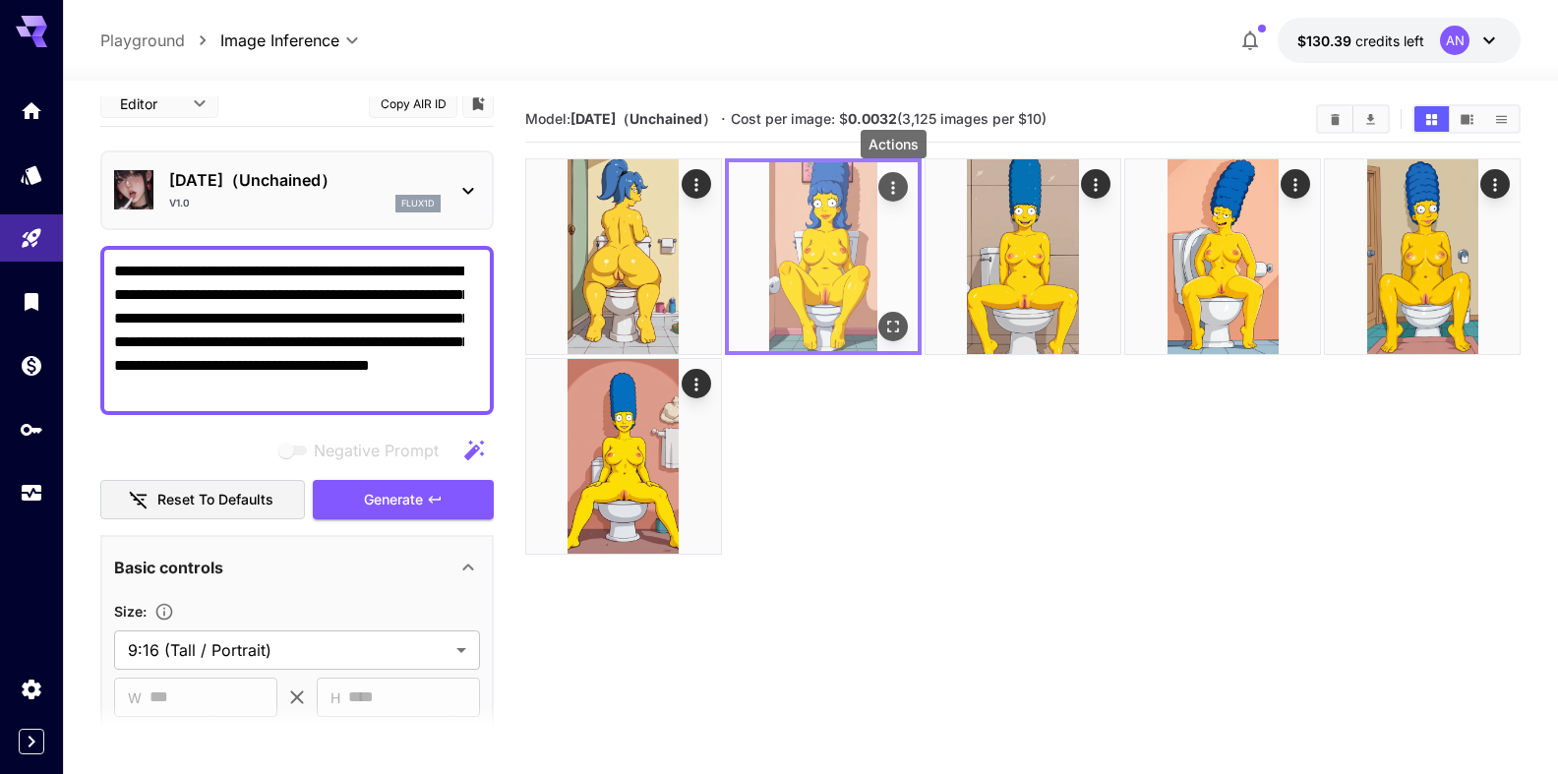
click at [896, 187] on icon "Actions" at bounding box center [893, 188] width 20 height 20
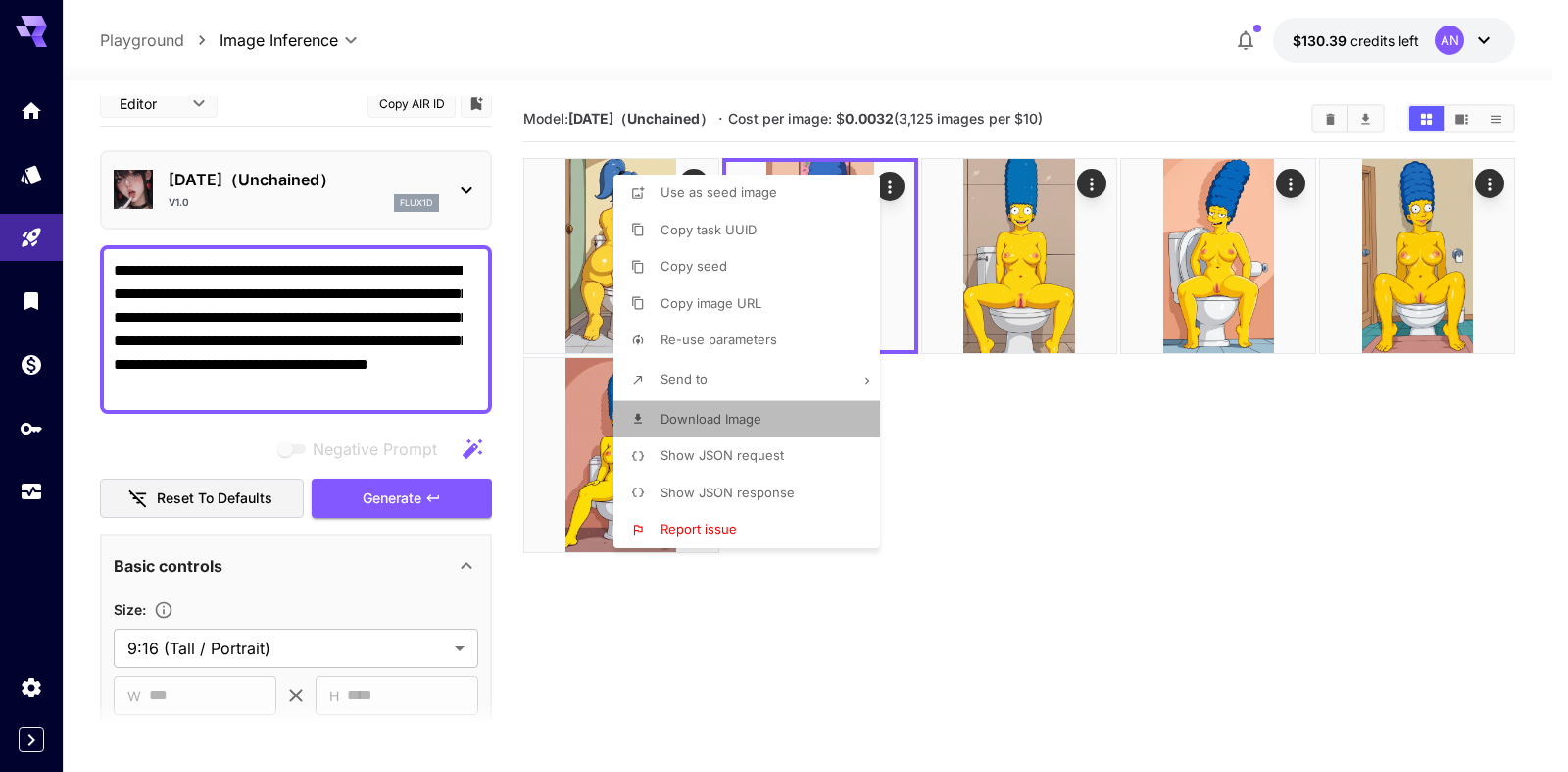
click at [721, 411] on p "Download Image" at bounding box center [711, 420] width 101 height 20
click at [1046, 466] on div at bounding box center [784, 386] width 1568 height 772
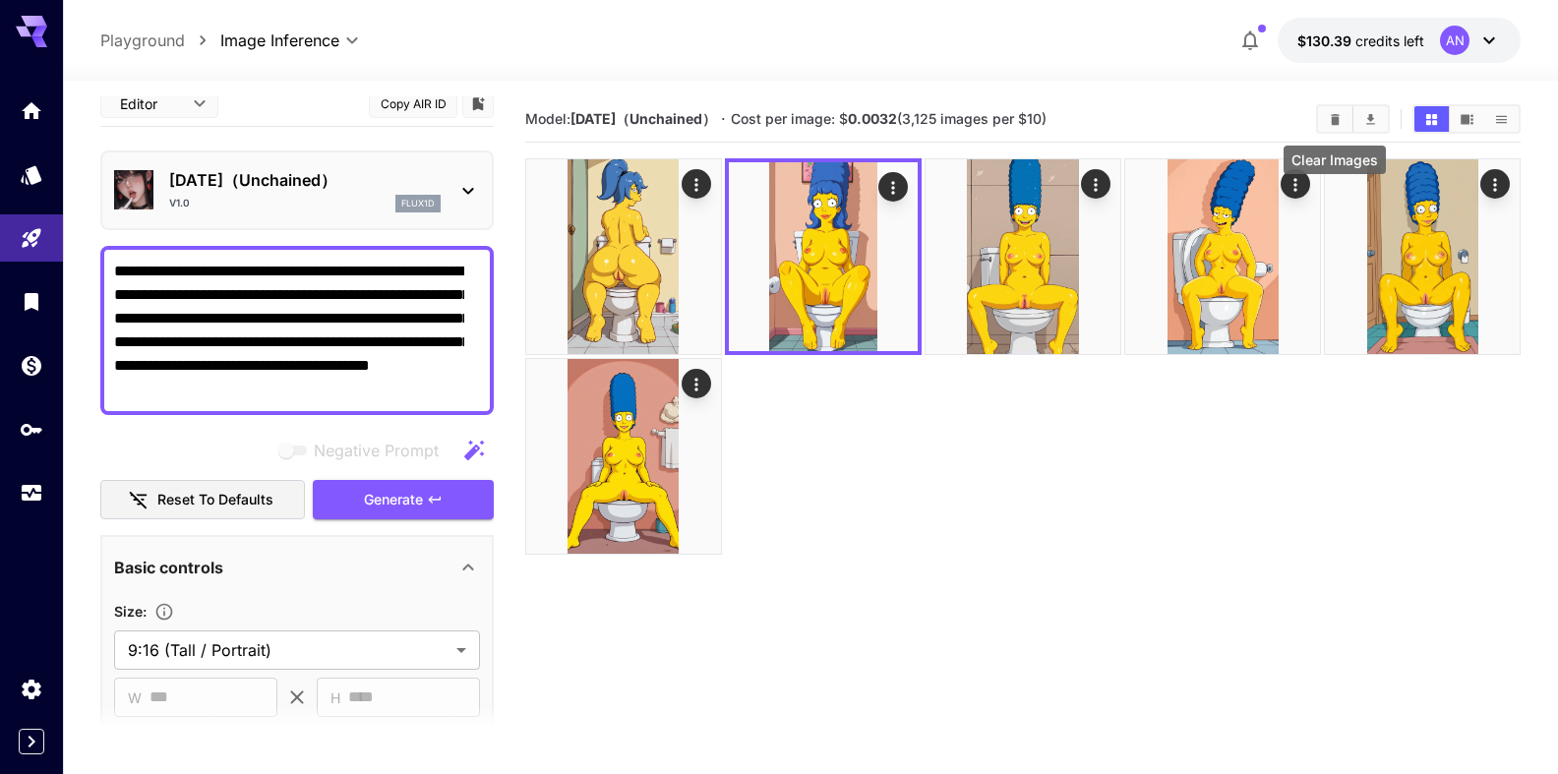
click at [1330, 121] on icon "Clear Images" at bounding box center [1335, 119] width 15 height 15
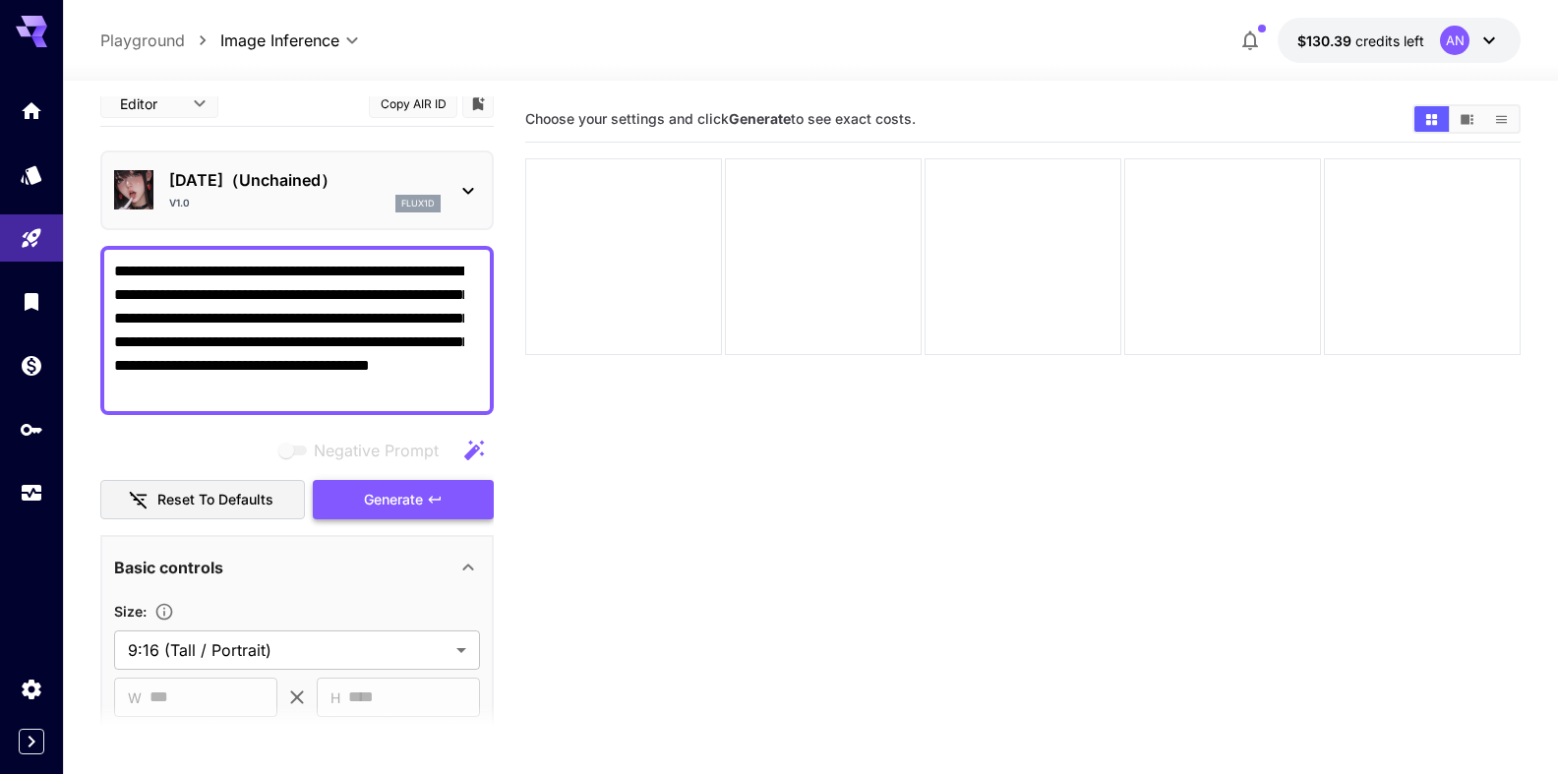
click at [400, 499] on span "Generate" at bounding box center [393, 500] width 59 height 25
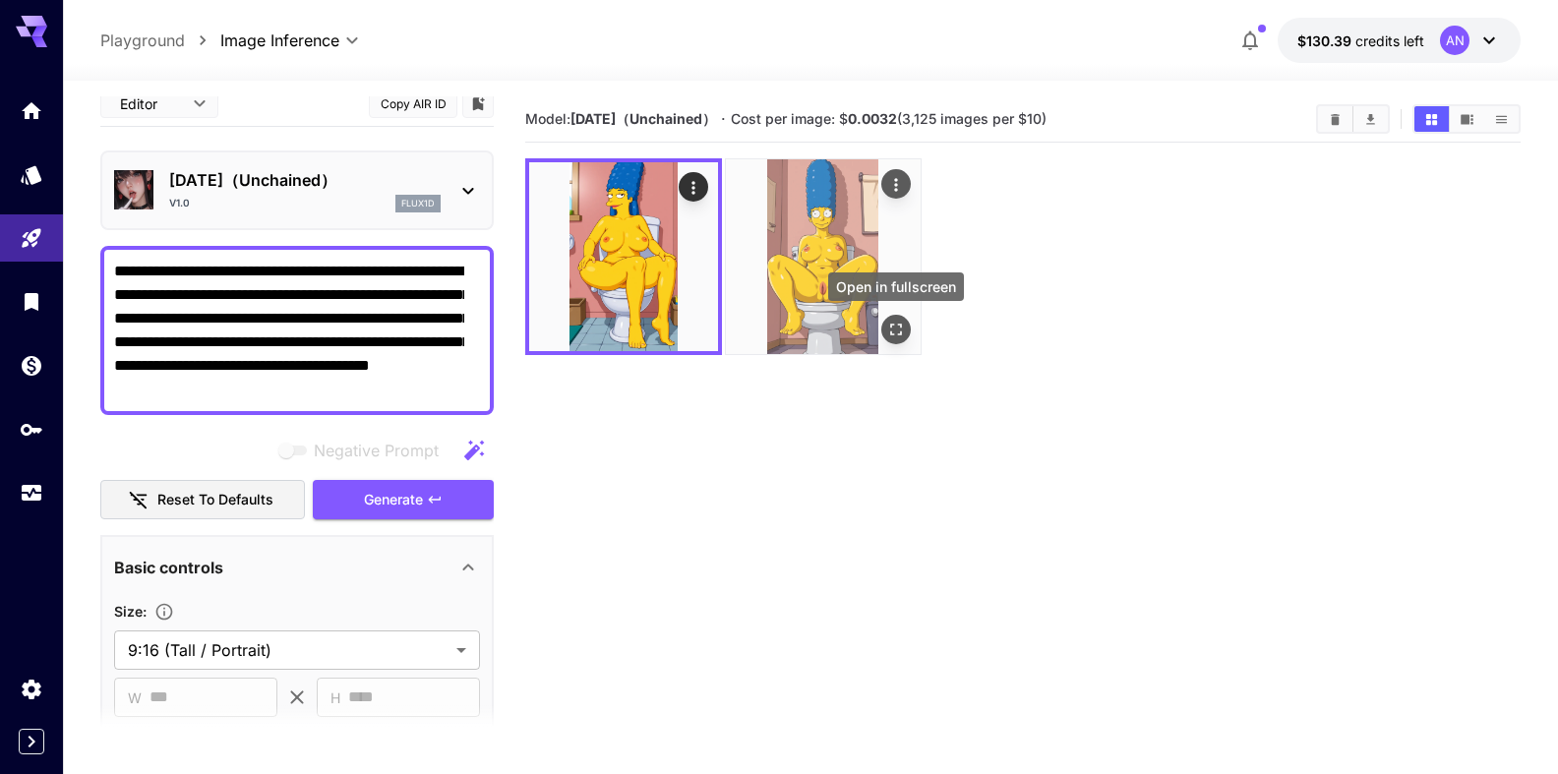
click at [901, 330] on icon "Open in fullscreen" at bounding box center [896, 330] width 20 height 20
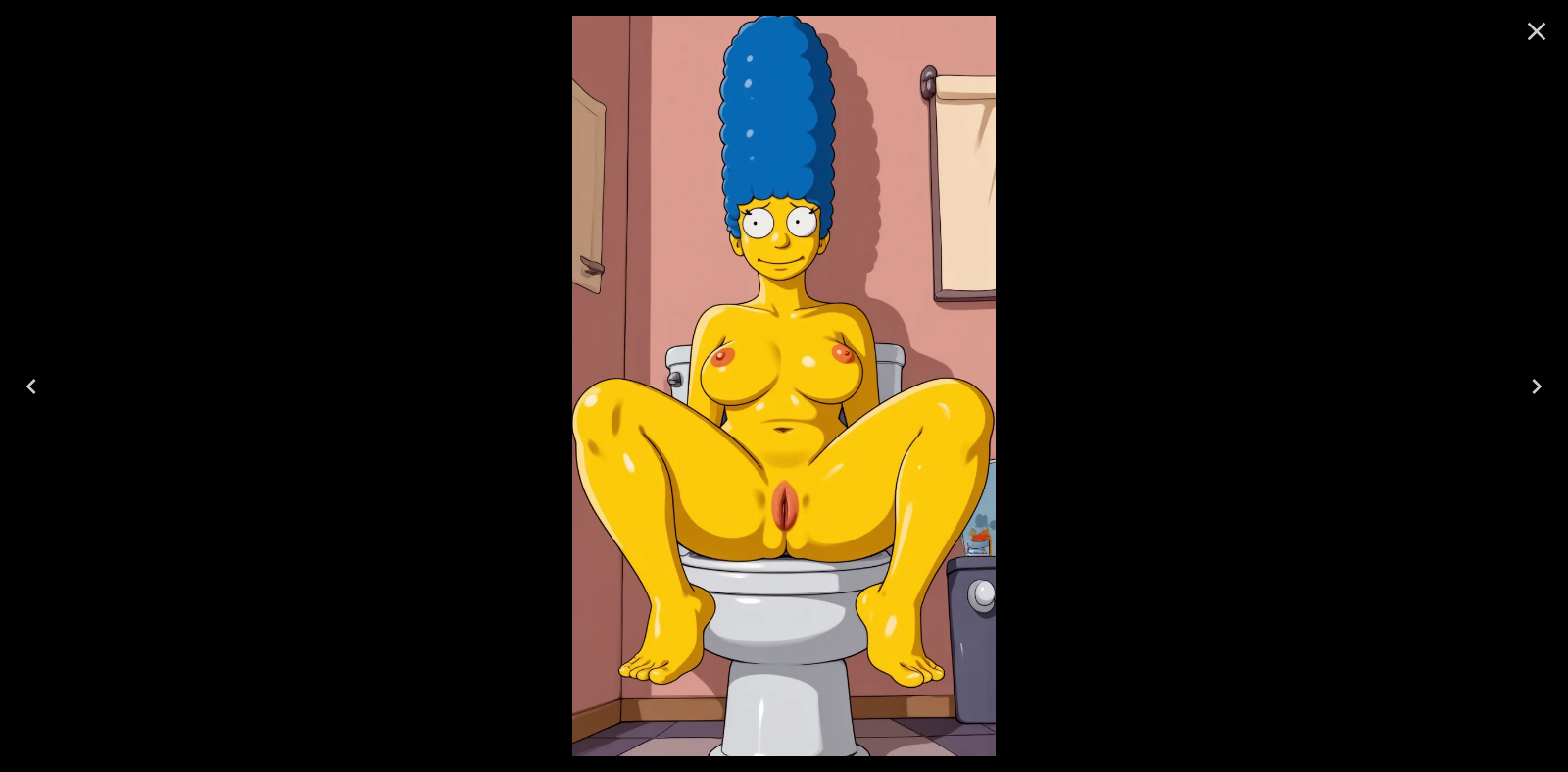
click at [1526, 27] on icon "Close" at bounding box center [1536, 31] width 31 height 31
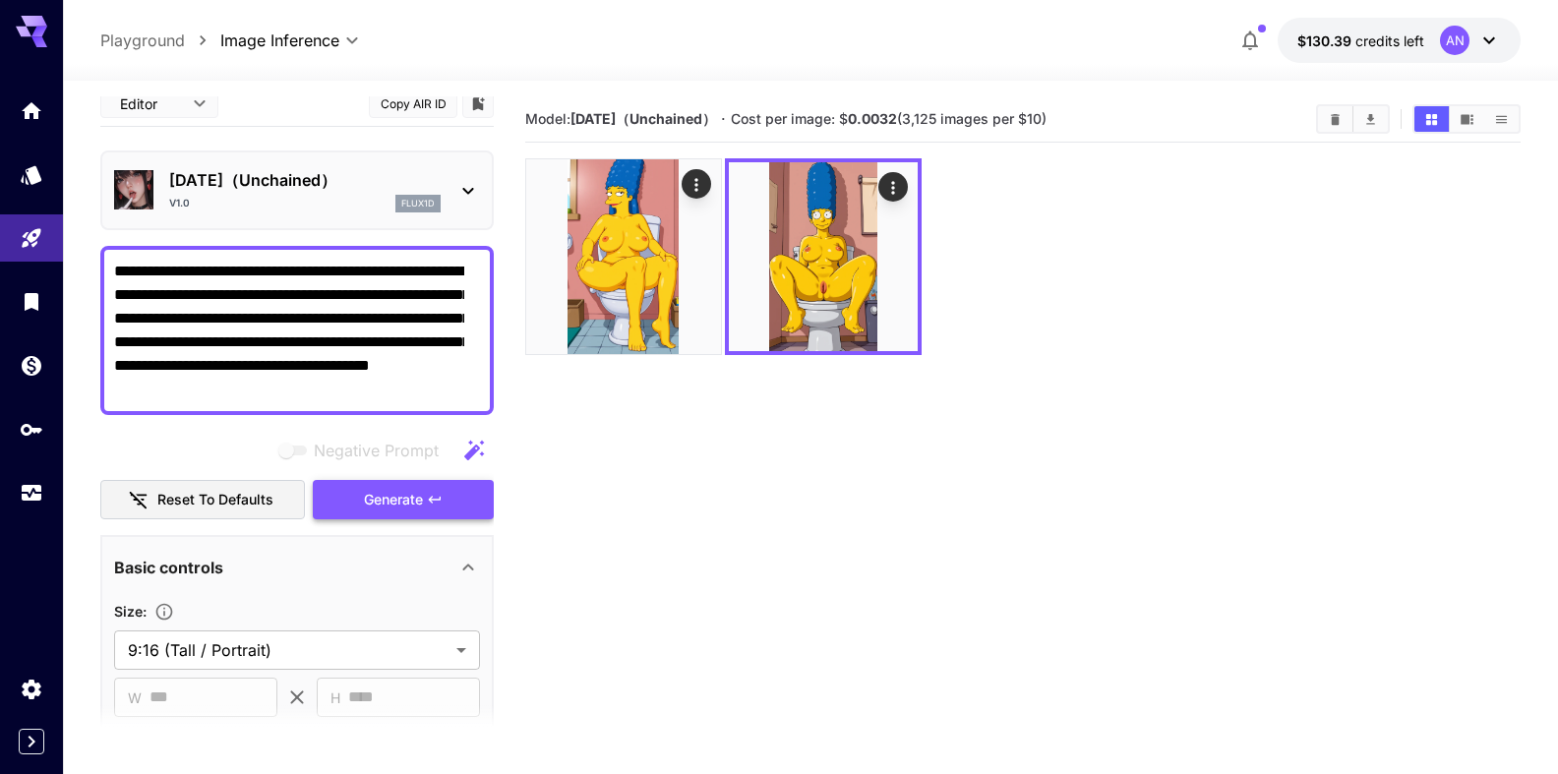
click at [380, 505] on span "Generate" at bounding box center [393, 500] width 59 height 25
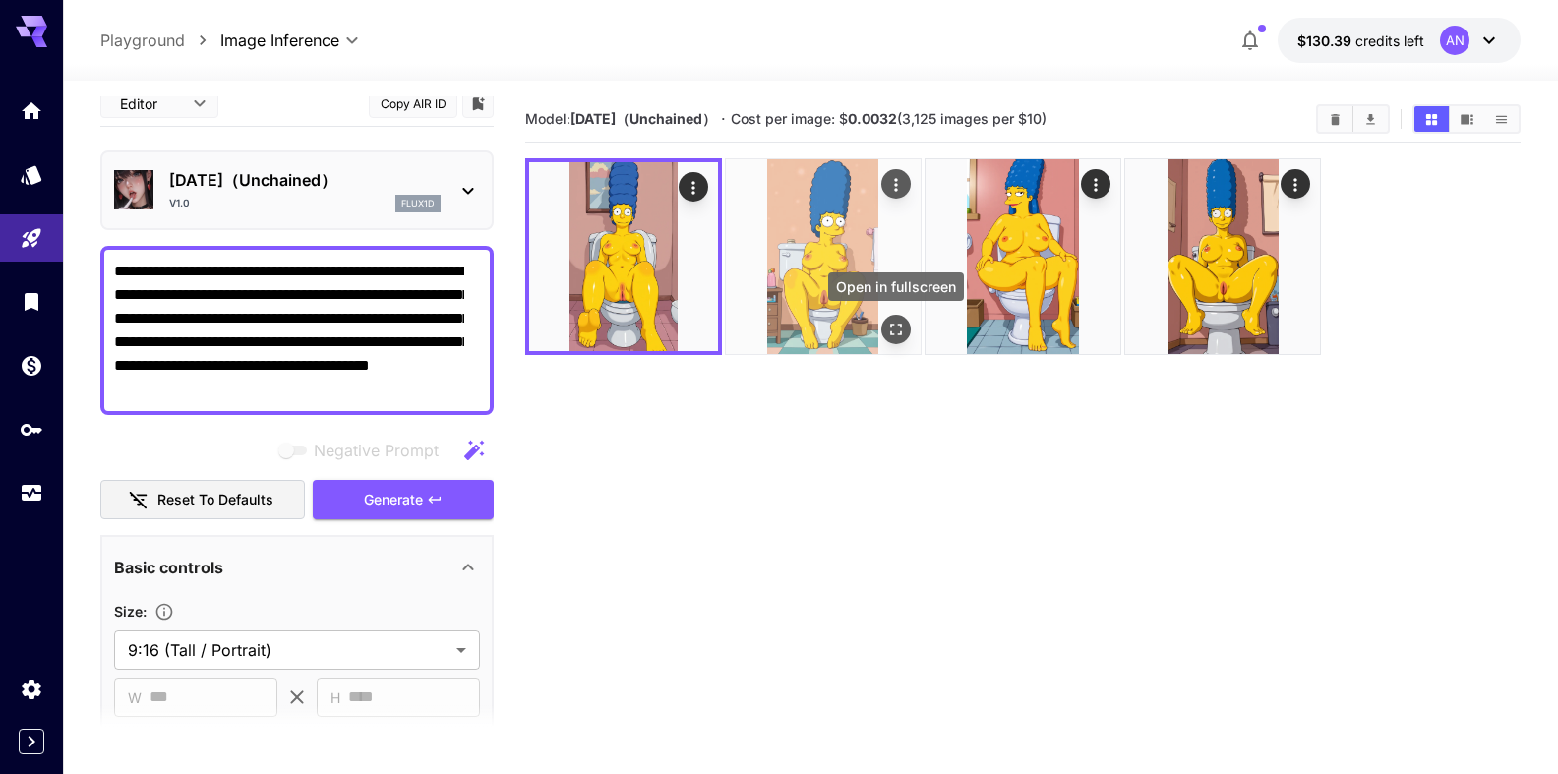
click at [897, 331] on icon "Open in fullscreen" at bounding box center [896, 330] width 20 height 20
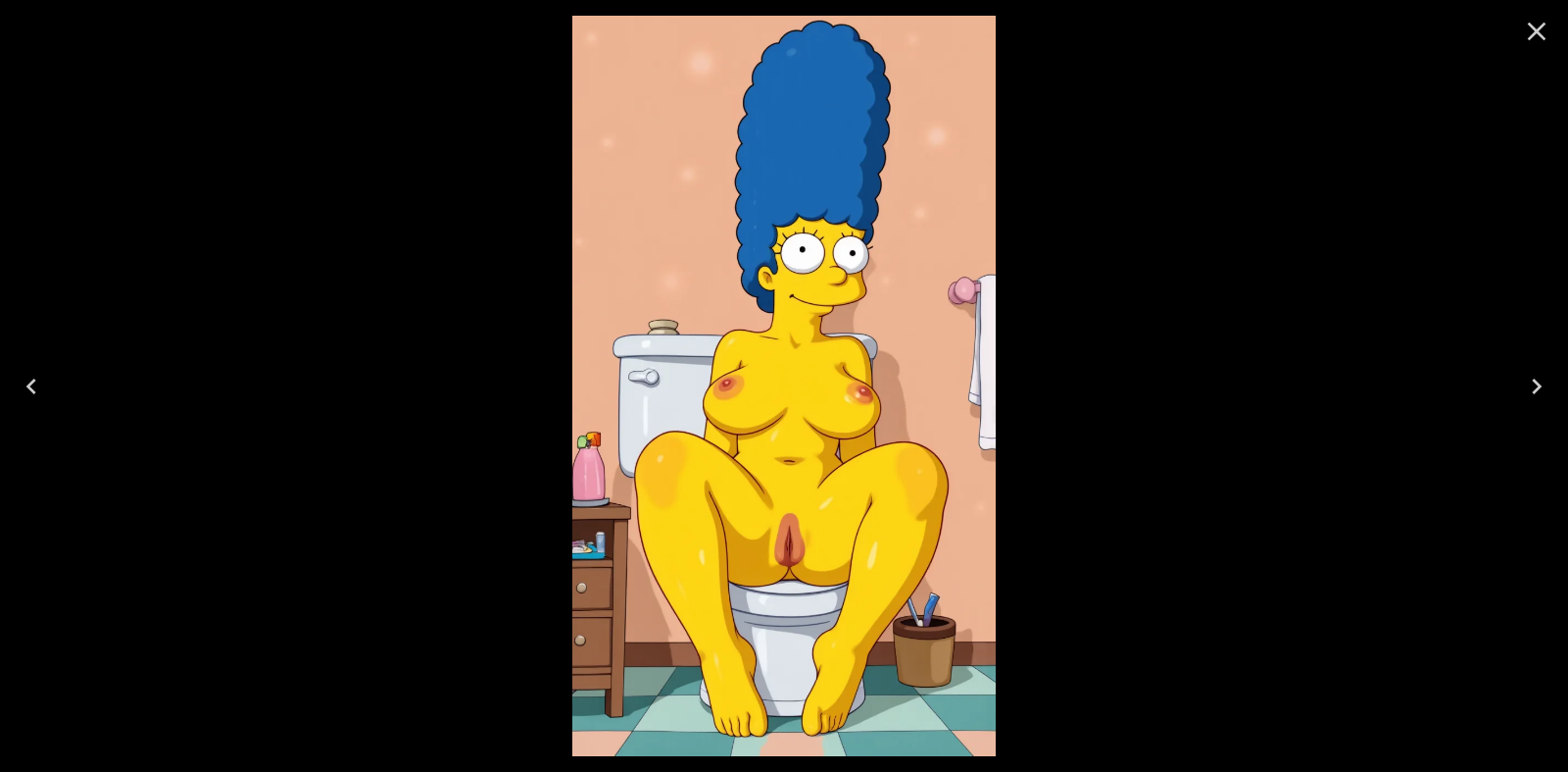
click at [1526, 40] on icon "Close" at bounding box center [1536, 31] width 31 height 31
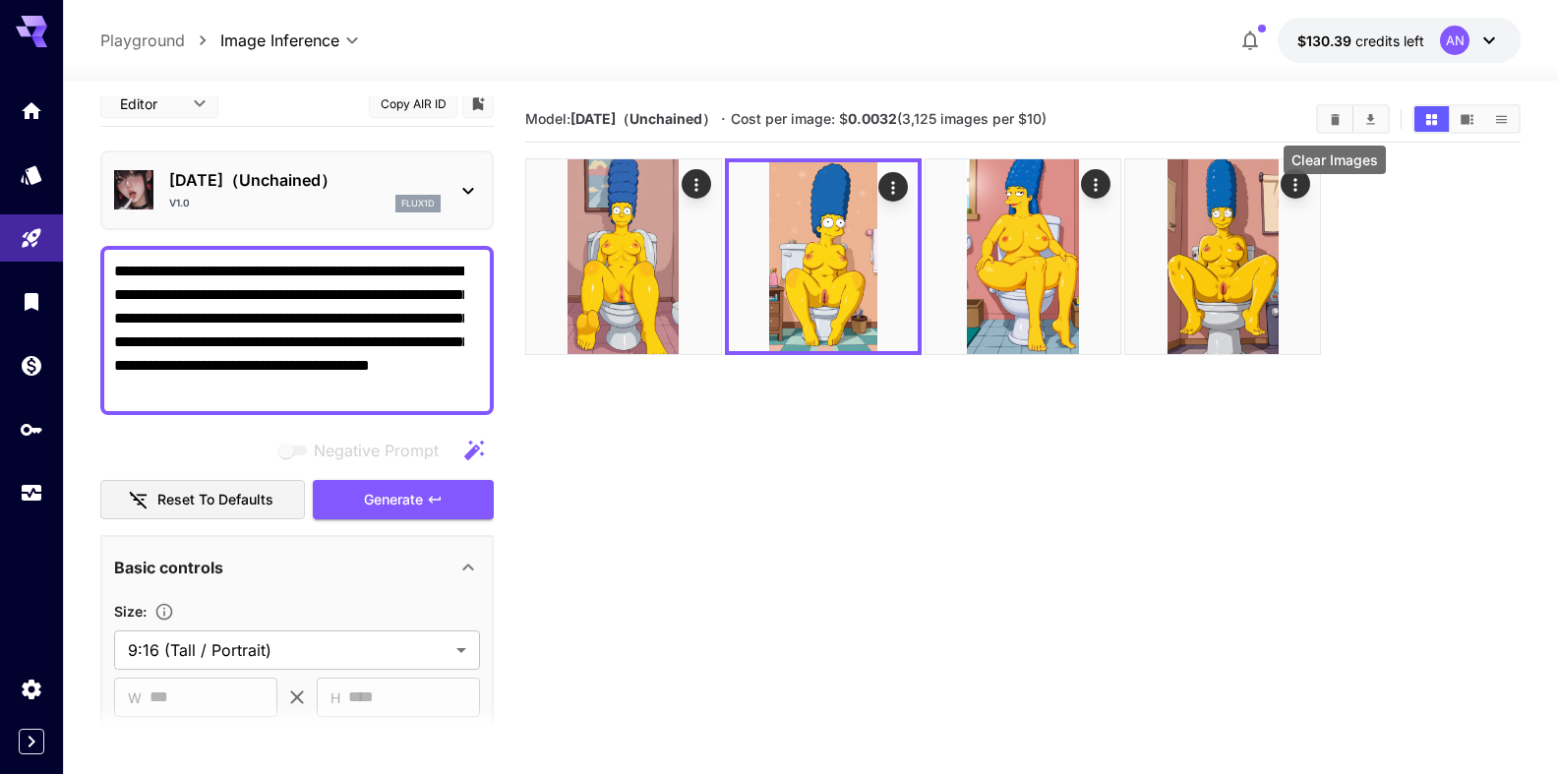
click at [1329, 114] on icon "Clear Images" at bounding box center [1335, 119] width 15 height 15
